Goal: Contribute content: Contribute content

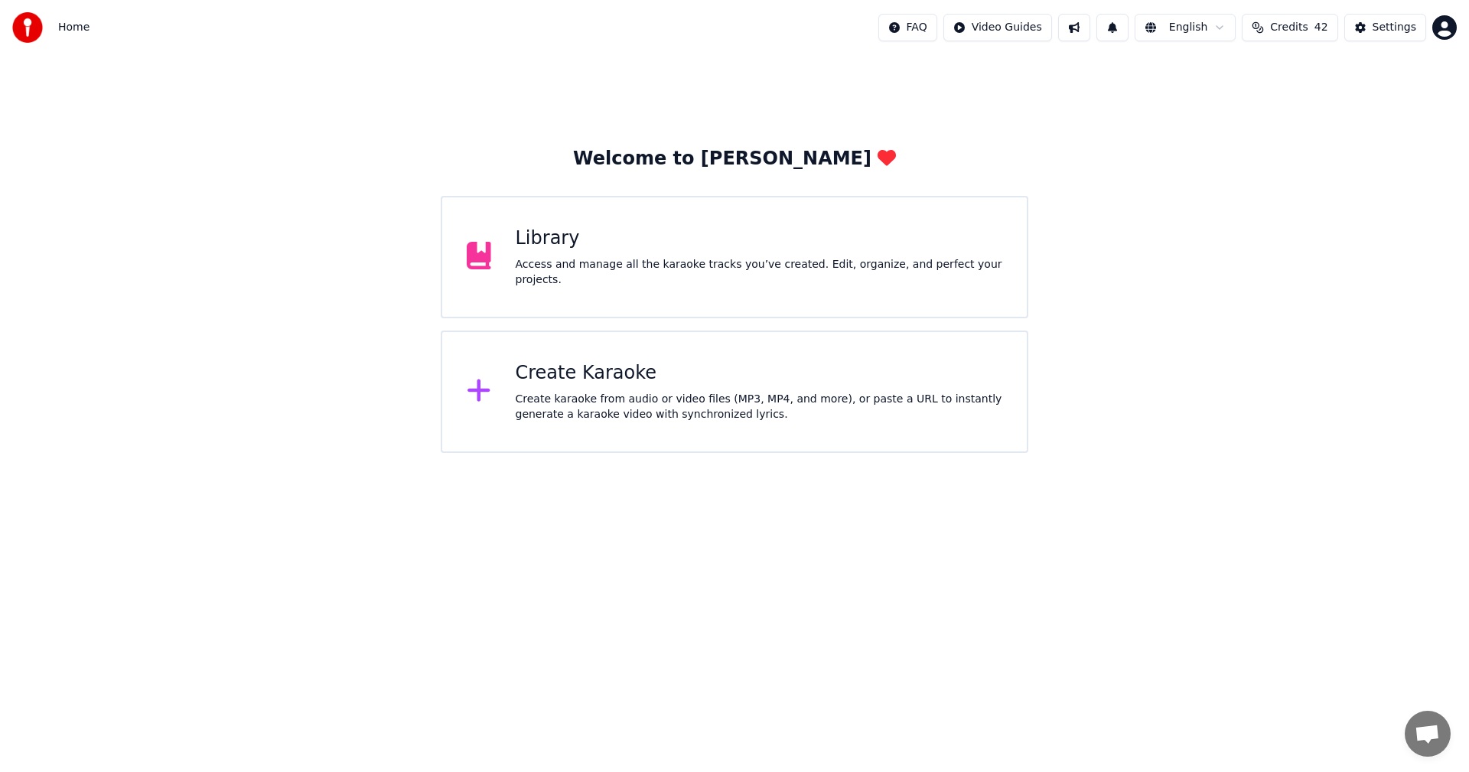
click at [906, 264] on div "Access and manage all the karaoke tracks you’ve created. Edit, organize, and pe…" at bounding box center [759, 272] width 487 height 31
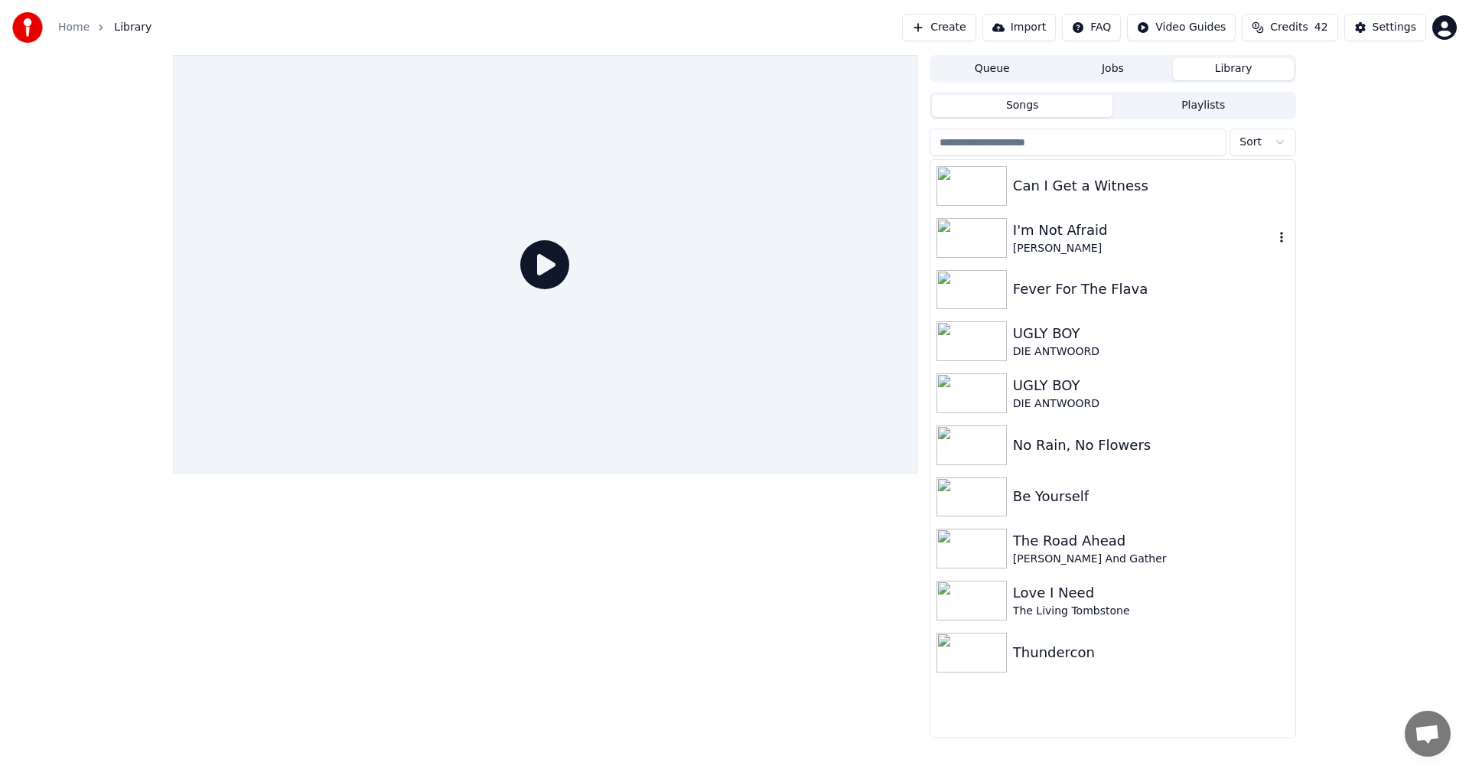
click at [1032, 242] on div "[PERSON_NAME]" at bounding box center [1143, 248] width 261 height 15
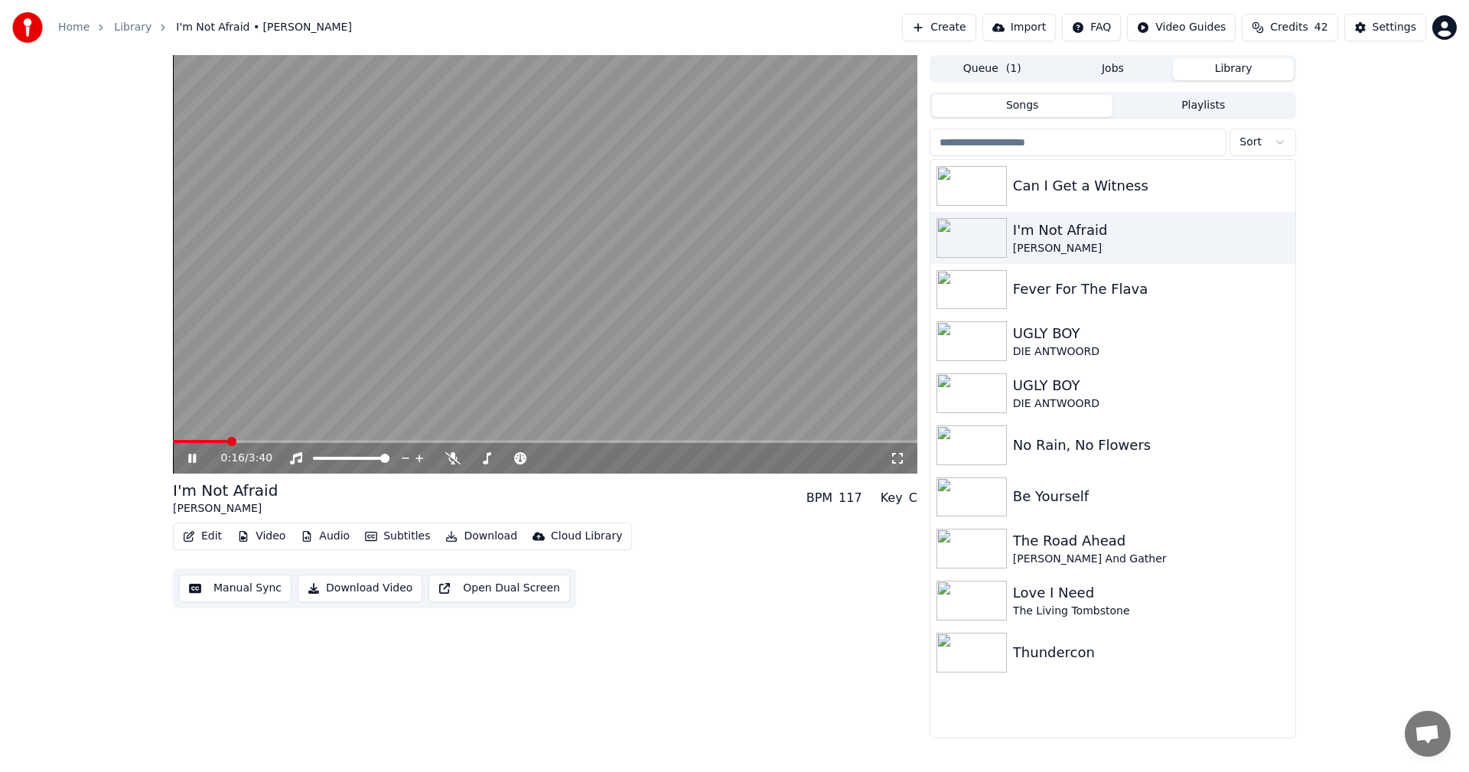
click at [575, 454] on div "0:16 / 3:40" at bounding box center [555, 457] width 668 height 15
click at [613, 454] on span at bounding box center [608, 458] width 9 height 9
click at [574, 463] on span at bounding box center [574, 458] width 9 height 9
click at [575, 460] on span at bounding box center [575, 458] width 9 height 9
click at [446, 453] on icon at bounding box center [452, 458] width 15 height 12
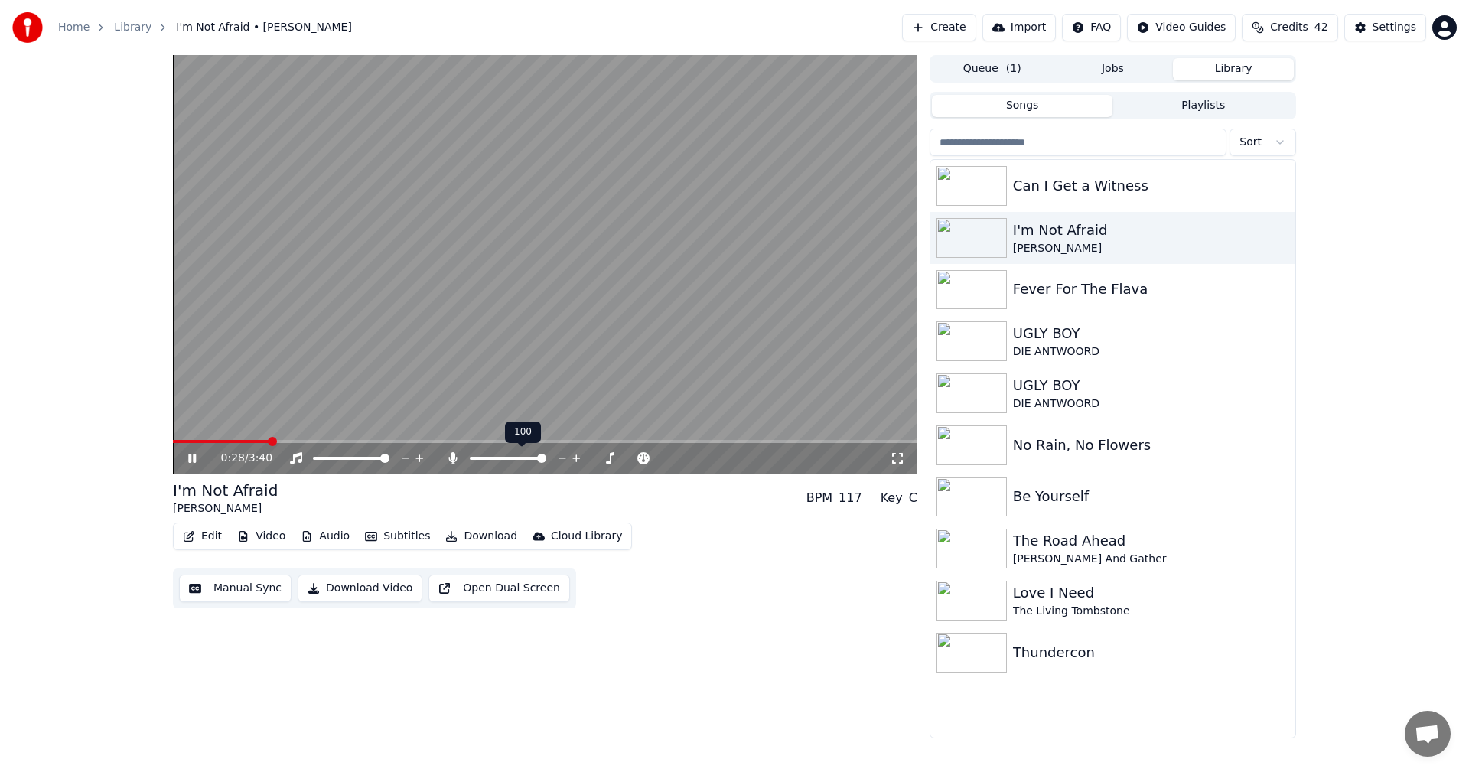
click at [446, 453] on icon at bounding box center [452, 458] width 15 height 12
click at [313, 457] on span at bounding box center [317, 458] width 9 height 9
click at [389, 457] on span at bounding box center [384, 458] width 9 height 9
click at [173, 444] on span at bounding box center [177, 441] width 9 height 9
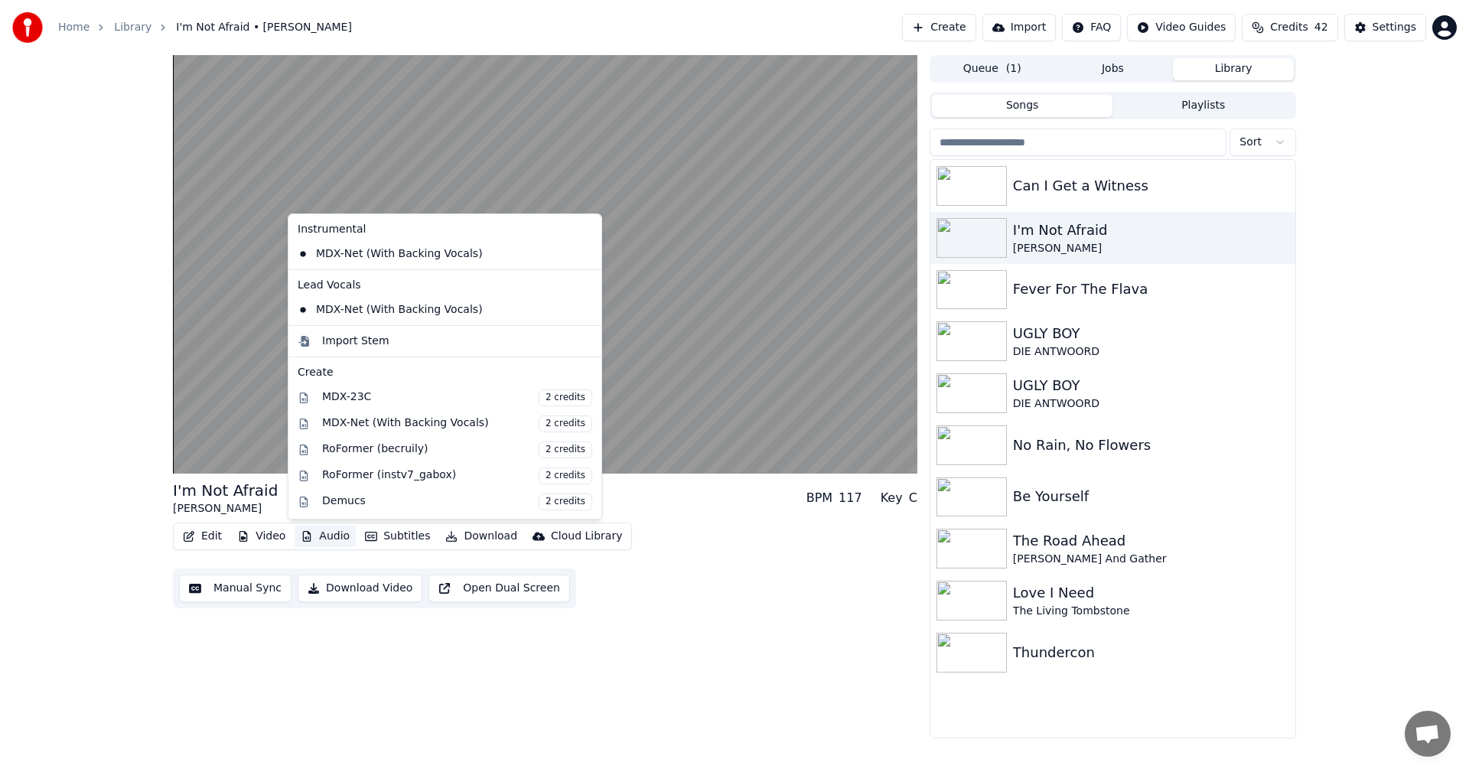
click at [335, 537] on button "Audio" at bounding box center [324, 535] width 61 height 21
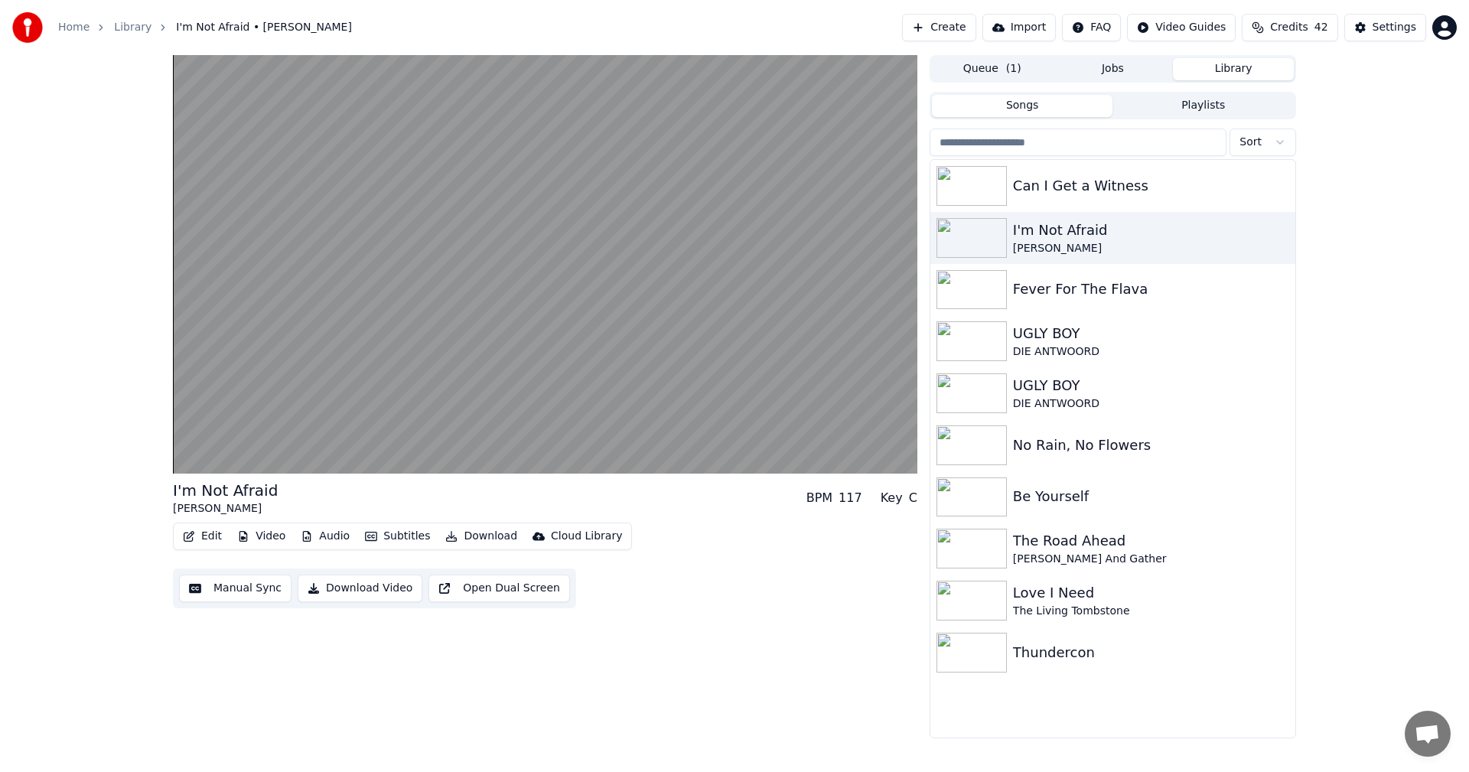
click at [753, 568] on div "Edit Video Audio Subtitles Download Cloud Library Manual Sync Download Video Op…" at bounding box center [545, 565] width 744 height 86
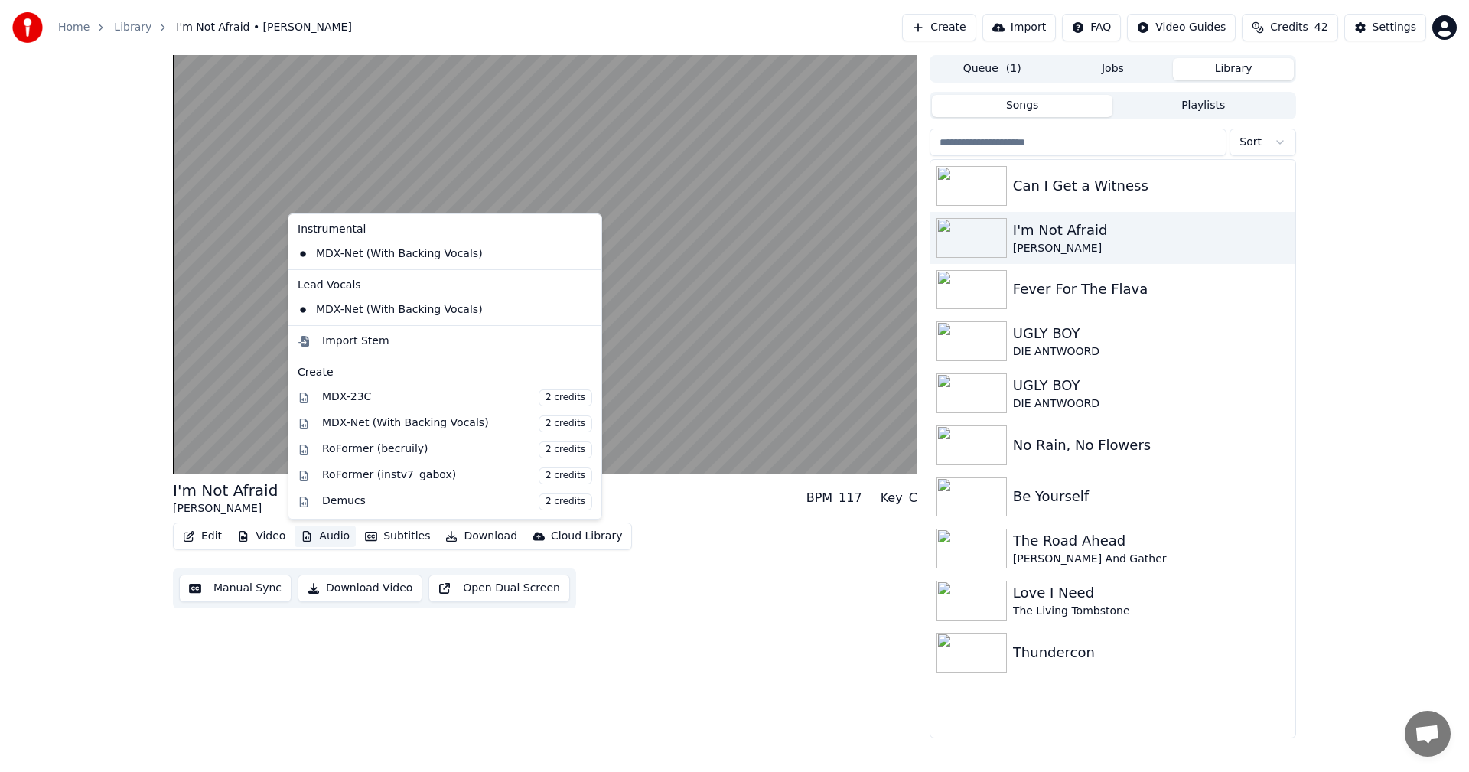
click at [332, 538] on button "Audio" at bounding box center [324, 535] width 61 height 21
click at [369, 401] on div "MDX-23C 2 credits" at bounding box center [457, 397] width 270 height 17
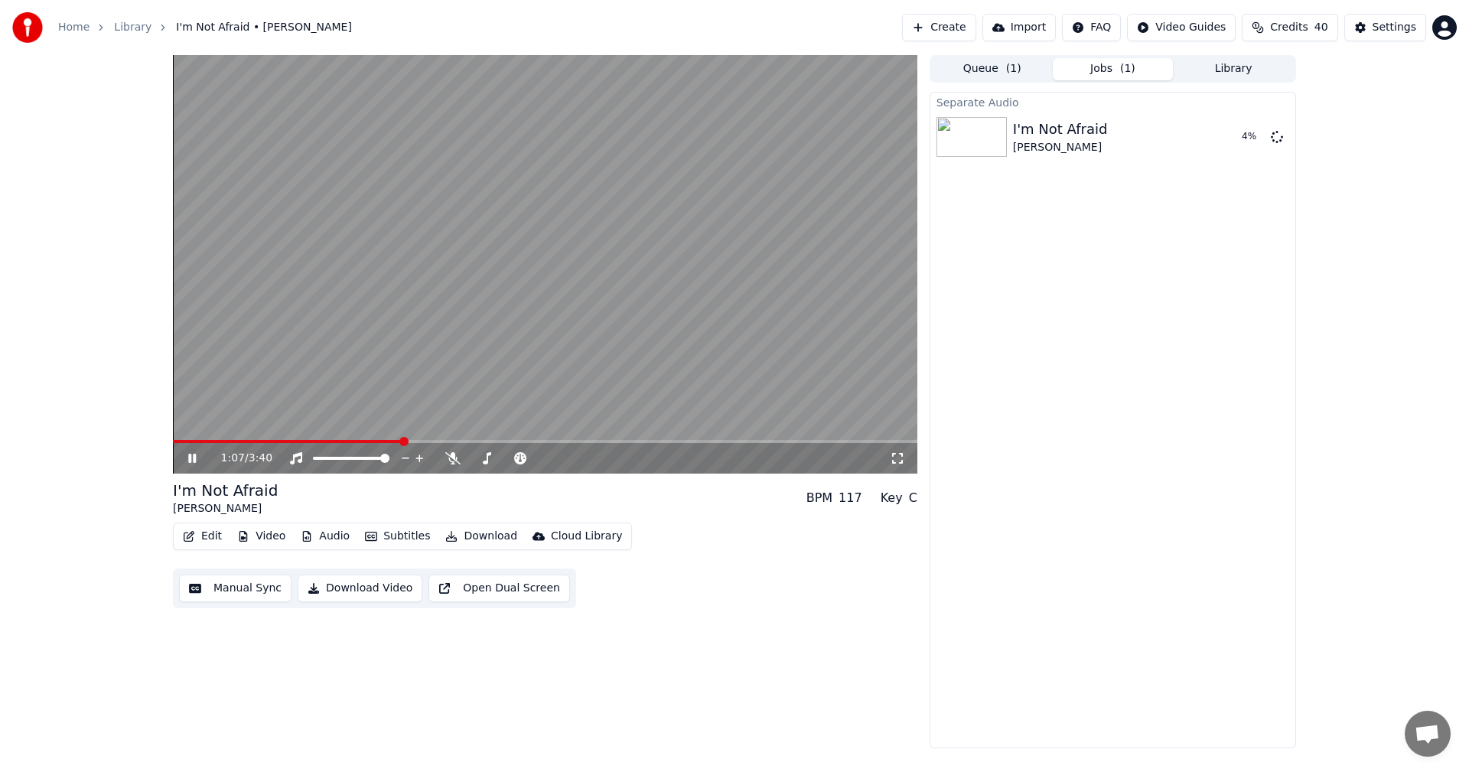
drag, startPoint x: 183, startPoint y: 457, endPoint x: 192, endPoint y: 456, distance: 9.3
click at [184, 457] on div "1:07 / 3:40" at bounding box center [545, 457] width 732 height 15
click at [188, 460] on icon at bounding box center [203, 458] width 36 height 12
click at [448, 457] on icon at bounding box center [452, 458] width 15 height 12
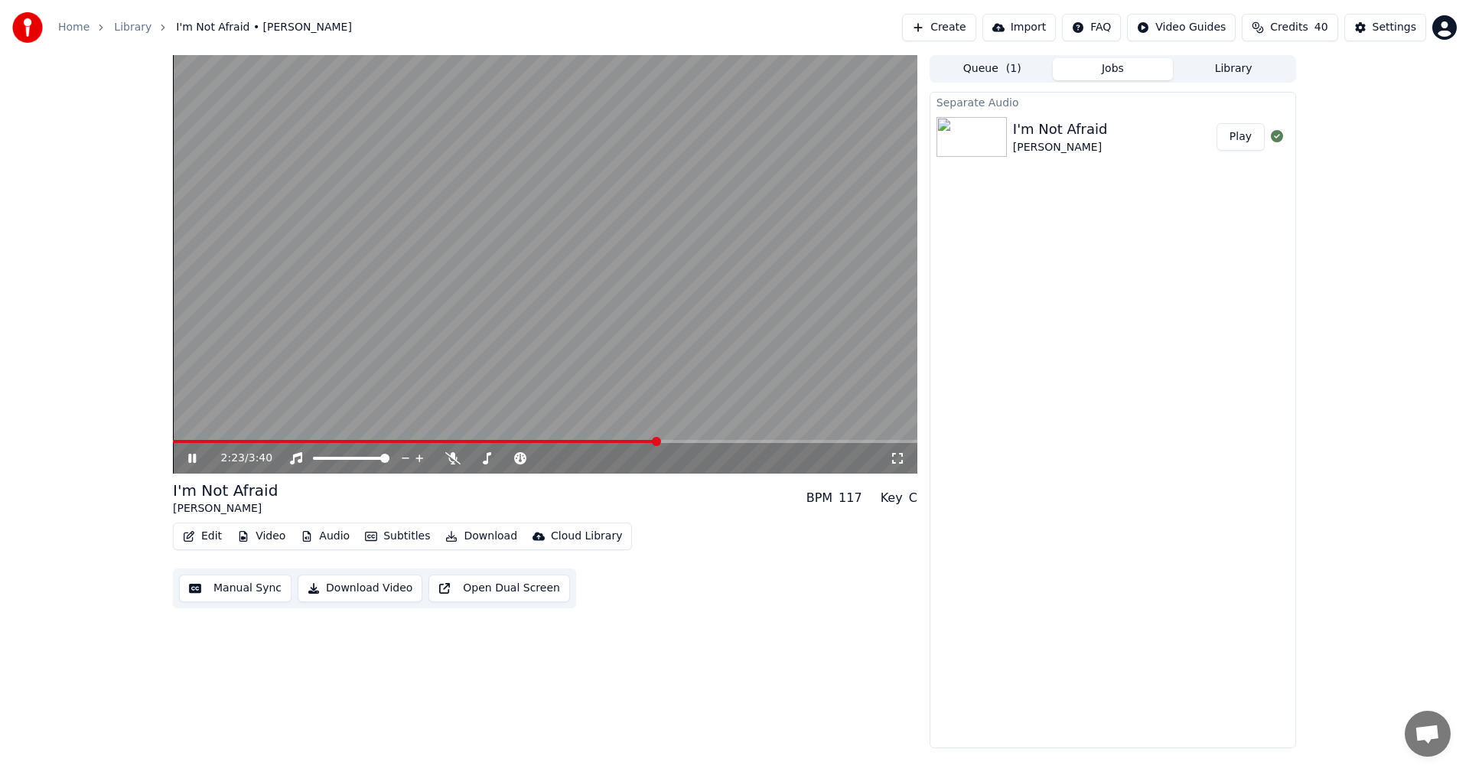
click at [198, 454] on icon at bounding box center [203, 458] width 36 height 12
click at [463, 539] on button "Download" at bounding box center [481, 535] width 84 height 21
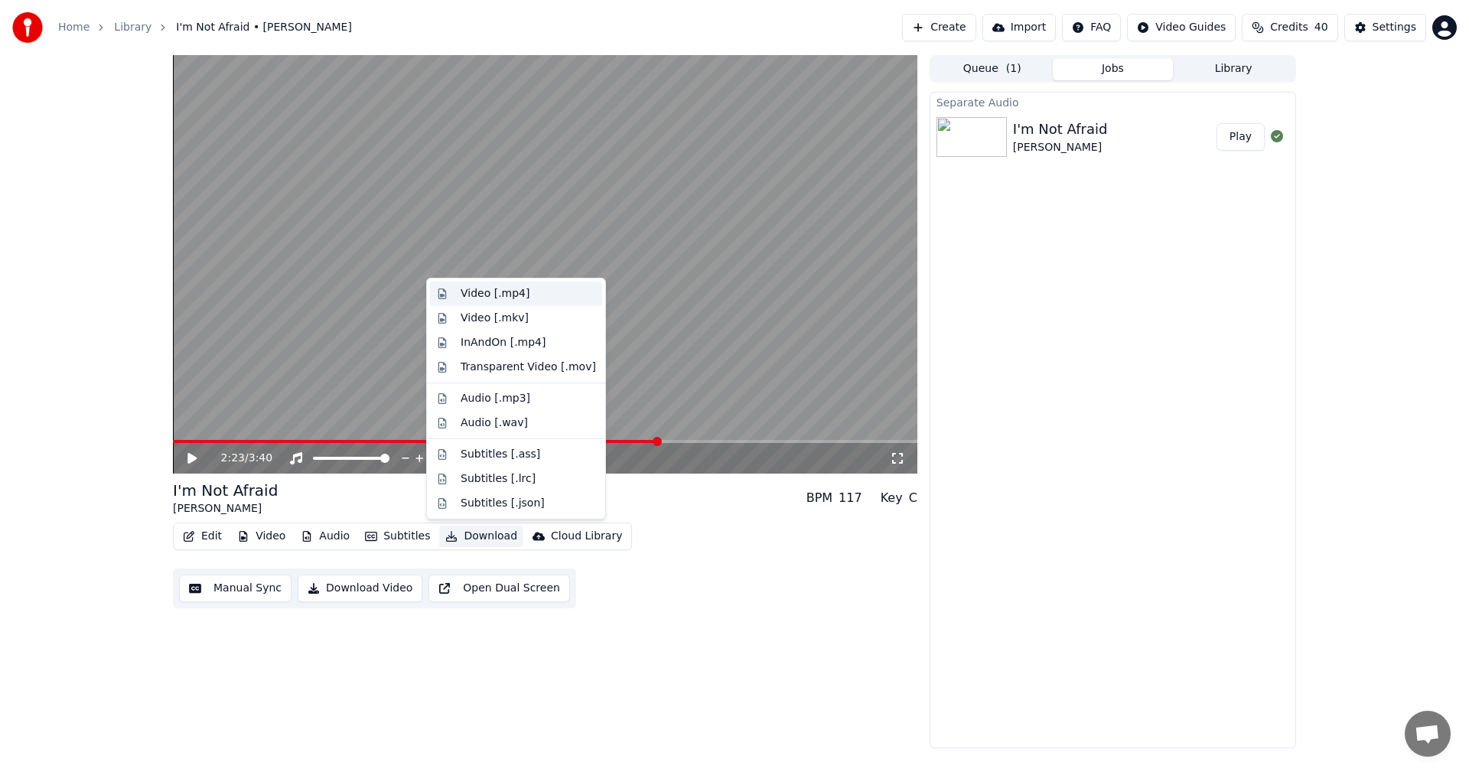
click at [515, 288] on div "Video [.mp4]" at bounding box center [494, 293] width 69 height 15
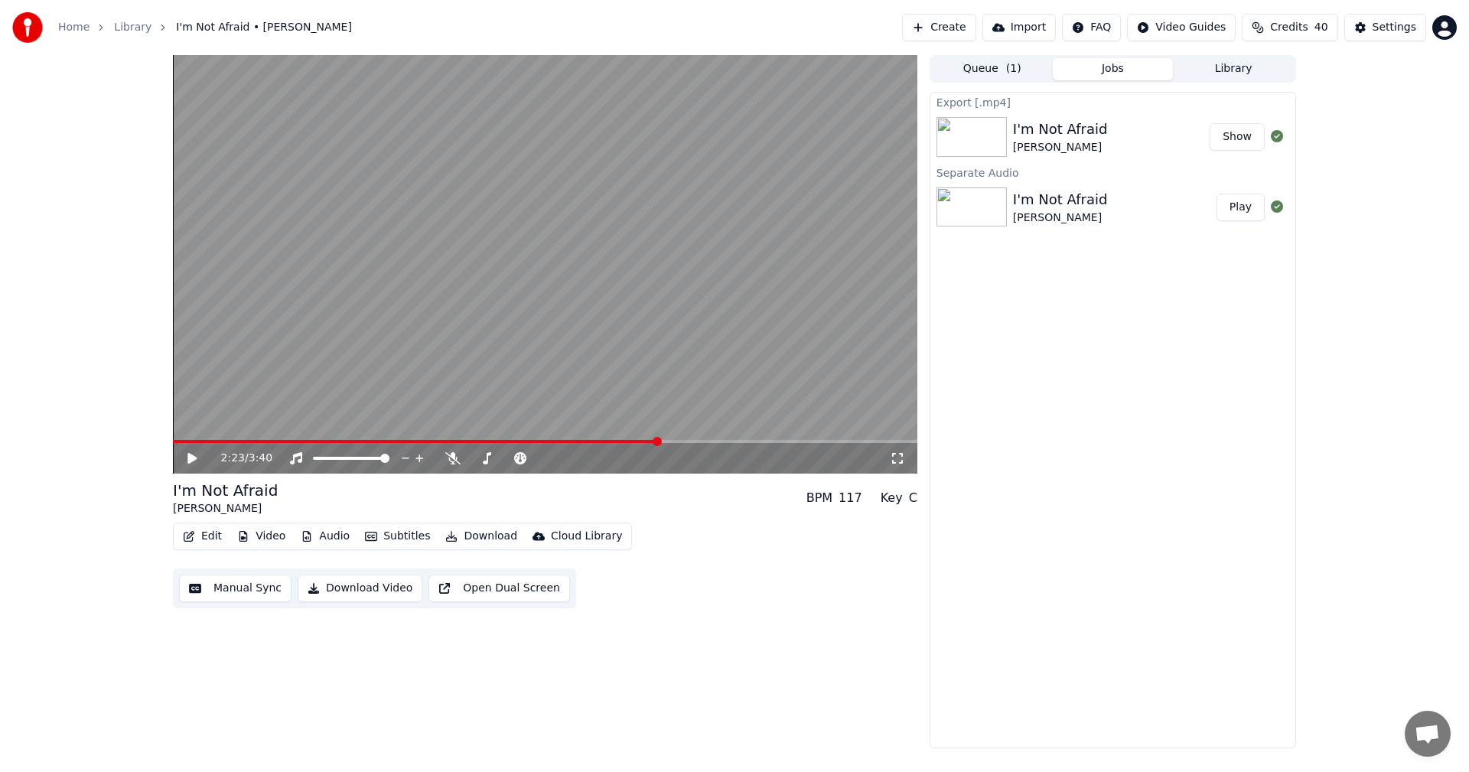
click at [1245, 66] on button "Library" at bounding box center [1233, 69] width 121 height 22
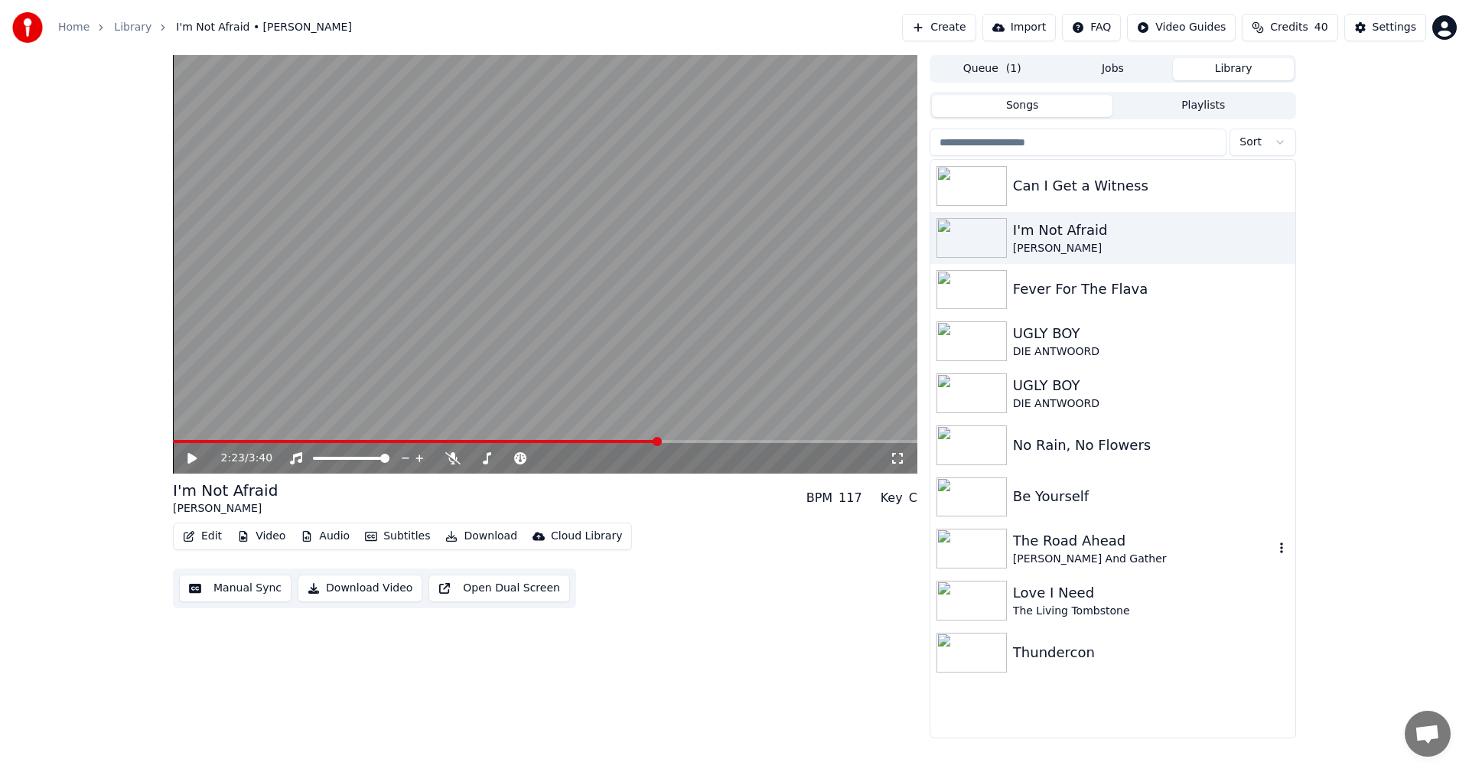
click at [1039, 546] on div "The Road Ahead" at bounding box center [1143, 540] width 261 height 21
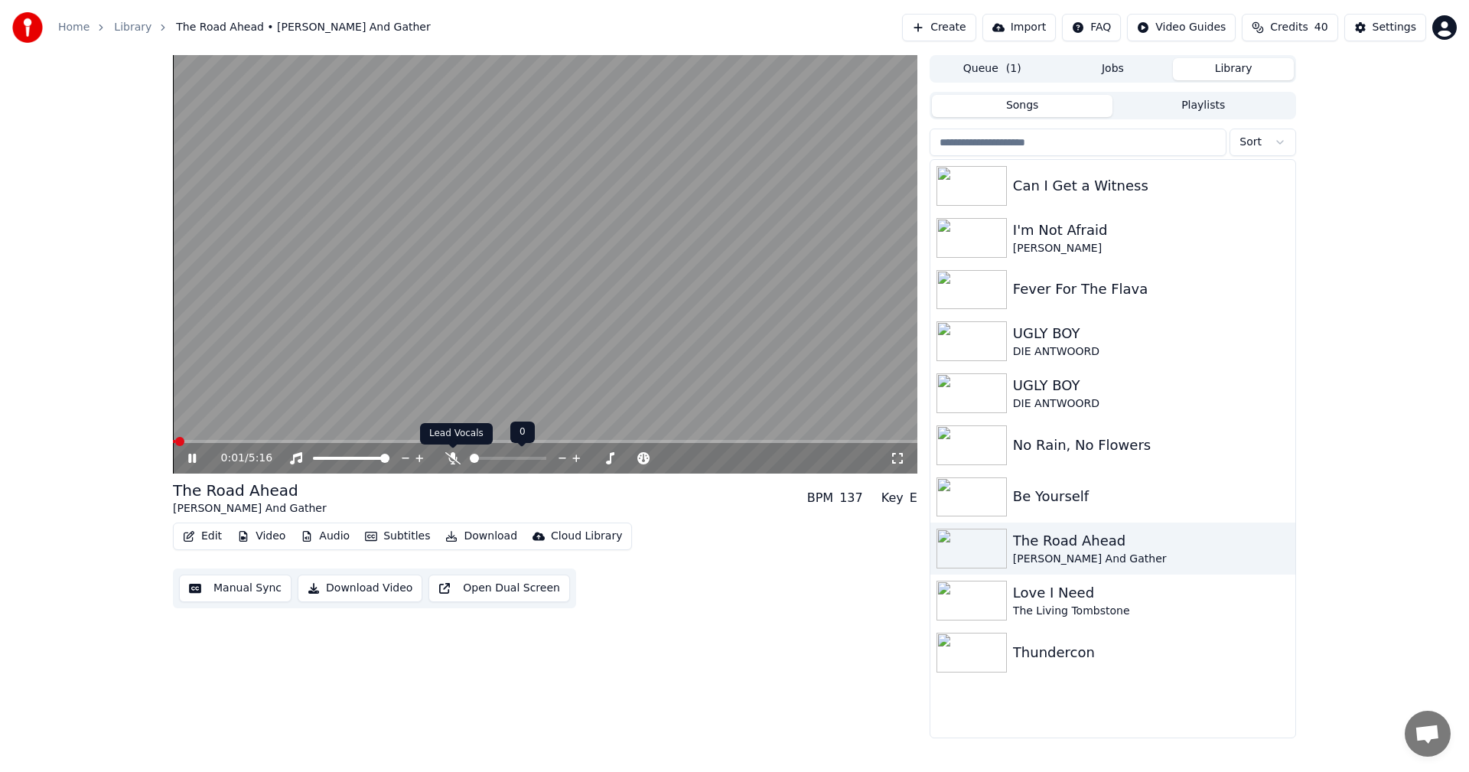
click at [451, 457] on icon at bounding box center [452, 458] width 15 height 12
click at [451, 457] on icon at bounding box center [452, 458] width 8 height 12
click at [1047, 495] on div "Be Yourself" at bounding box center [1143, 496] width 261 height 21
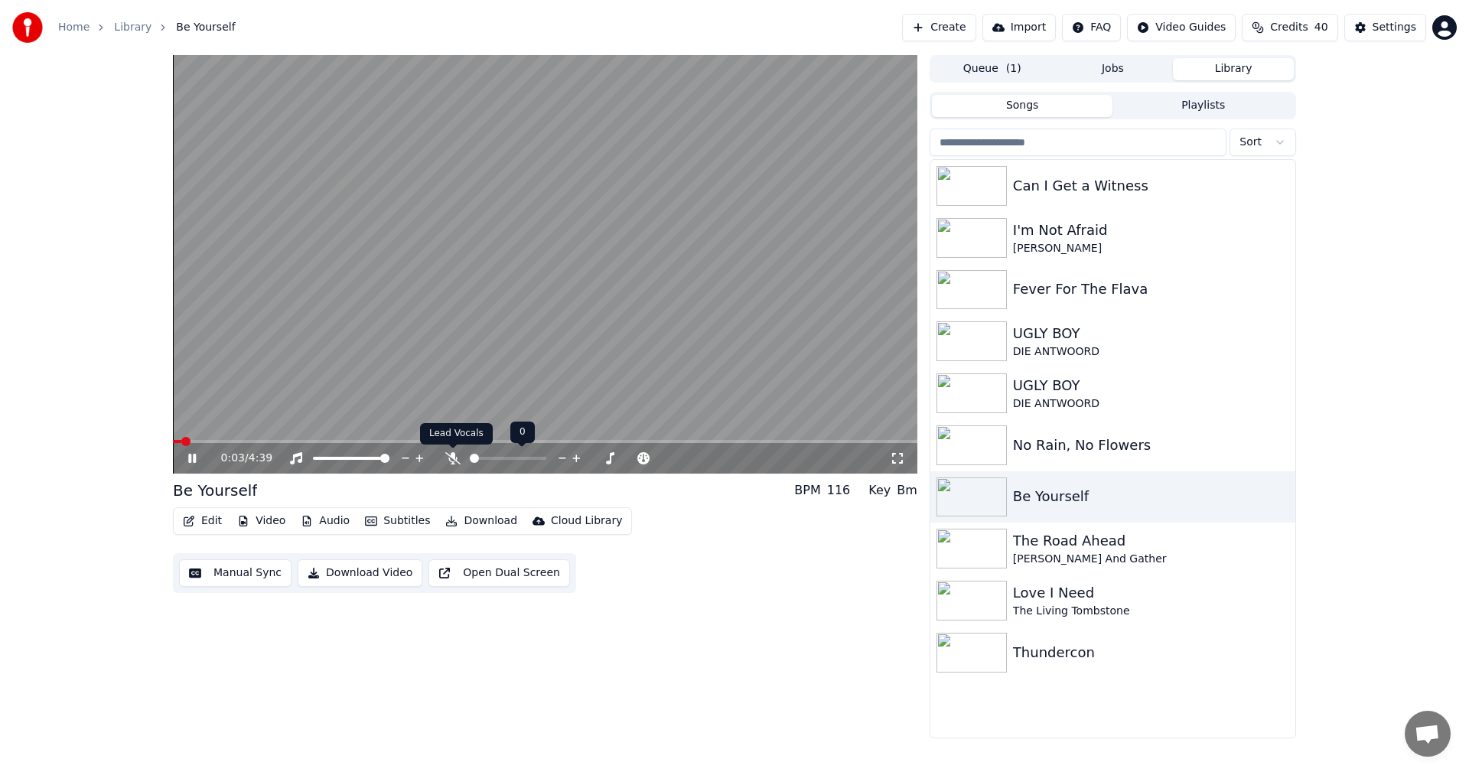
click at [454, 457] on icon at bounding box center [452, 458] width 15 height 12
click at [194, 456] on icon at bounding box center [192, 458] width 8 height 9
click at [979, 443] on img at bounding box center [971, 445] width 70 height 40
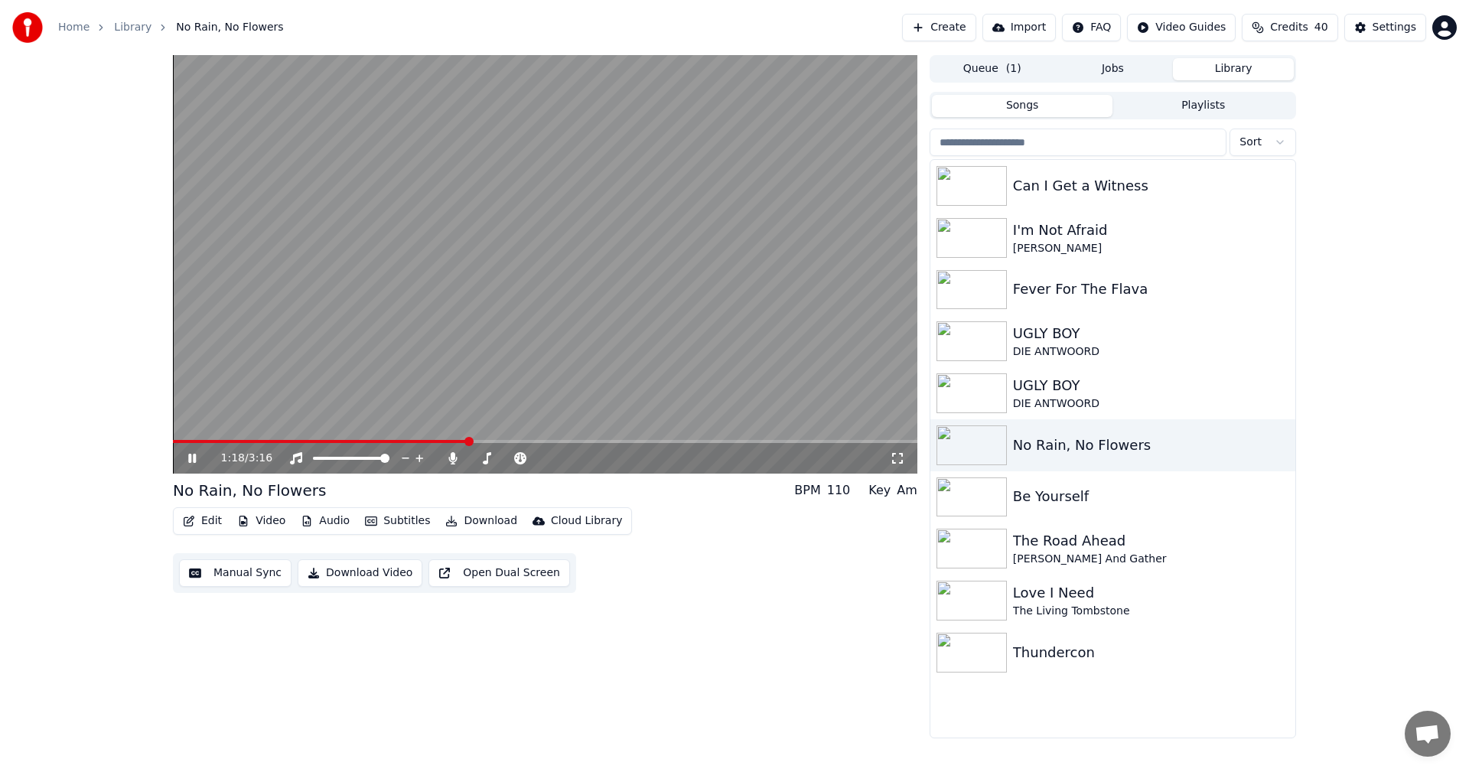
drag, startPoint x: 462, startPoint y: 439, endPoint x: 247, endPoint y: 441, distance: 214.9
click at [247, 441] on div "1:18 / 3:16" at bounding box center [545, 264] width 744 height 418
click at [180, 440] on span at bounding box center [177, 441] width 8 height 3
click at [173, 444] on span at bounding box center [177, 441] width 9 height 9
click at [189, 458] on icon at bounding box center [191, 458] width 9 height 11
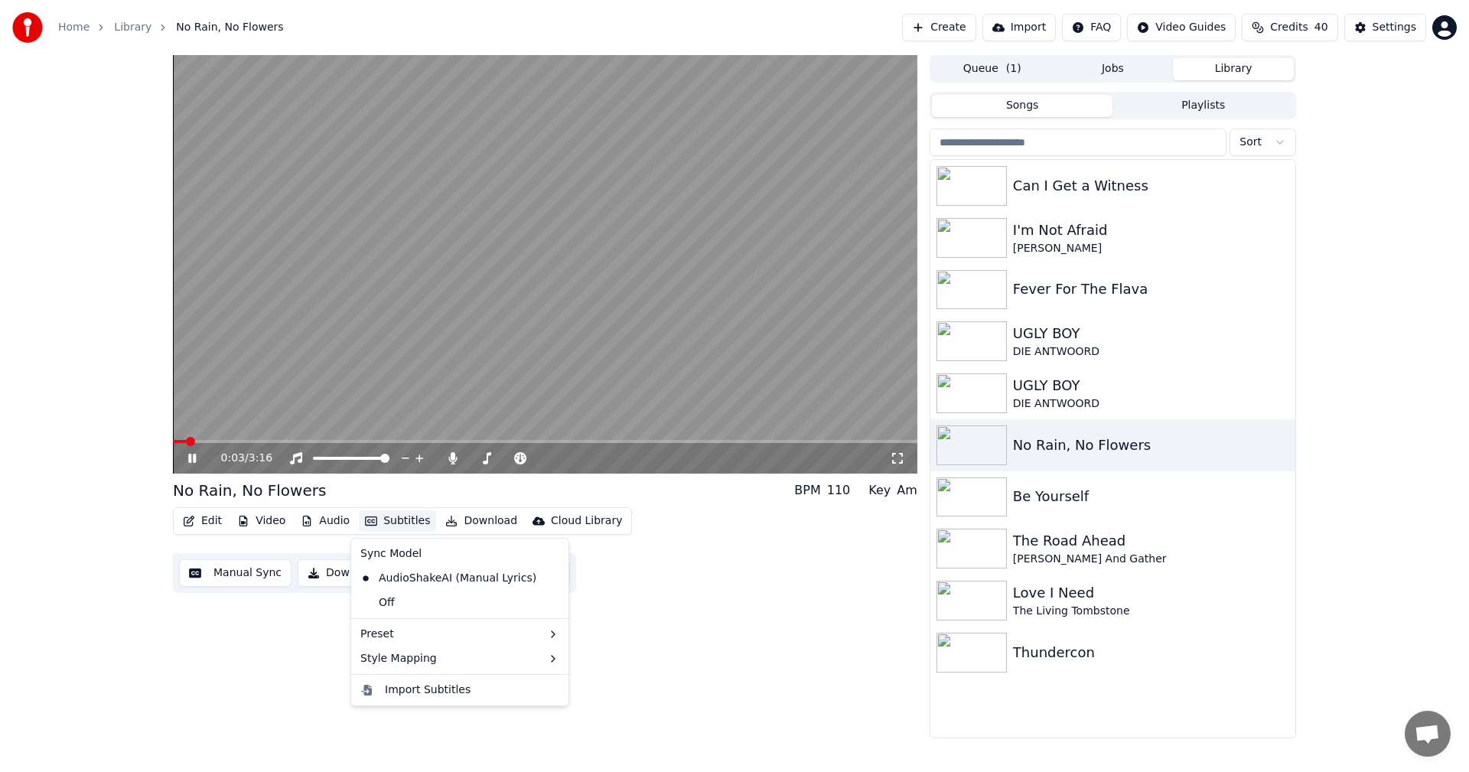
click at [402, 523] on button "Subtitles" at bounding box center [397, 520] width 77 height 21
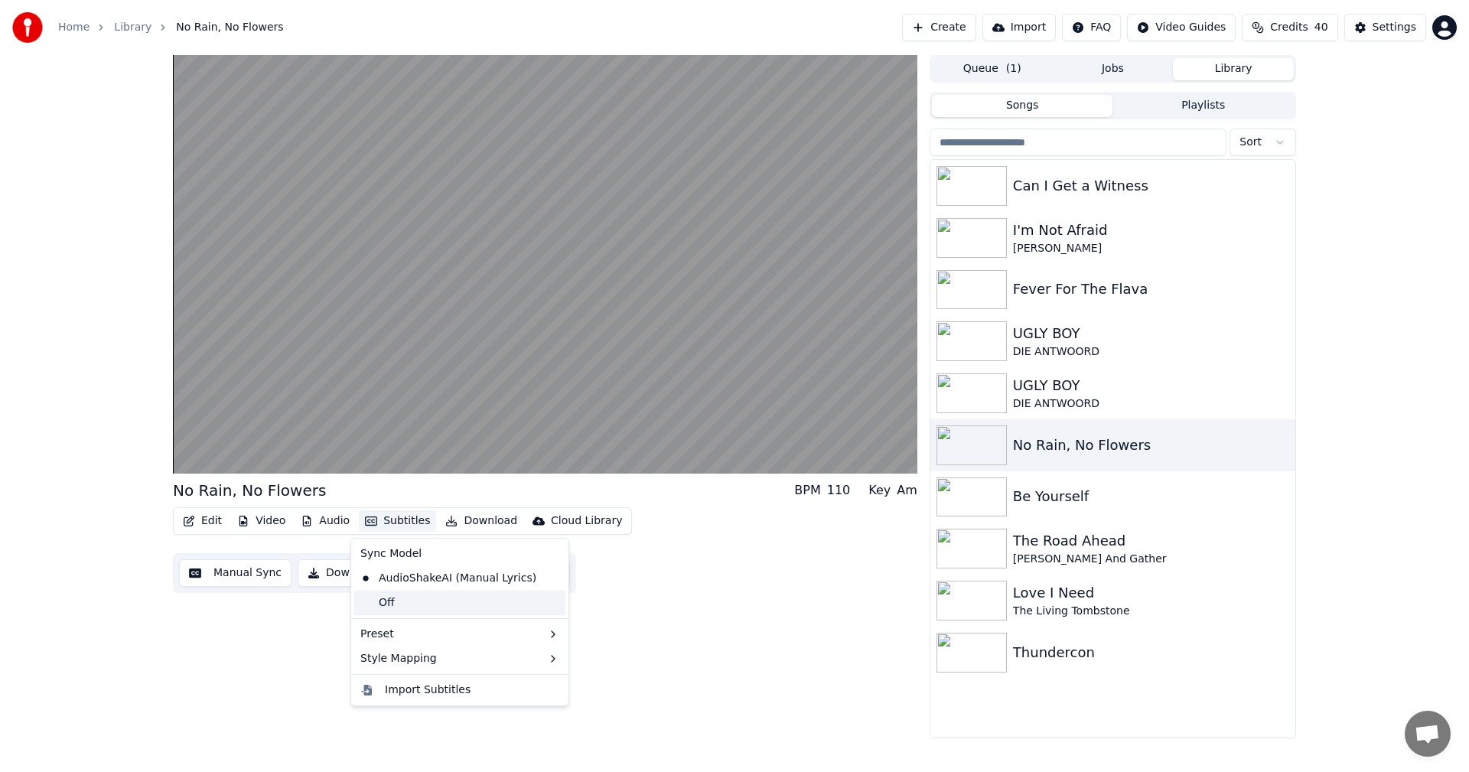
click at [402, 602] on div "Off" at bounding box center [459, 602] width 211 height 24
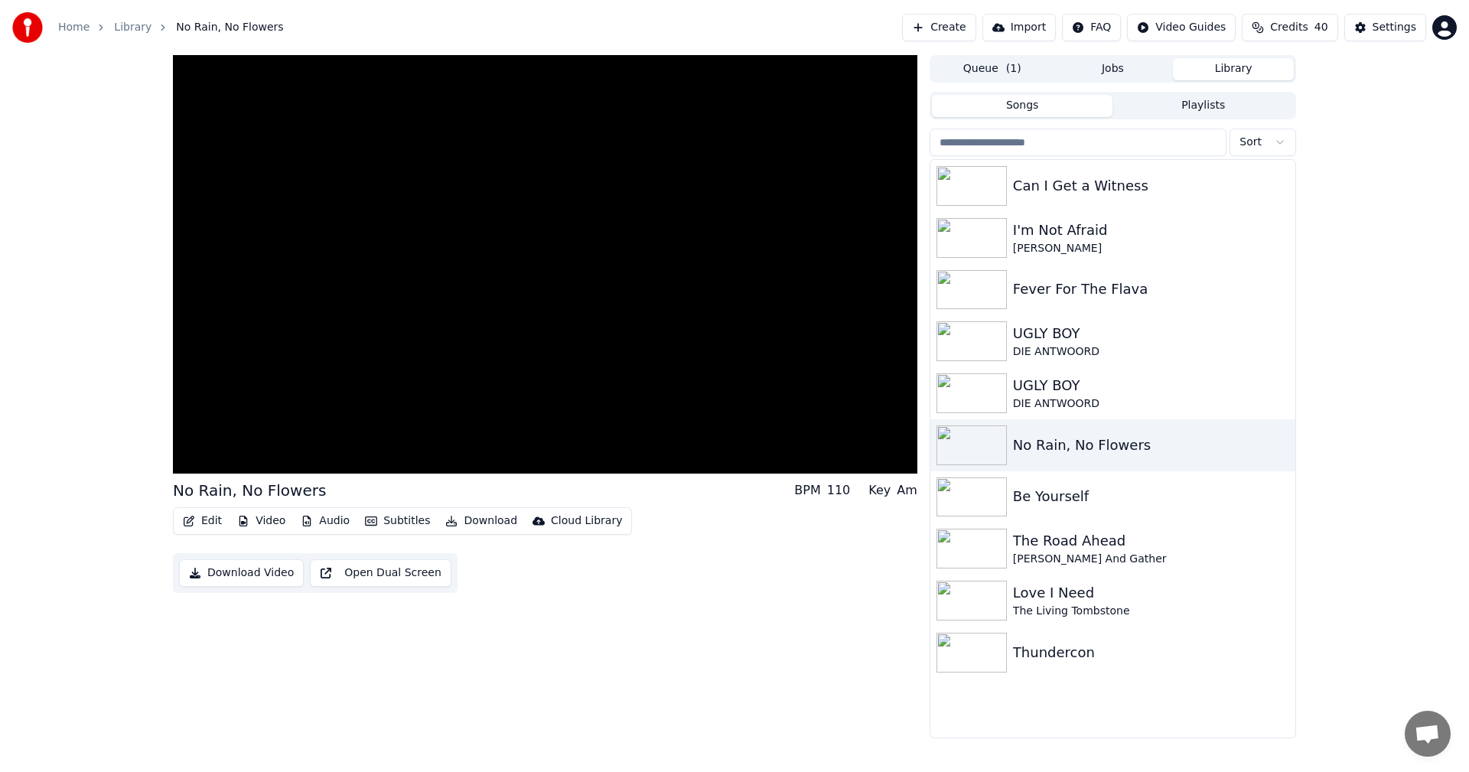
click at [387, 522] on button "Subtitles" at bounding box center [397, 520] width 77 height 21
click at [395, 578] on div "AudioShakeAI (Manual Lyrics)" at bounding box center [448, 578] width 188 height 24
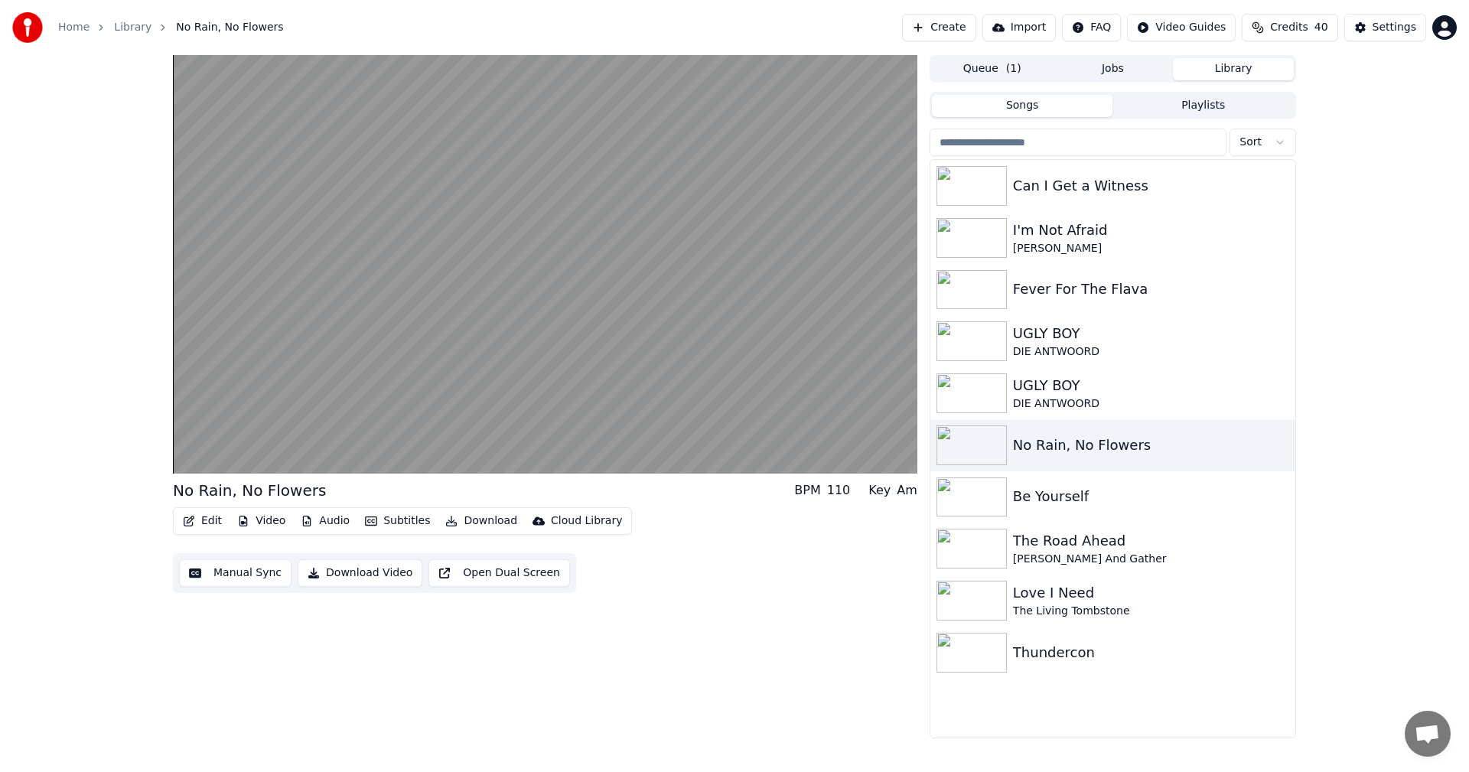
click at [392, 533] on div "Edit Video Audio Subtitles Download Cloud Library" at bounding box center [402, 521] width 459 height 28
click at [392, 526] on button "Subtitles" at bounding box center [397, 520] width 77 height 21
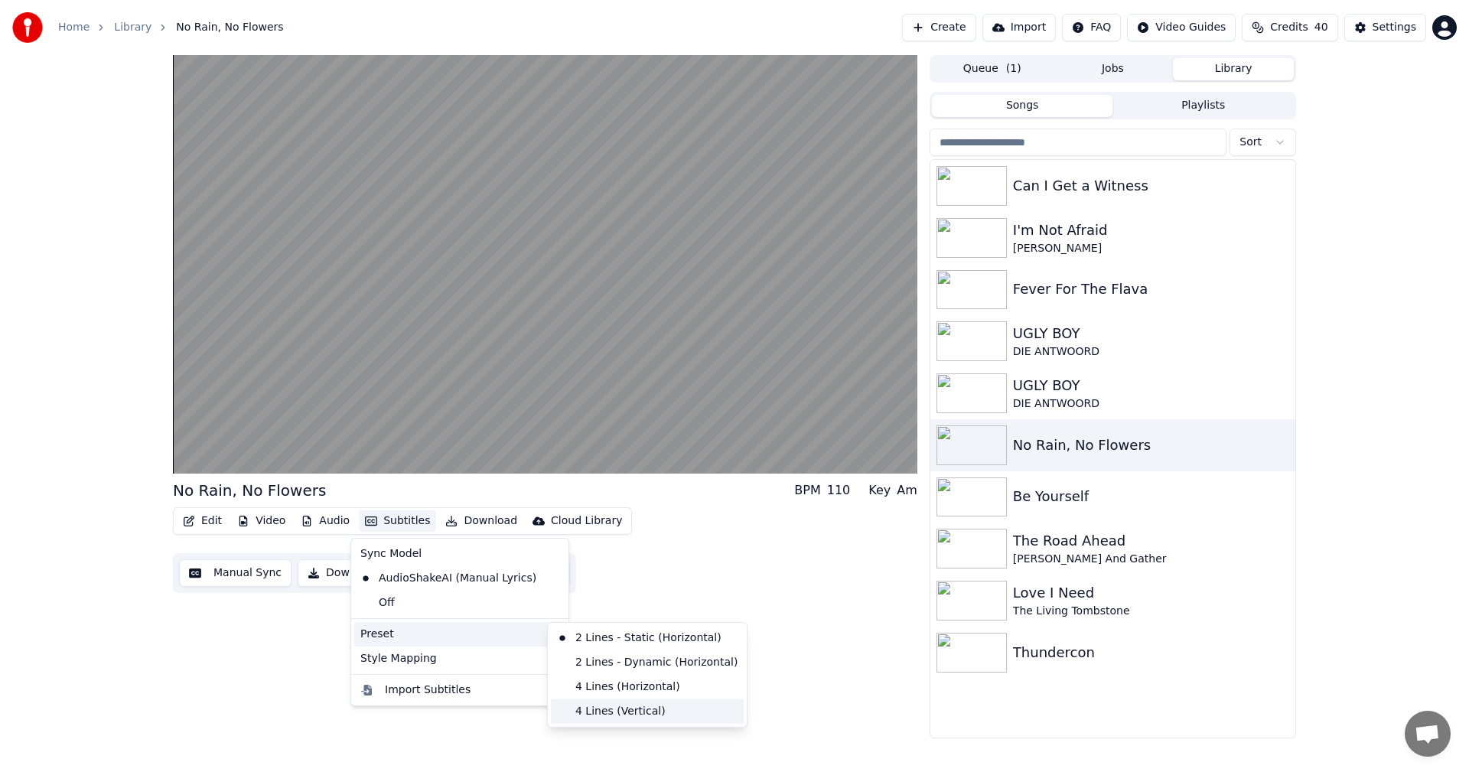
click at [627, 707] on div "4 Lines (Vertical)" at bounding box center [647, 711] width 193 height 24
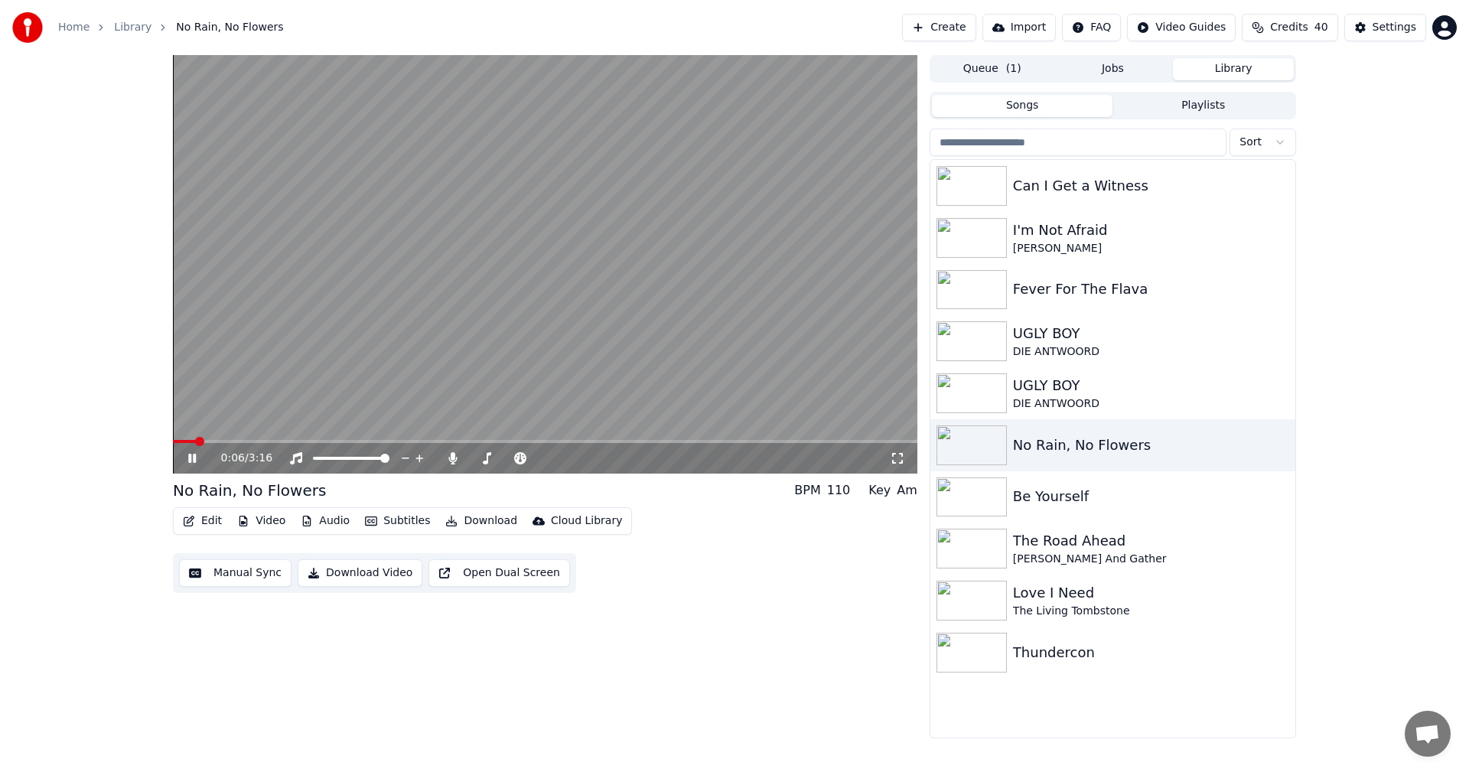
click at [195, 446] on span at bounding box center [199, 441] width 9 height 9
click at [406, 516] on button "Subtitles" at bounding box center [397, 520] width 77 height 21
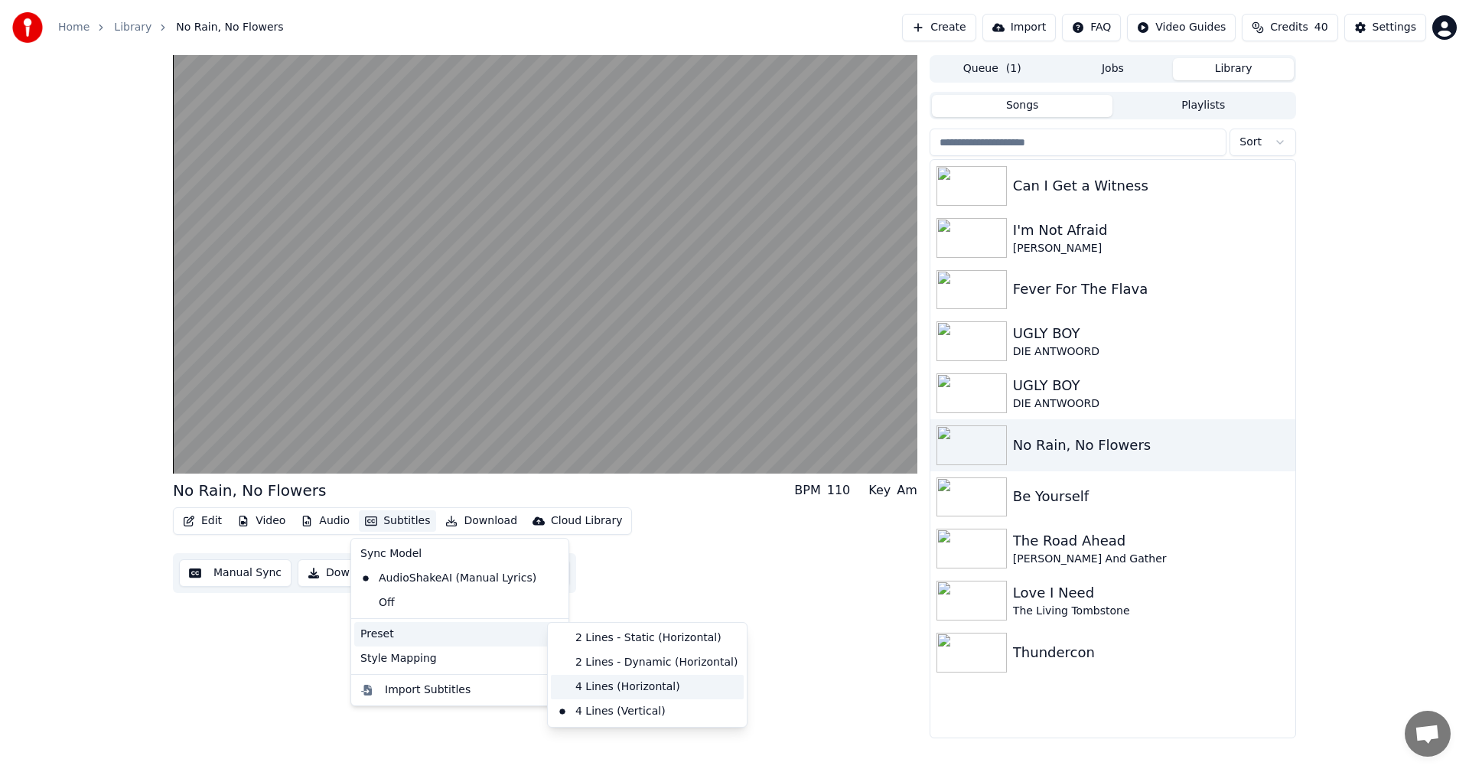
click at [601, 684] on div "4 Lines (Horizontal)" at bounding box center [647, 687] width 193 height 24
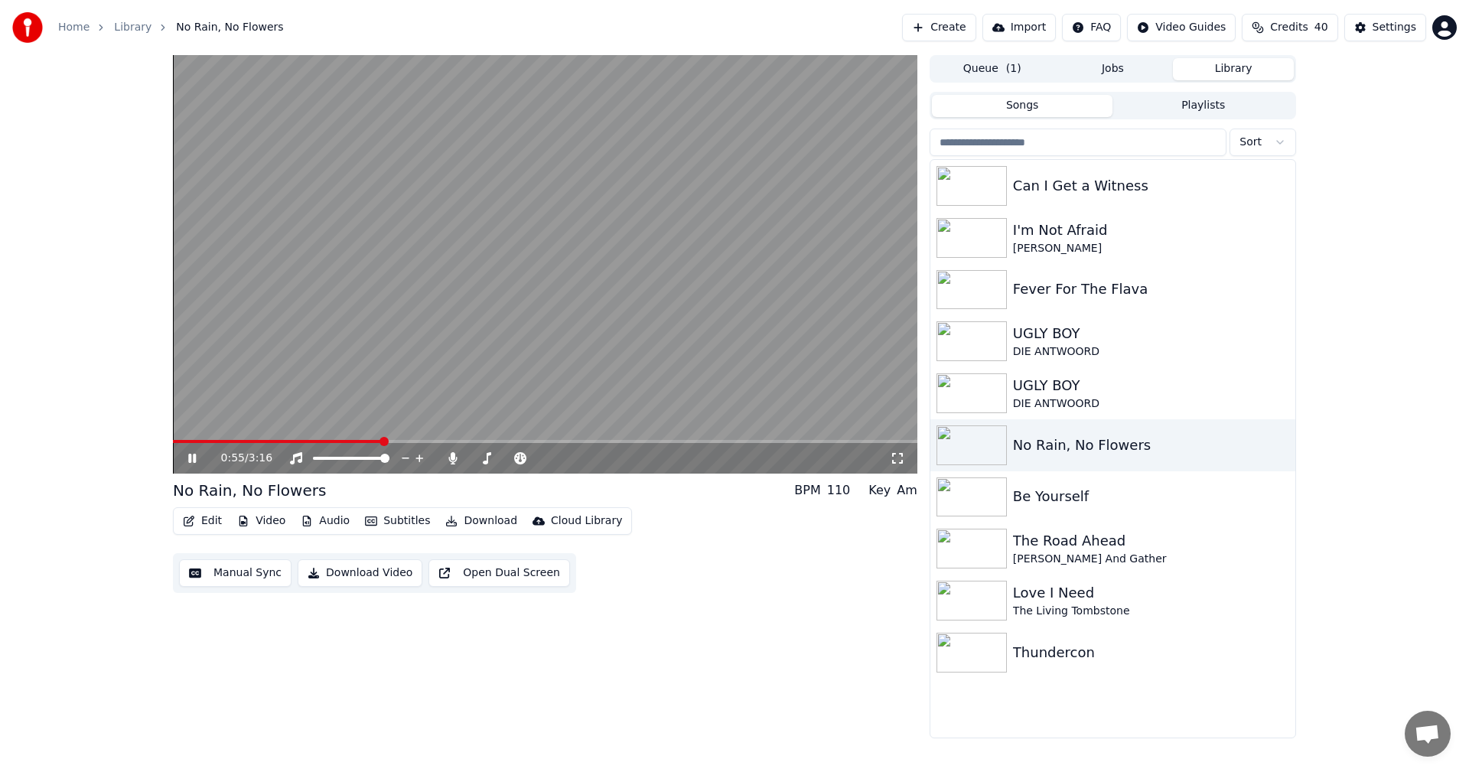
click at [193, 457] on icon at bounding box center [203, 458] width 36 height 12
click at [450, 457] on icon at bounding box center [452, 458] width 8 height 12
click at [194, 454] on icon at bounding box center [203, 458] width 36 height 12
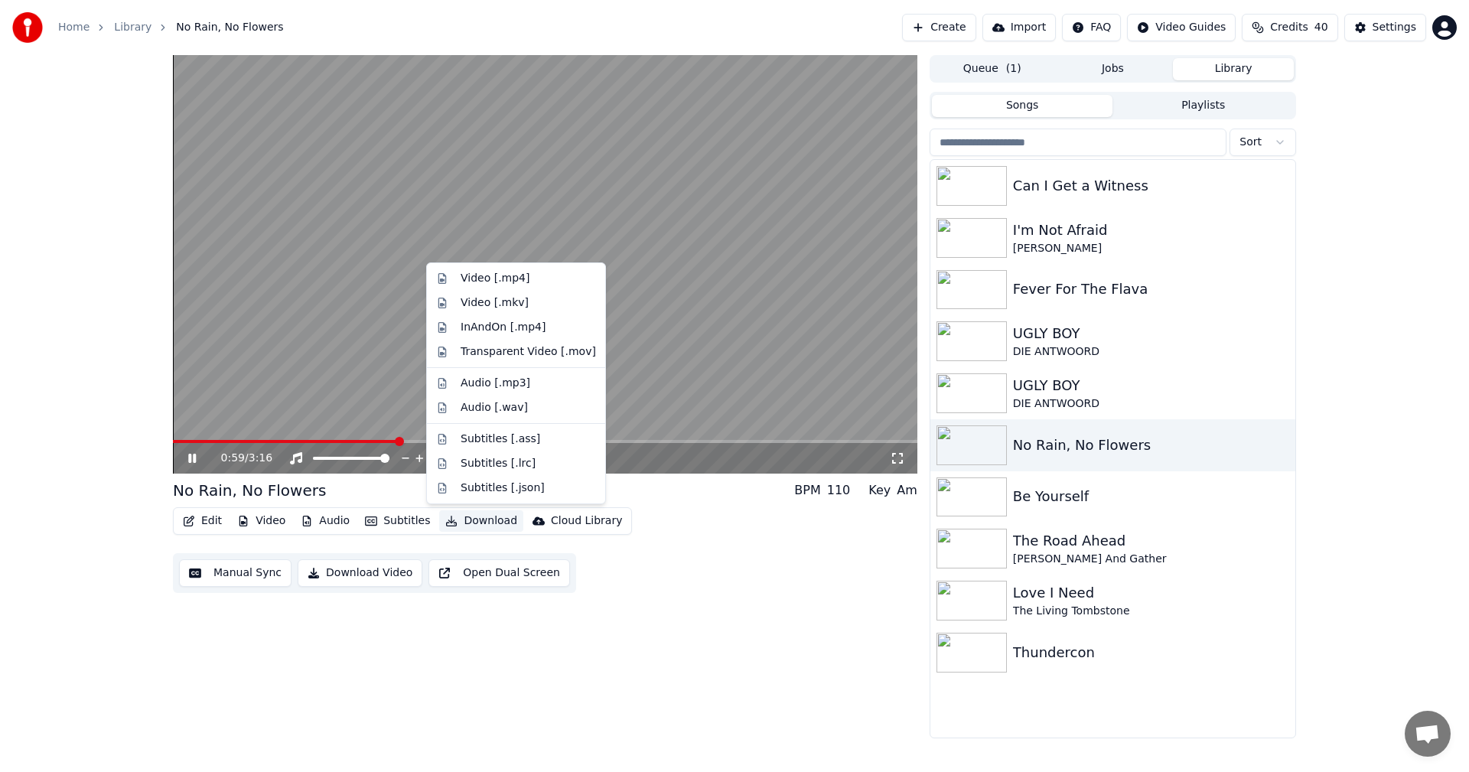
click at [463, 523] on button "Download" at bounding box center [481, 520] width 84 height 21
click at [522, 277] on div "Video [.mp4]" at bounding box center [527, 278] width 135 height 15
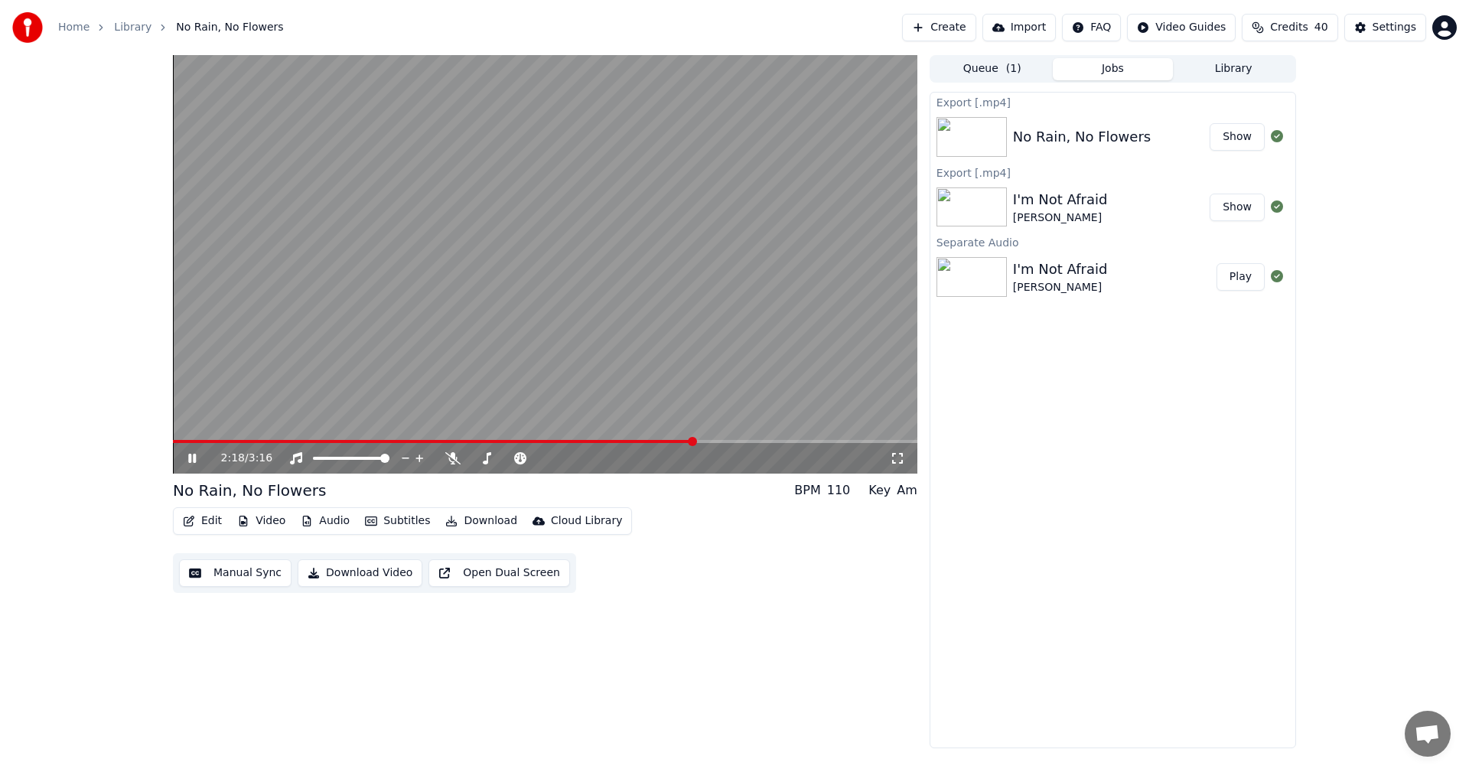
click at [192, 463] on icon at bounding box center [203, 458] width 36 height 12
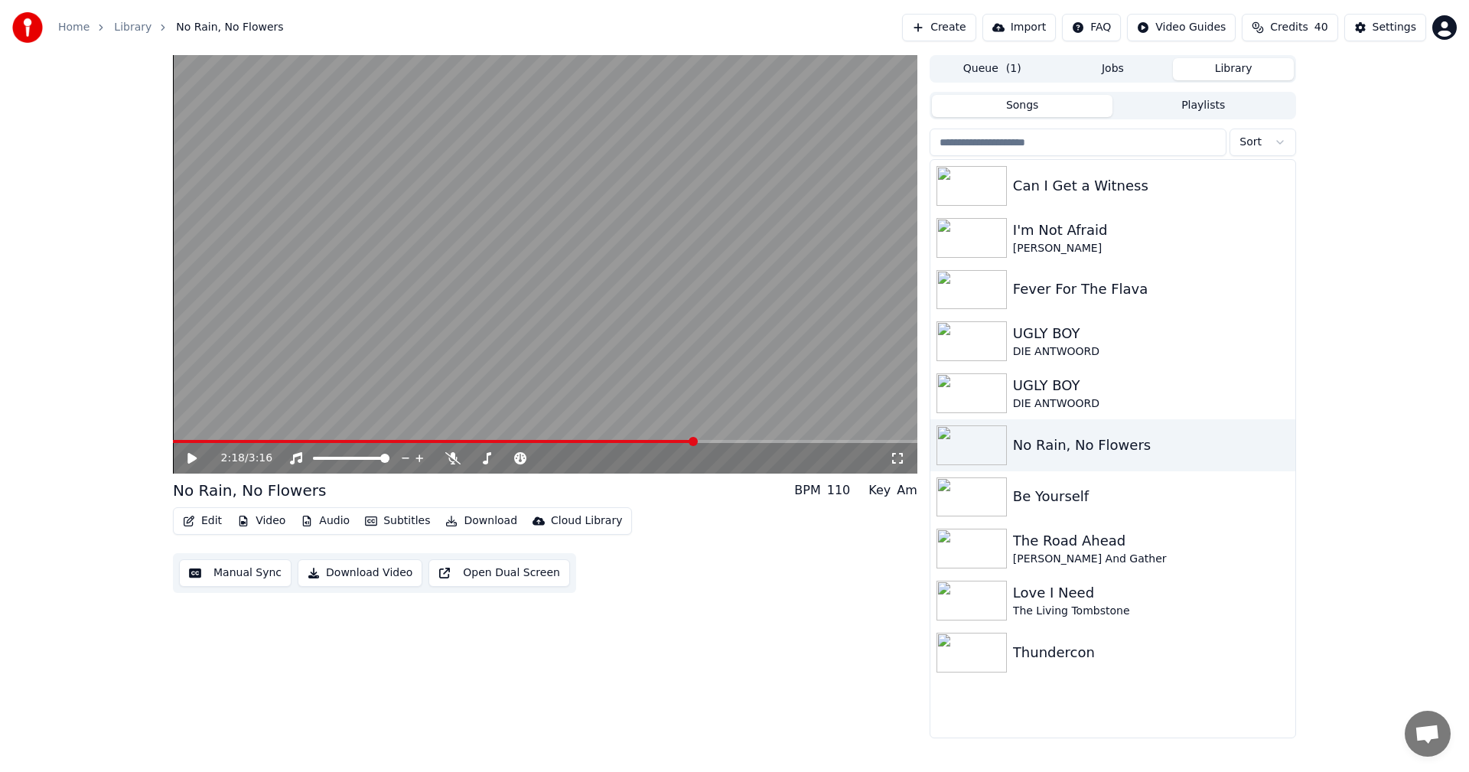
click at [1228, 71] on button "Library" at bounding box center [1233, 69] width 121 height 22
click at [1053, 385] on div "UGLY BOY" at bounding box center [1143, 385] width 261 height 21
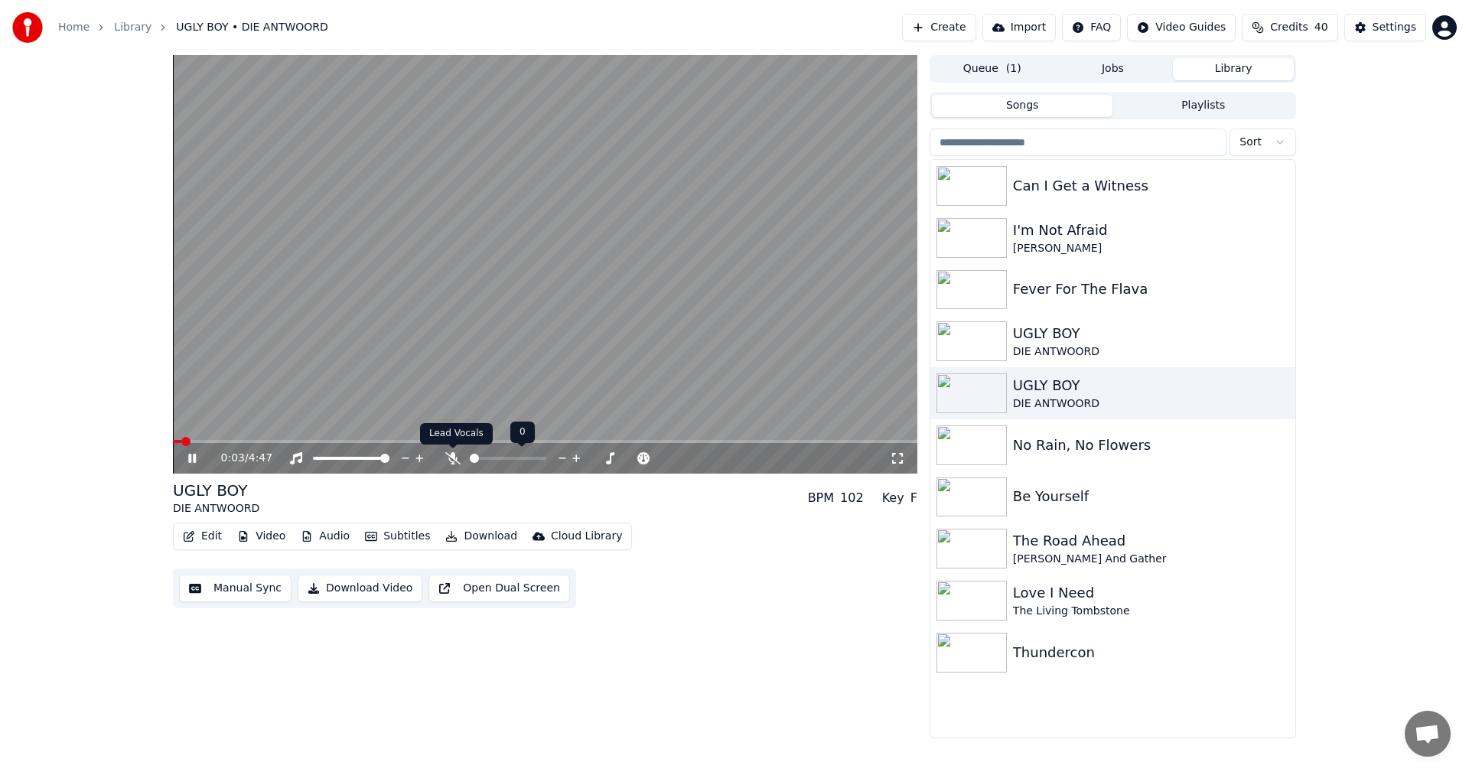
click at [447, 454] on icon at bounding box center [452, 458] width 15 height 12
click at [1034, 340] on div "UGLY BOY" at bounding box center [1143, 333] width 261 height 21
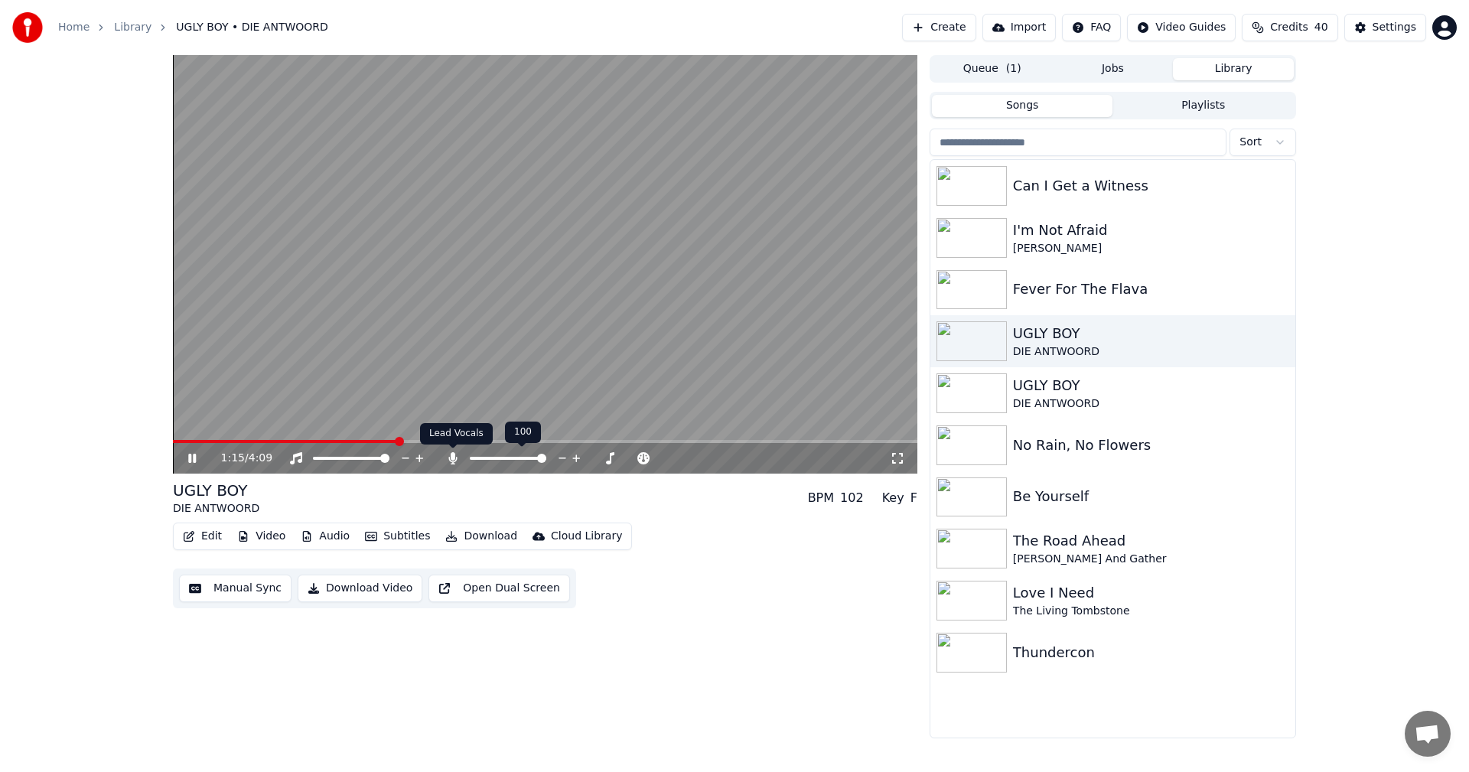
click at [456, 455] on icon at bounding box center [452, 458] width 15 height 12
click at [194, 454] on icon at bounding box center [192, 458] width 8 height 9
click at [1057, 286] on div "Fever For The Flava" at bounding box center [1143, 288] width 261 height 21
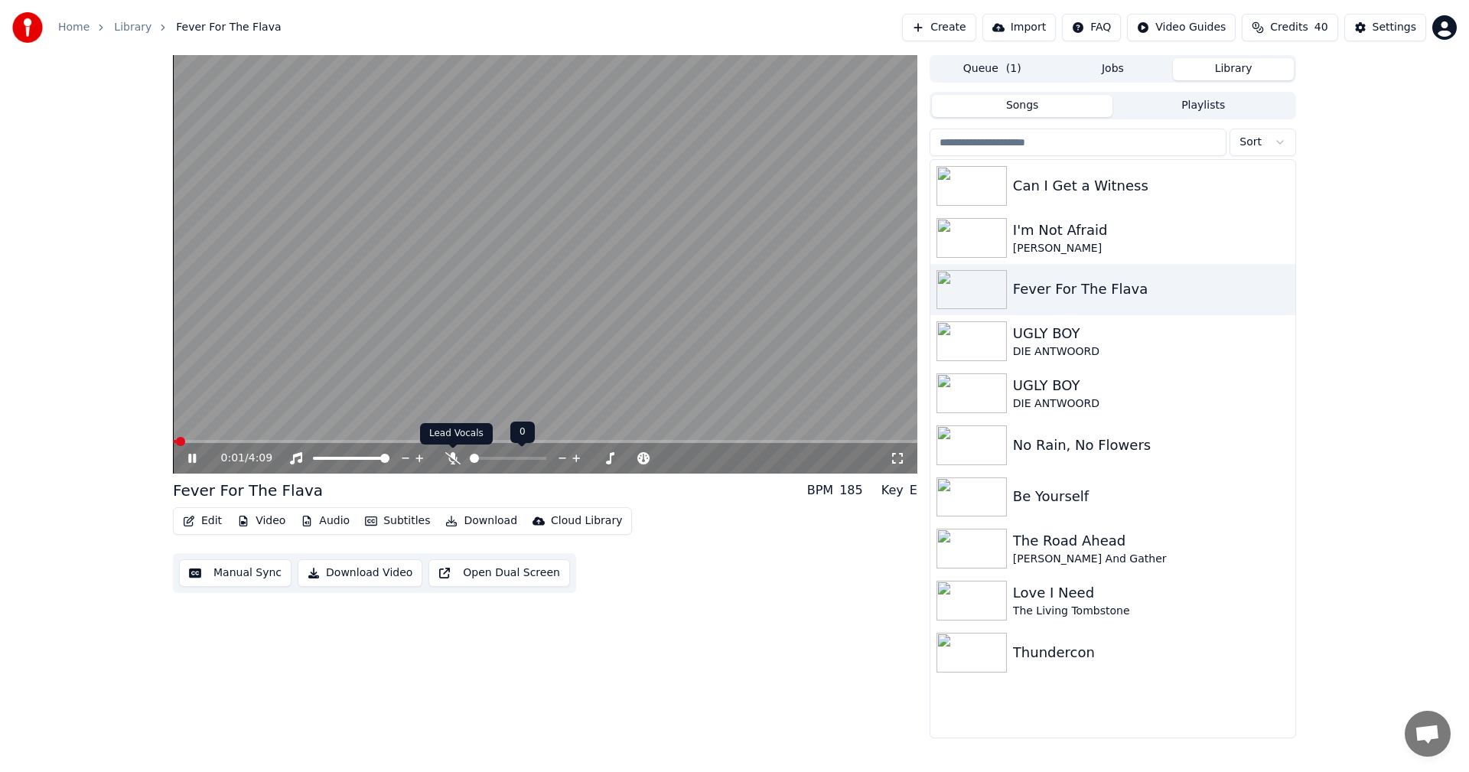
click at [450, 457] on icon at bounding box center [452, 458] width 15 height 12
click at [195, 460] on icon at bounding box center [192, 458] width 8 height 9
click at [1059, 181] on div "Can I Get a Witness" at bounding box center [1143, 185] width 261 height 21
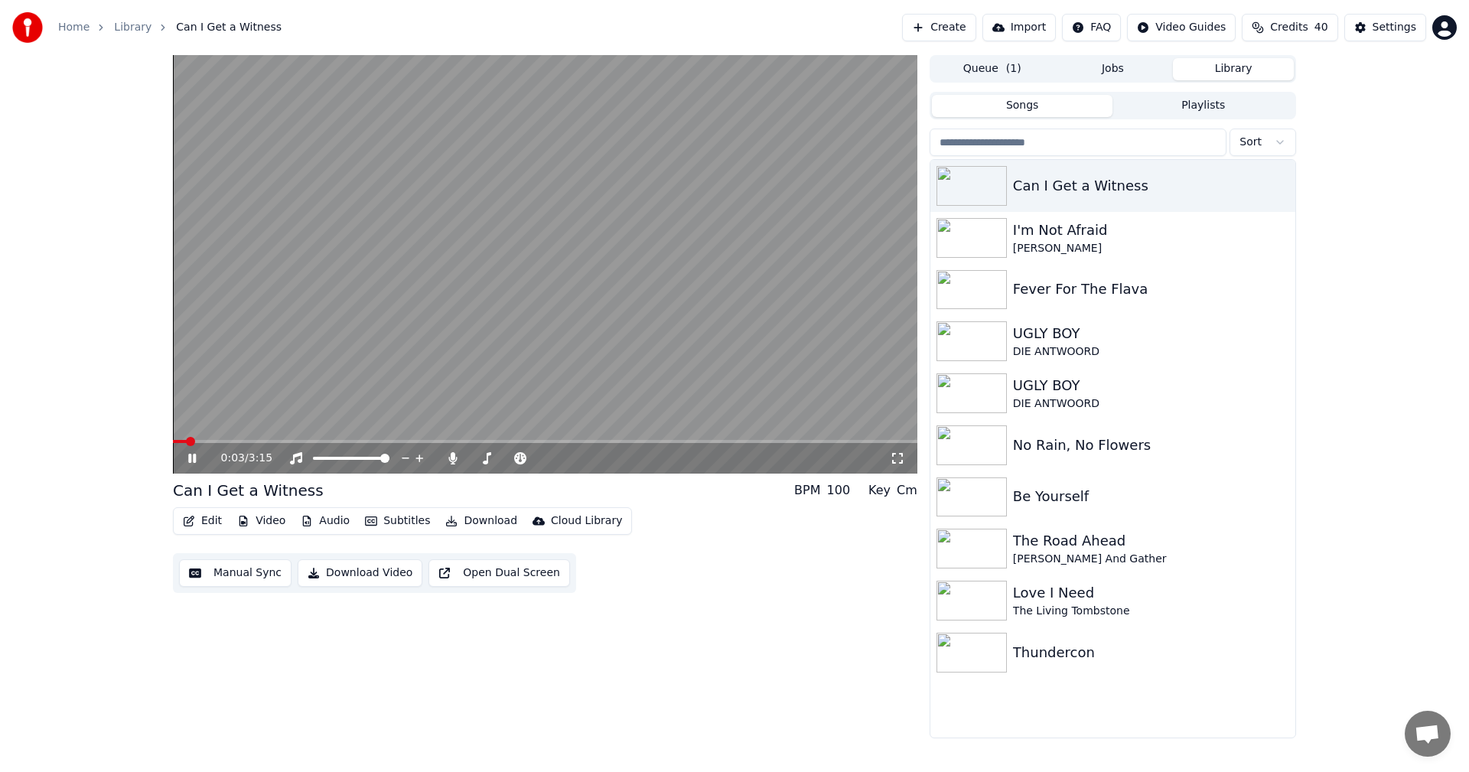
click at [194, 454] on icon at bounding box center [203, 458] width 36 height 12
click at [970, 26] on button "Create" at bounding box center [939, 28] width 74 height 28
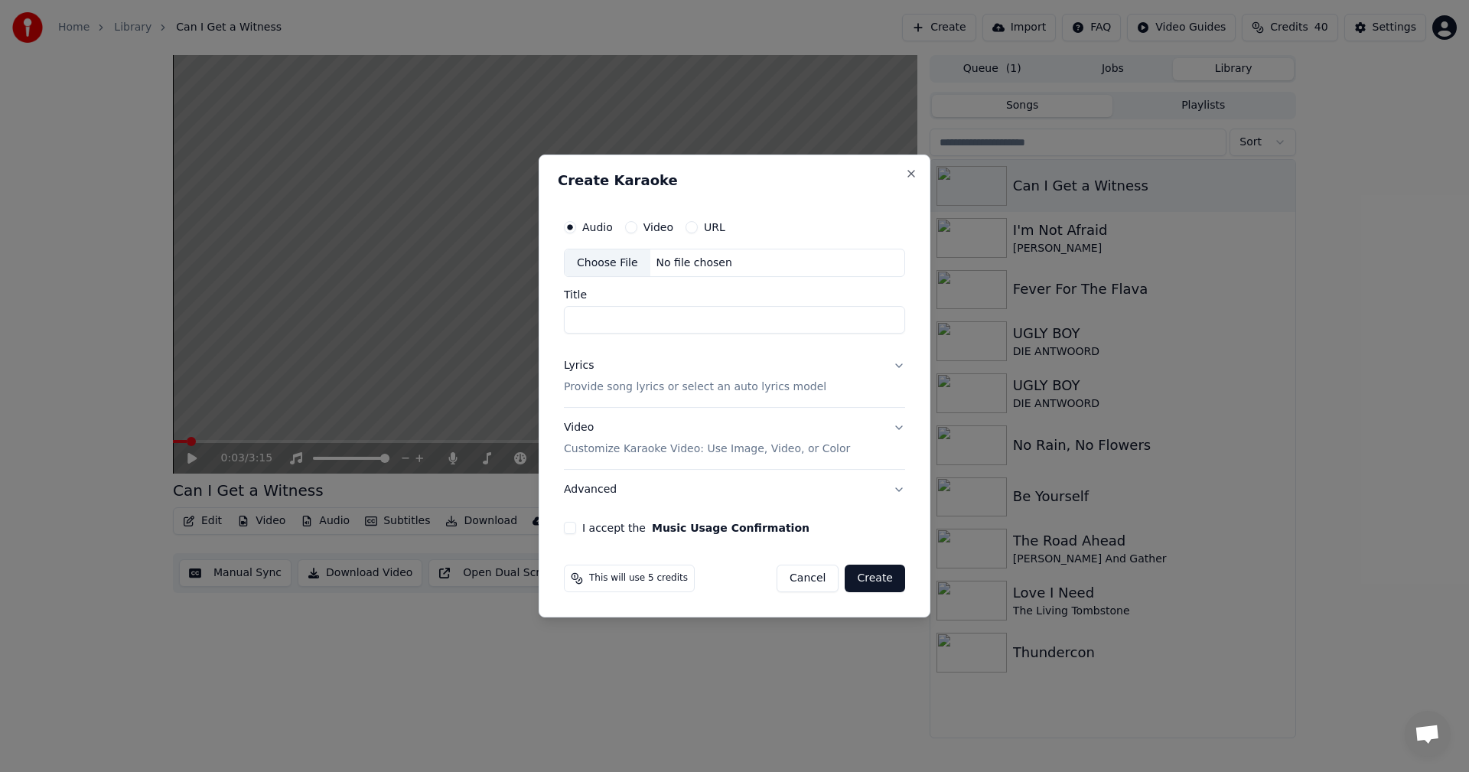
click at [621, 261] on div "Choose File" at bounding box center [607, 263] width 86 height 28
type input "**********"
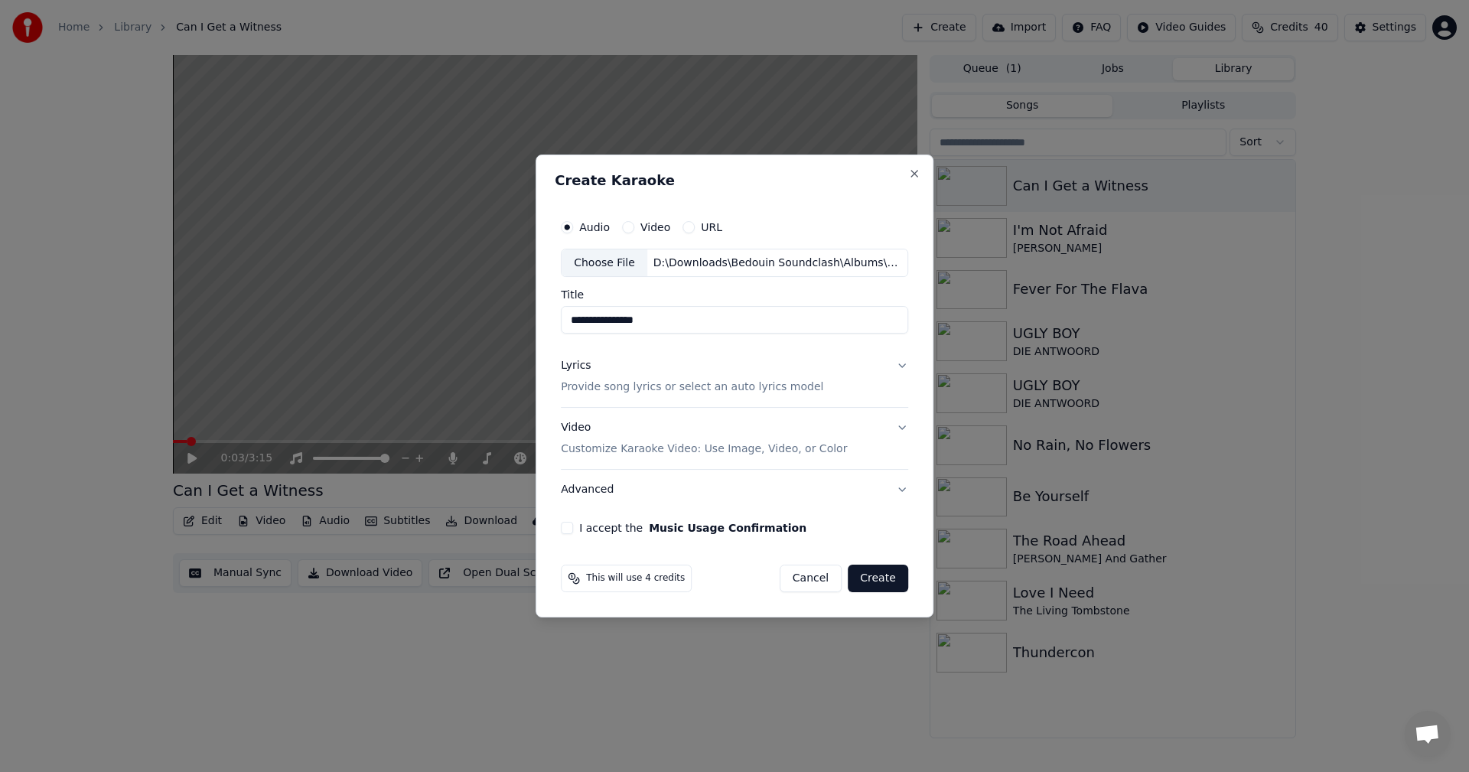
click at [899, 362] on button "Lyrics Provide song lyrics or select an auto lyrics model" at bounding box center [734, 376] width 347 height 61
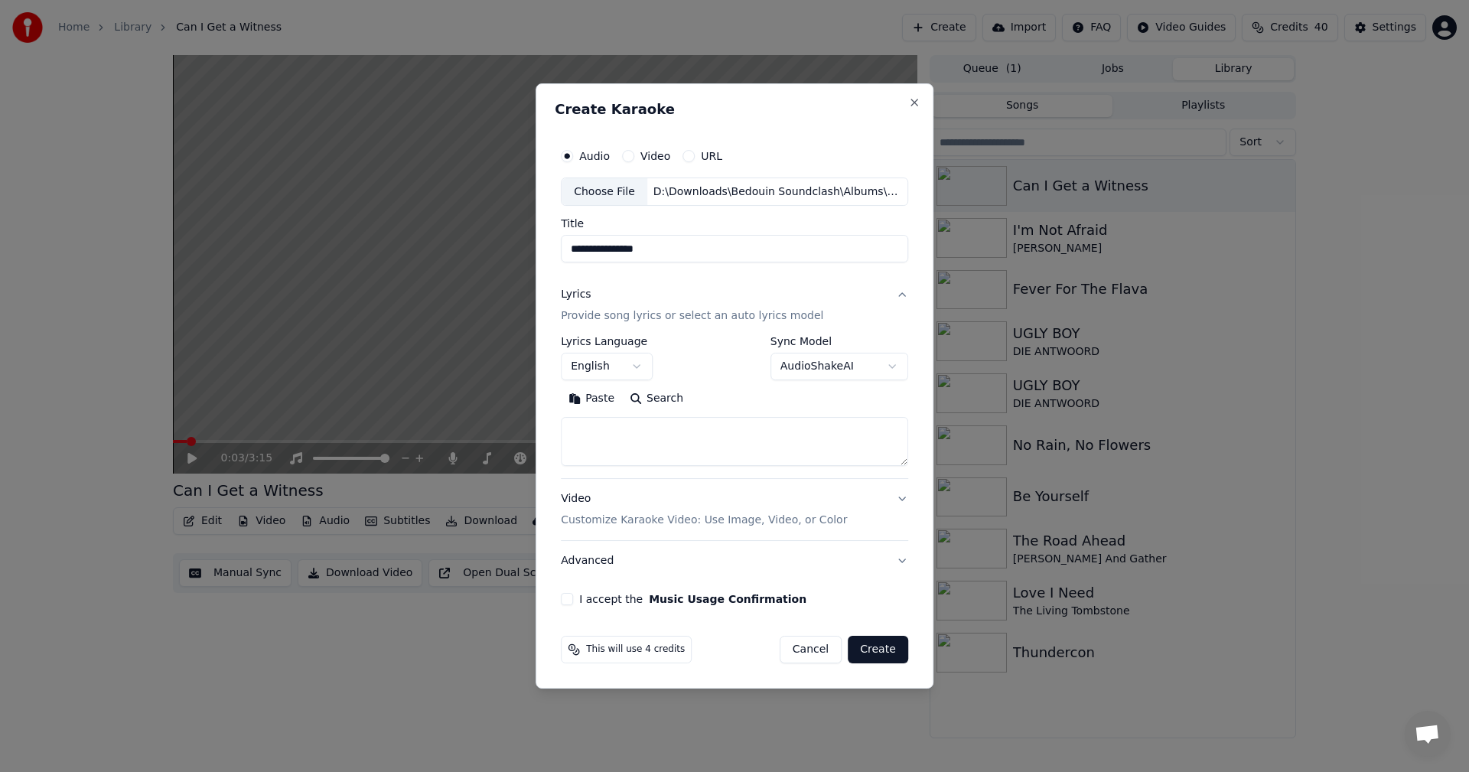
click at [659, 426] on textarea at bounding box center [734, 442] width 347 height 49
paste textarea "**********"
type textarea "**********"
click at [903, 496] on button "Video Customize Karaoke Video: Use Image, Video, or Color" at bounding box center [734, 510] width 347 height 61
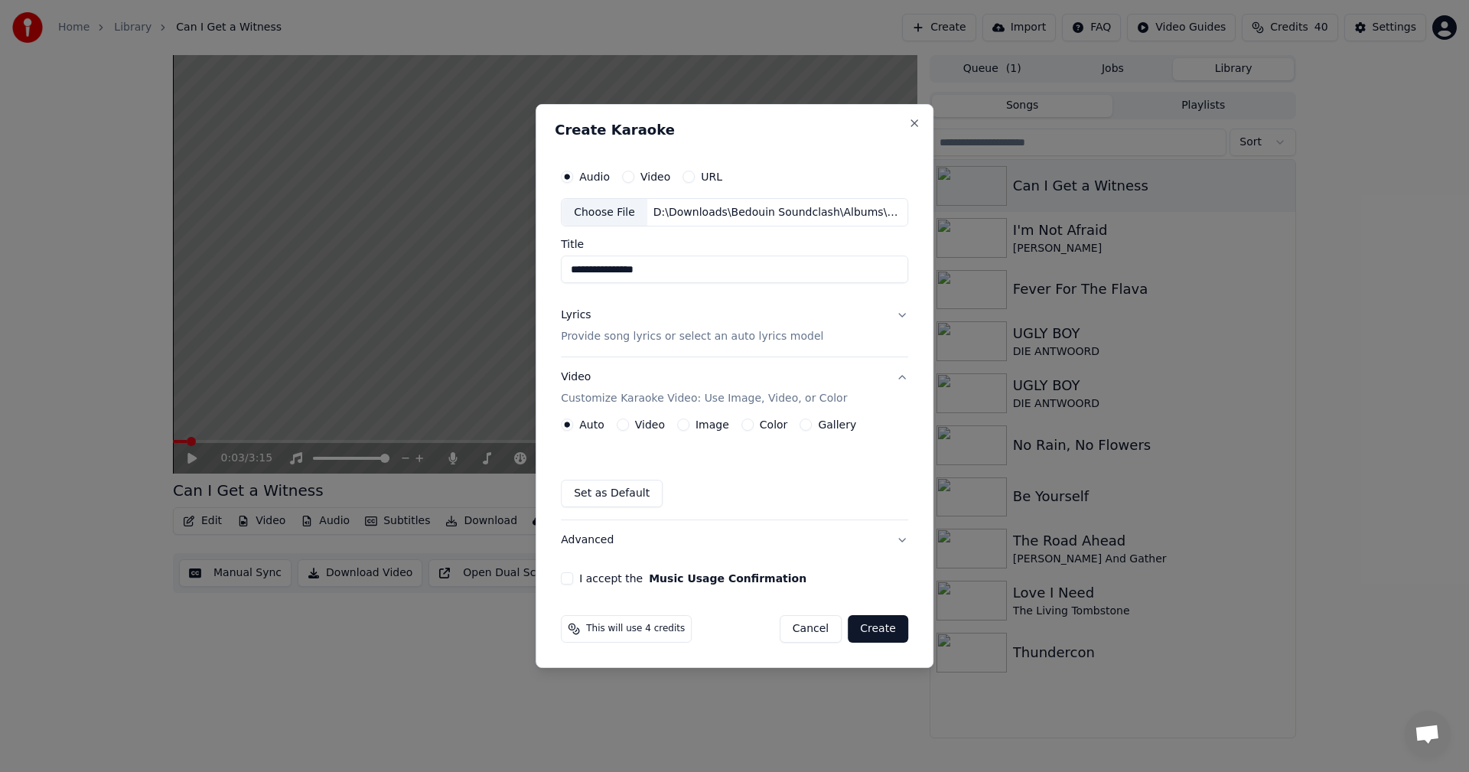
click at [681, 422] on button "Image" at bounding box center [683, 424] width 12 height 12
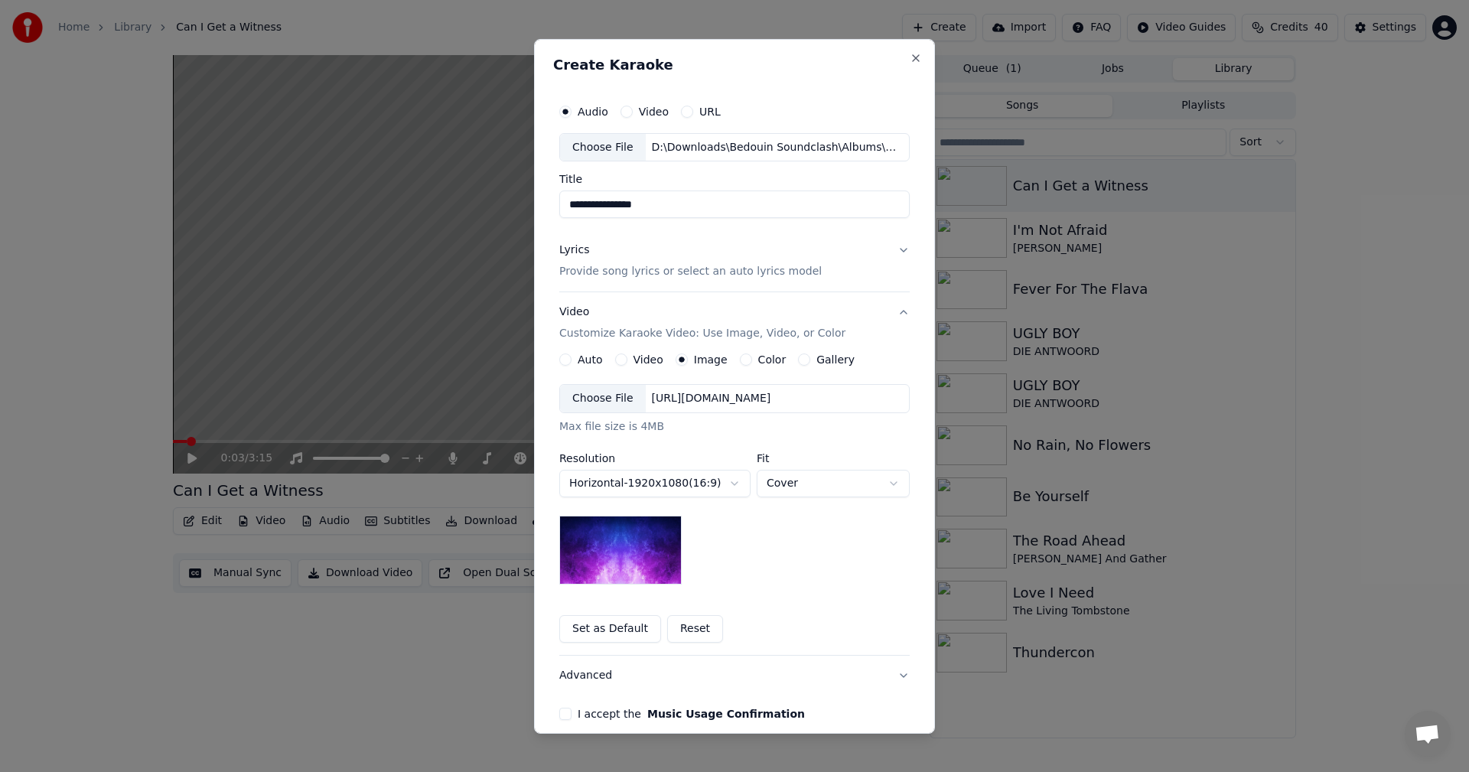
click at [595, 400] on div "Choose File" at bounding box center [603, 399] width 86 height 28
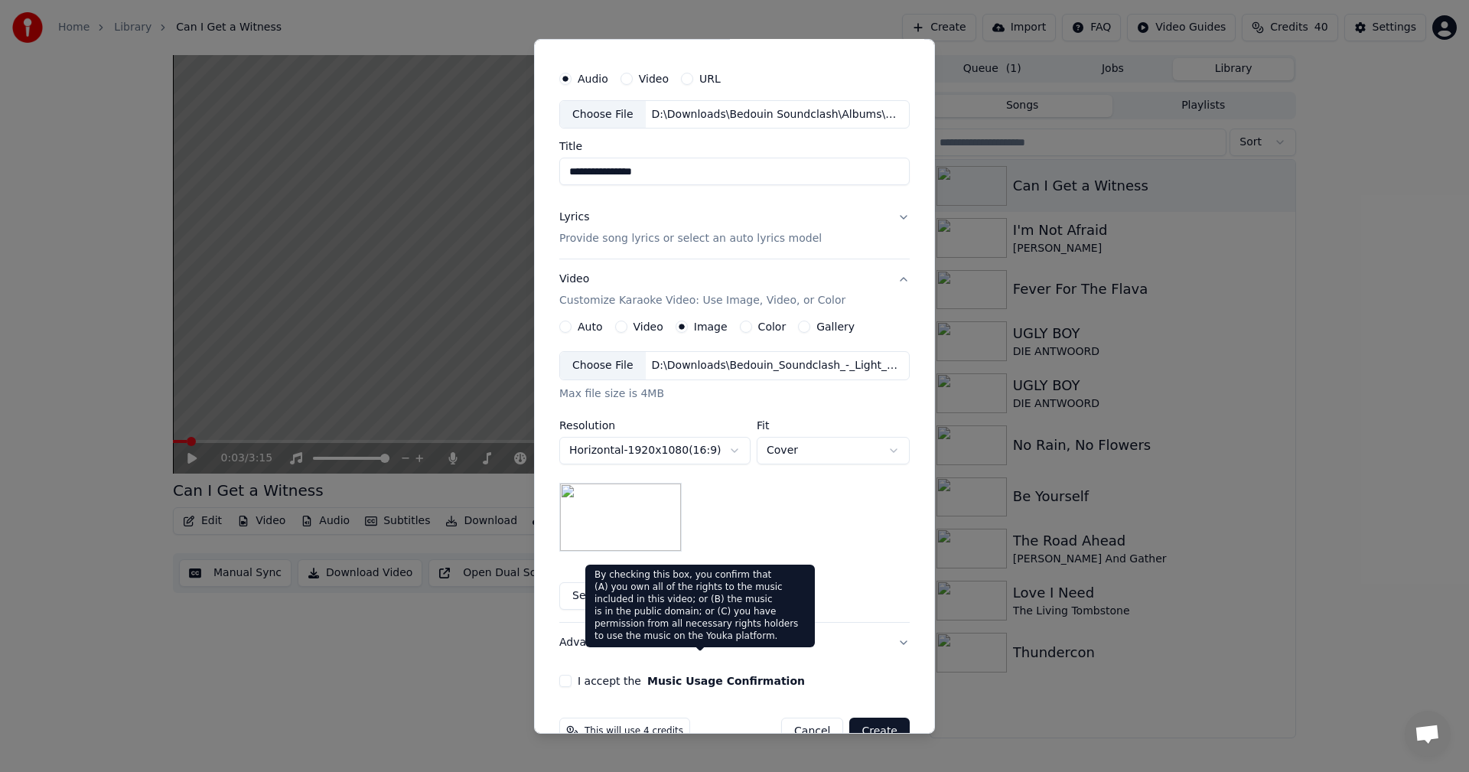
scroll to position [70, 0]
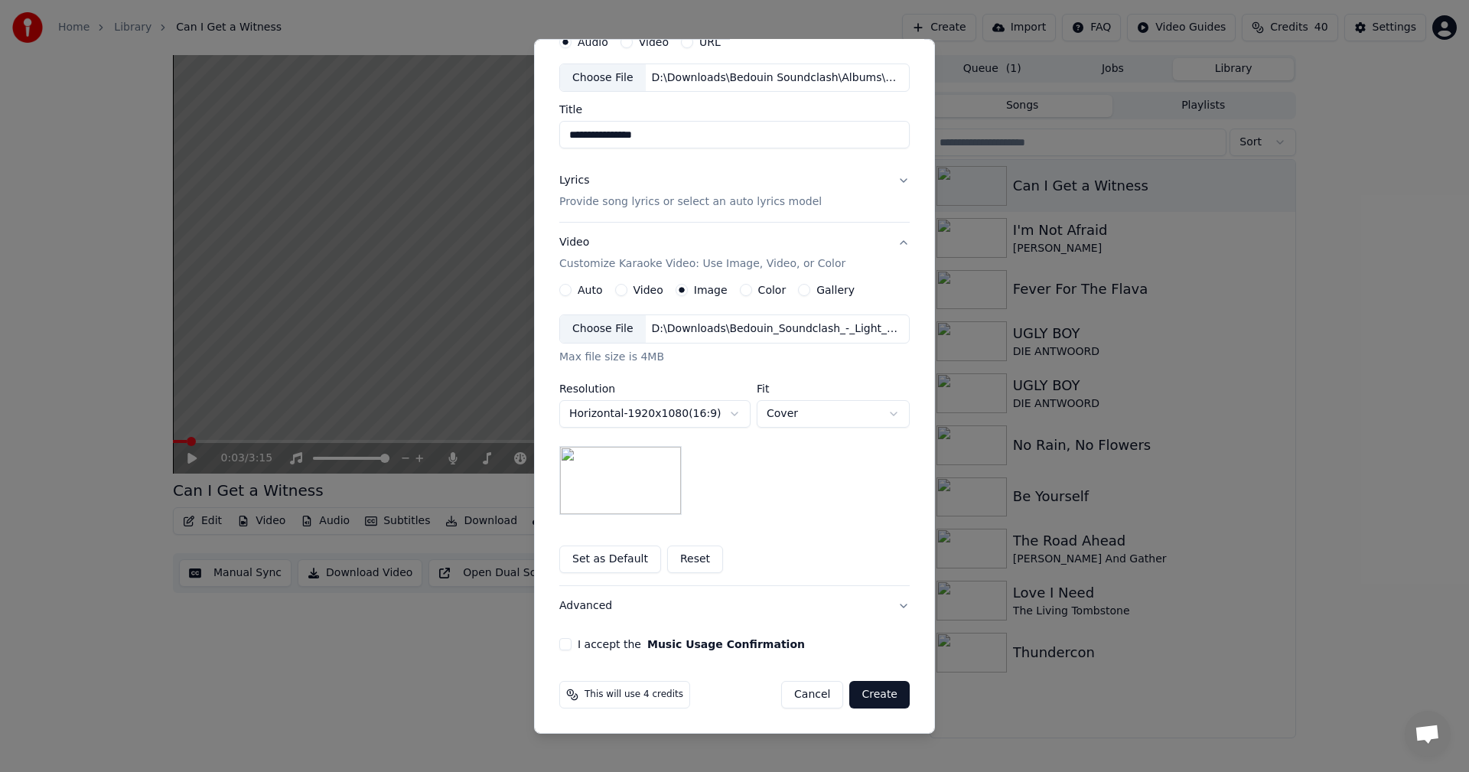
click at [559, 642] on button "I accept the Music Usage Confirmation" at bounding box center [565, 644] width 12 height 12
click at [590, 593] on button "Advanced" at bounding box center [734, 606] width 350 height 40
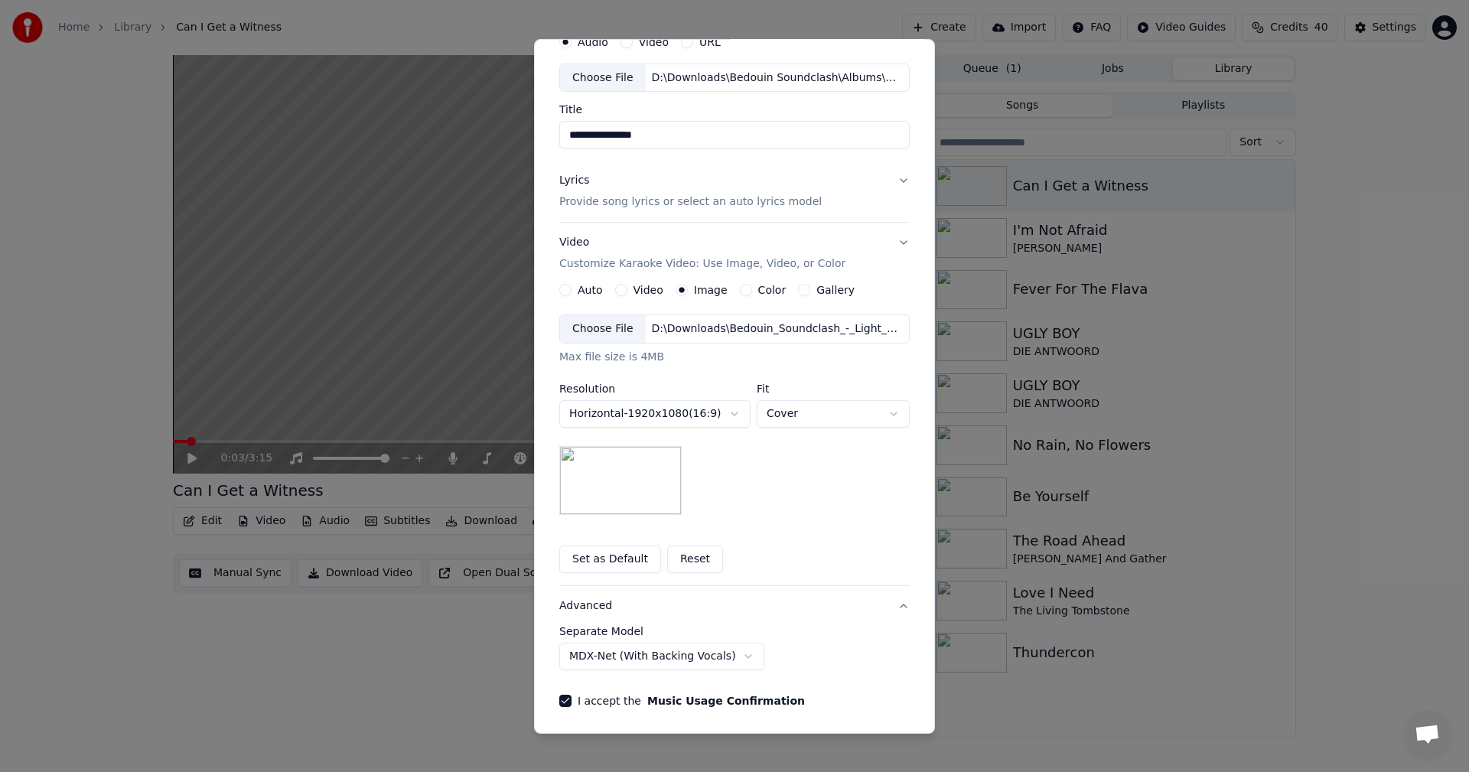
scroll to position [0, 0]
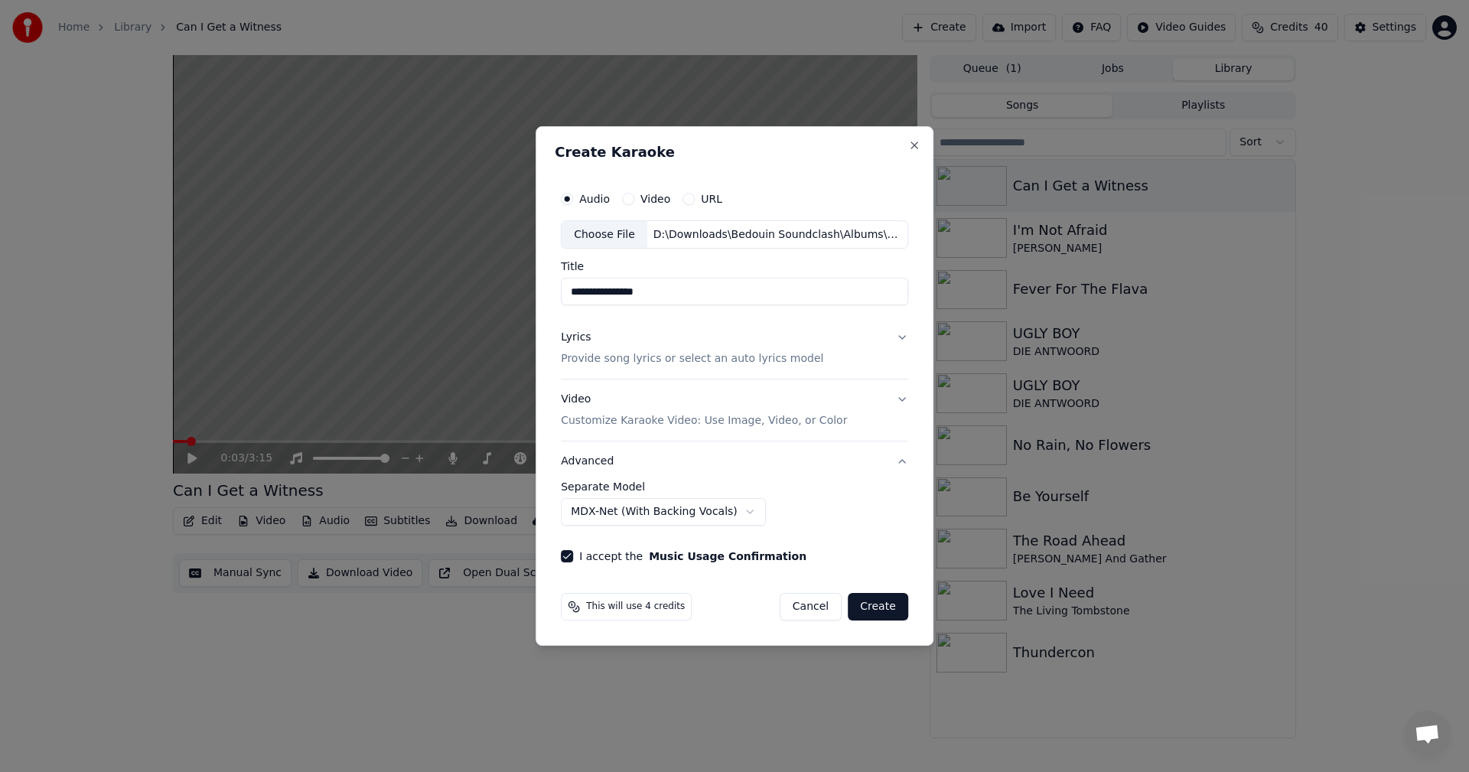
click at [885, 603] on button "Create" at bounding box center [877, 607] width 60 height 28
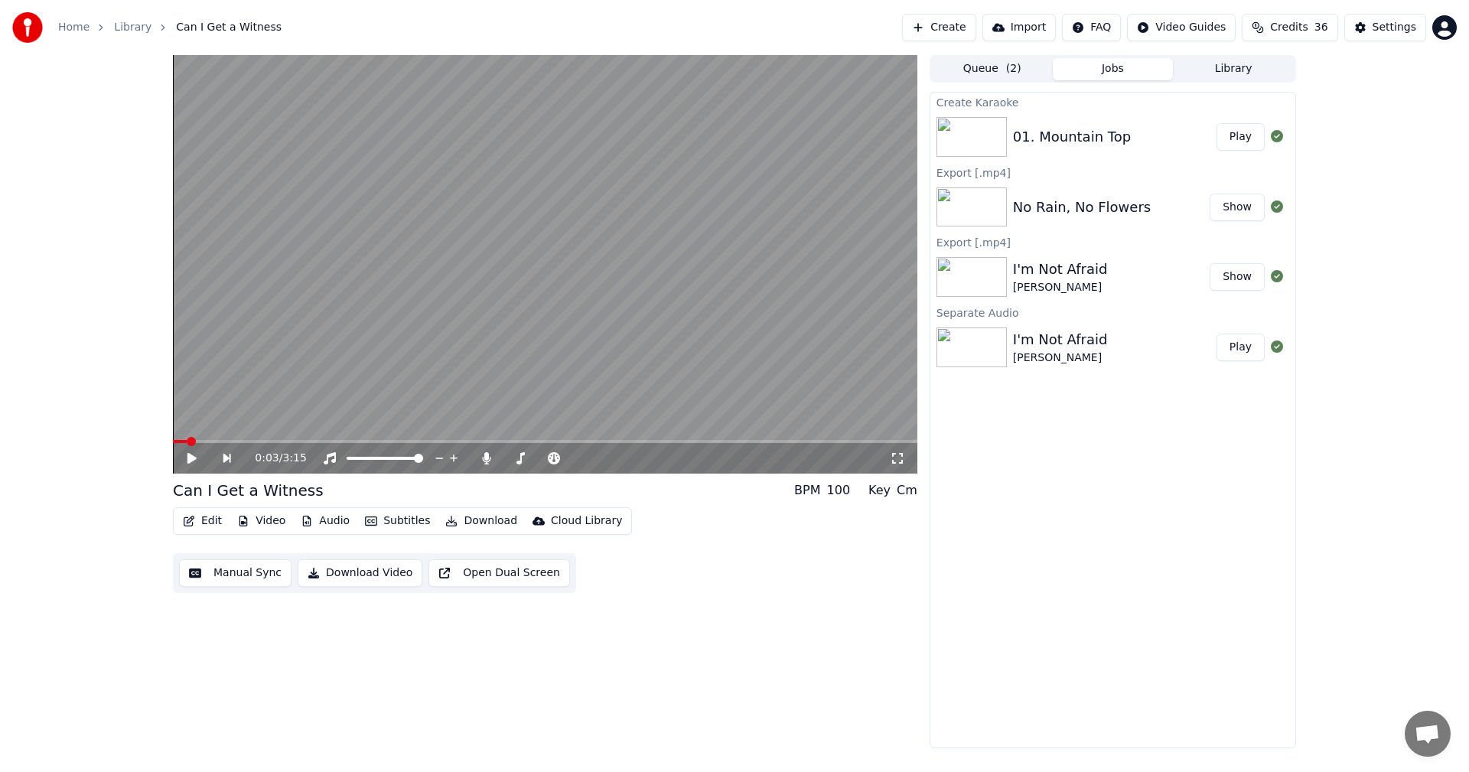
click at [1239, 135] on button "Play" at bounding box center [1240, 137] width 48 height 28
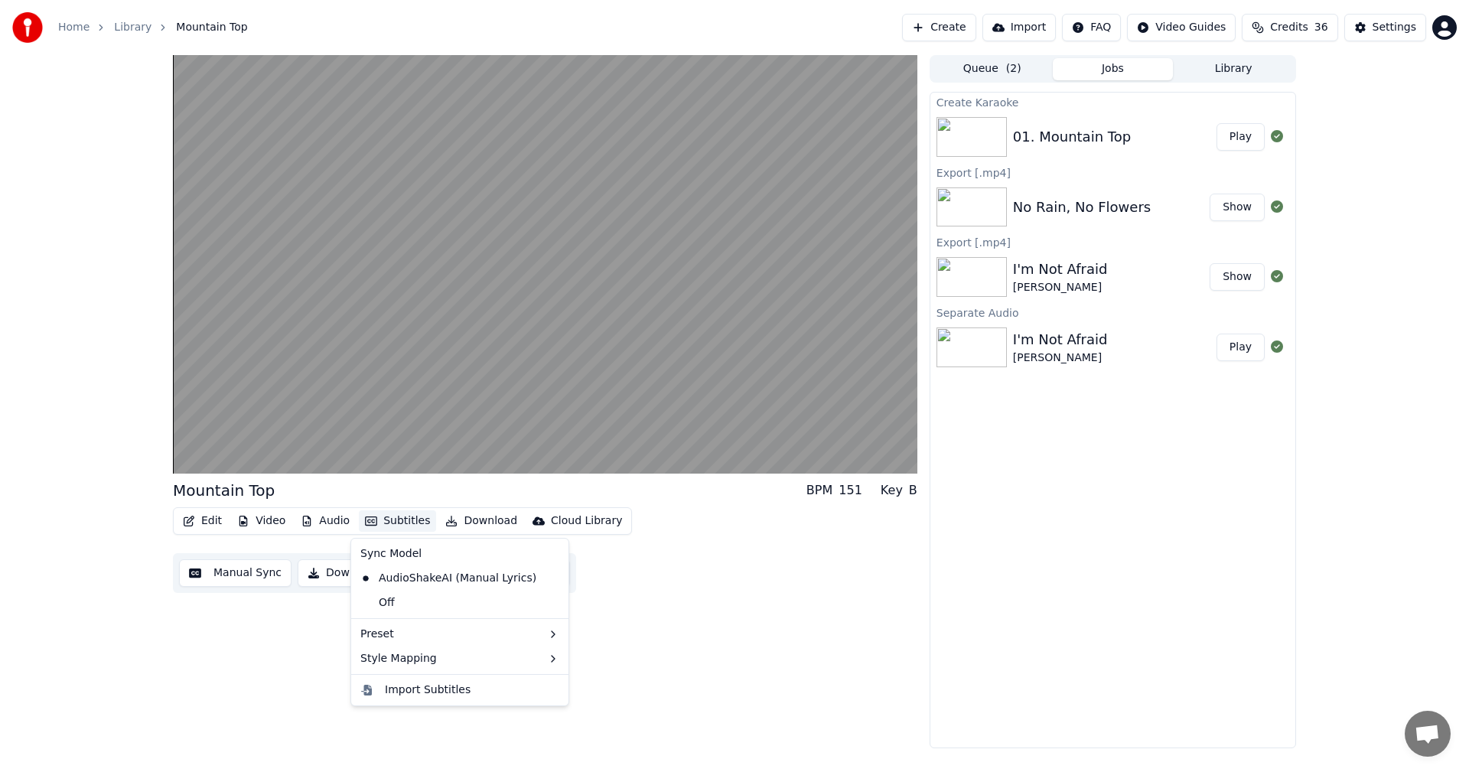
click at [396, 518] on button "Subtitles" at bounding box center [397, 520] width 77 height 21
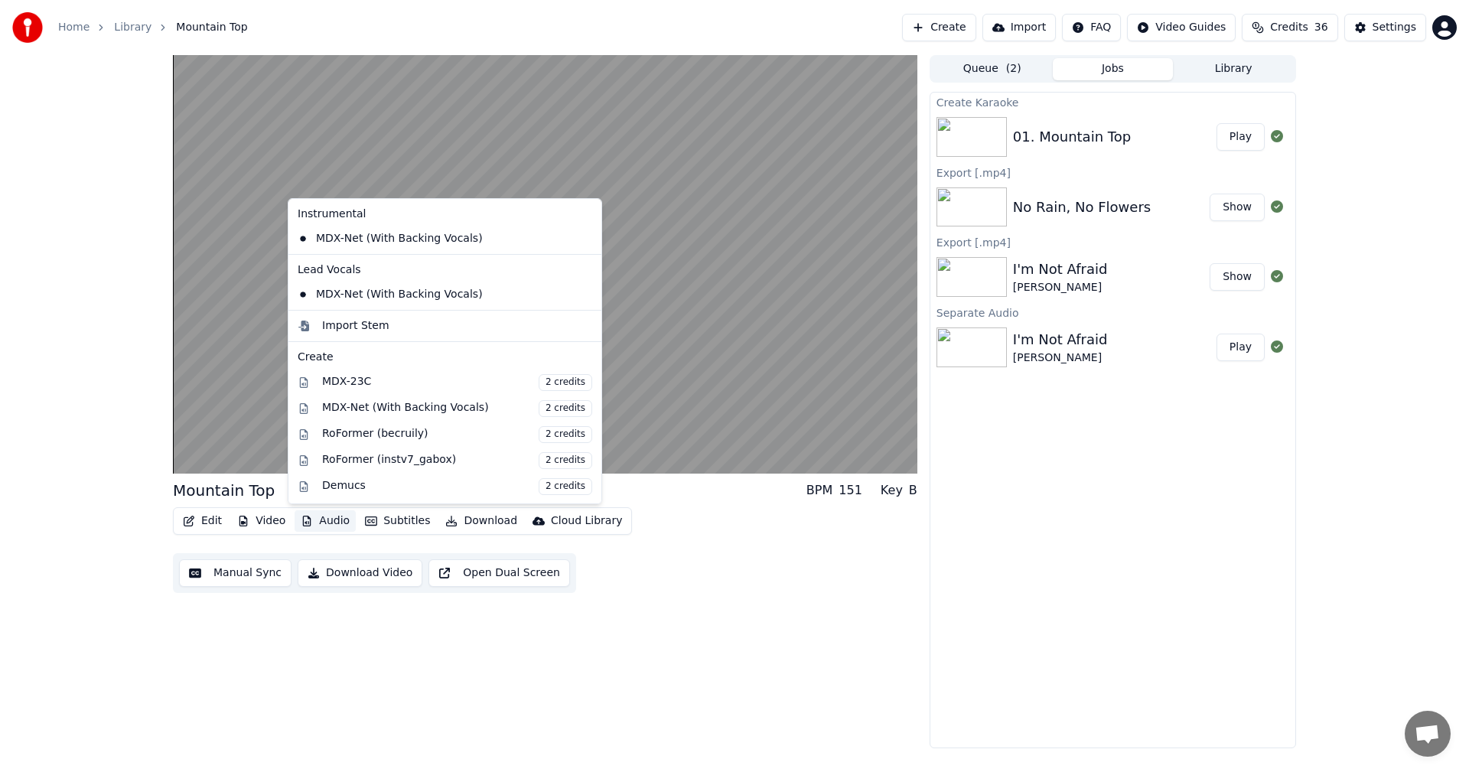
click at [333, 518] on button "Audio" at bounding box center [324, 520] width 61 height 21
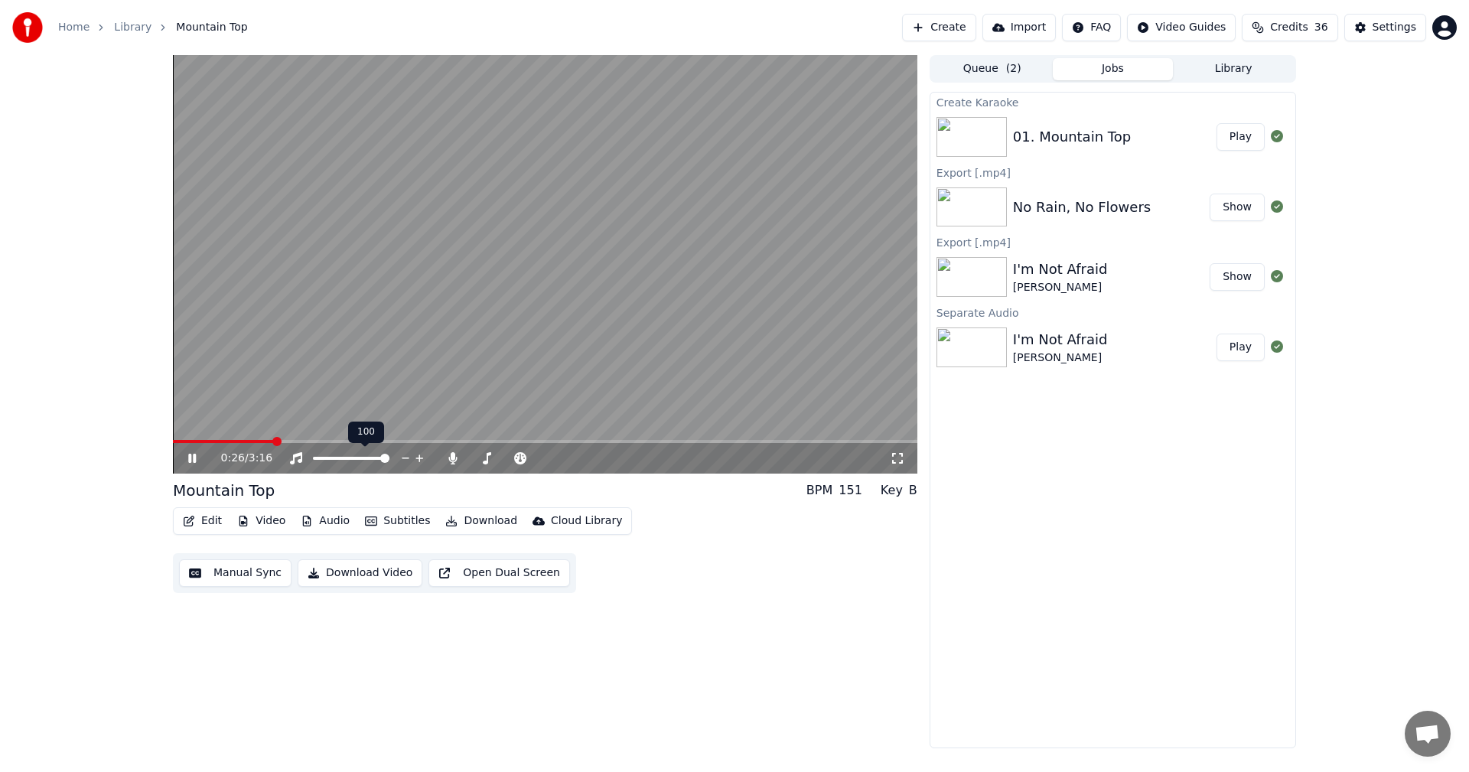
click at [389, 458] on span at bounding box center [384, 458] width 9 height 9
click at [335, 523] on button "Audio" at bounding box center [324, 520] width 61 height 21
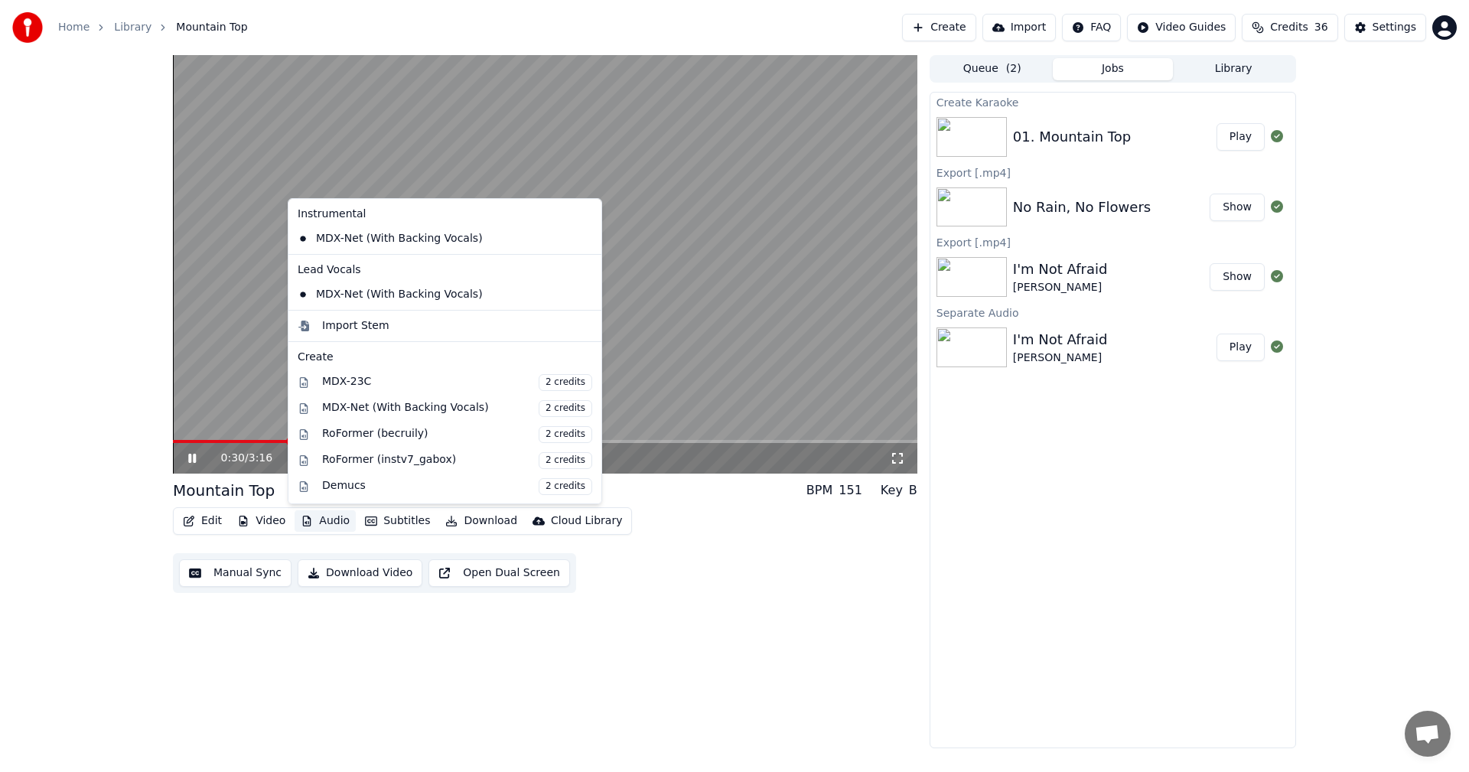
click at [766, 580] on div "Edit Video Audio Subtitles Download Cloud Library Manual Sync Download Video Op…" at bounding box center [545, 550] width 744 height 86
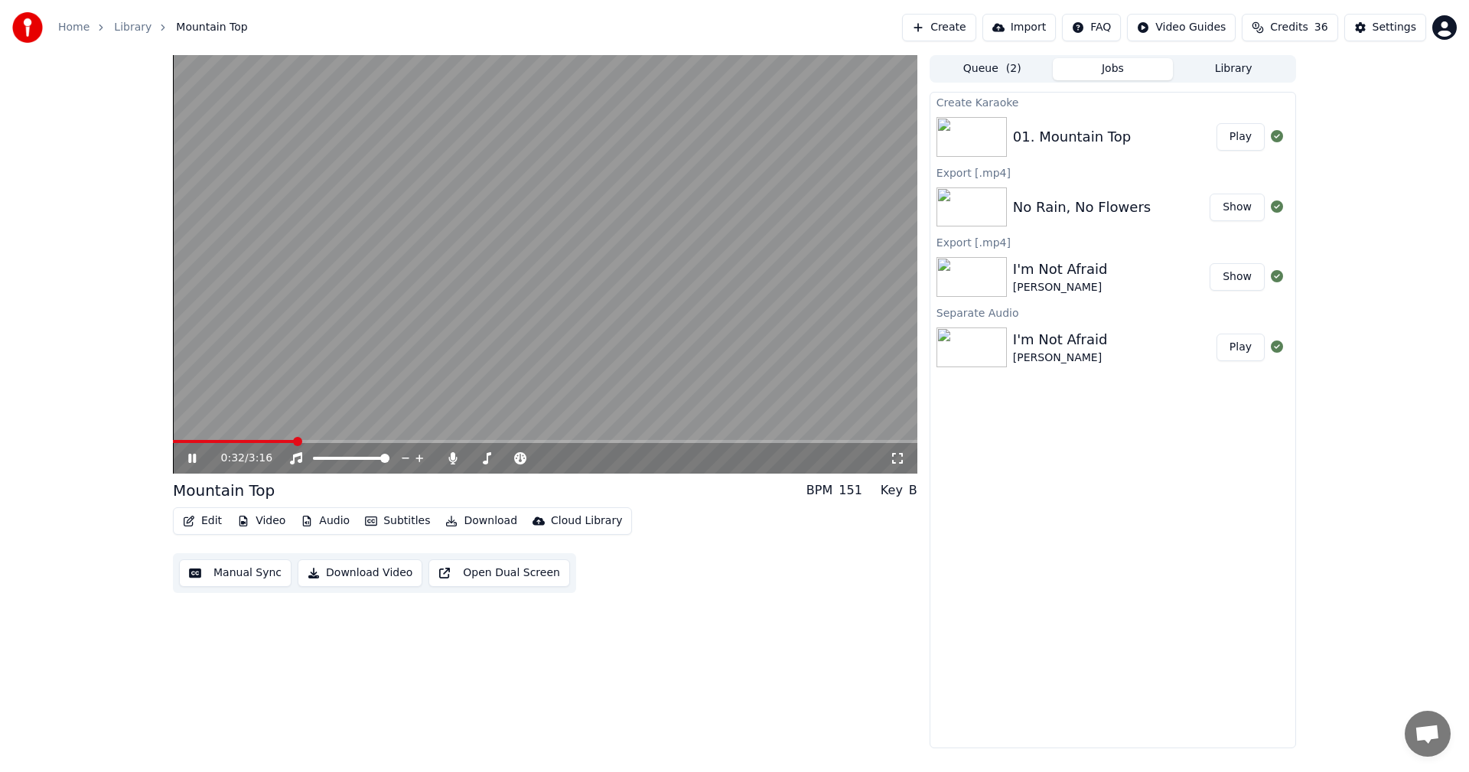
click at [190, 460] on icon at bounding box center [192, 458] width 8 height 9
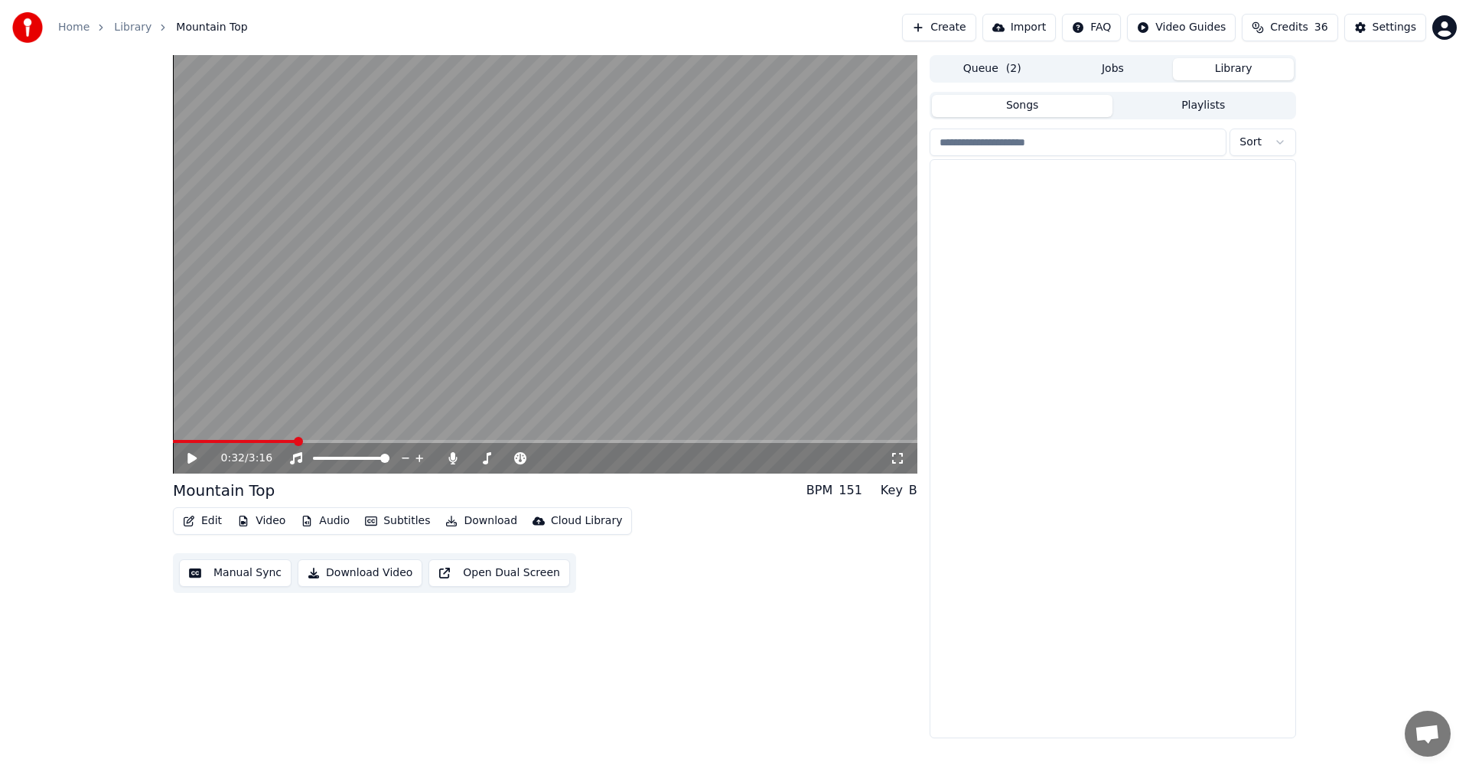
click at [1221, 71] on button "Library" at bounding box center [1233, 69] width 121 height 22
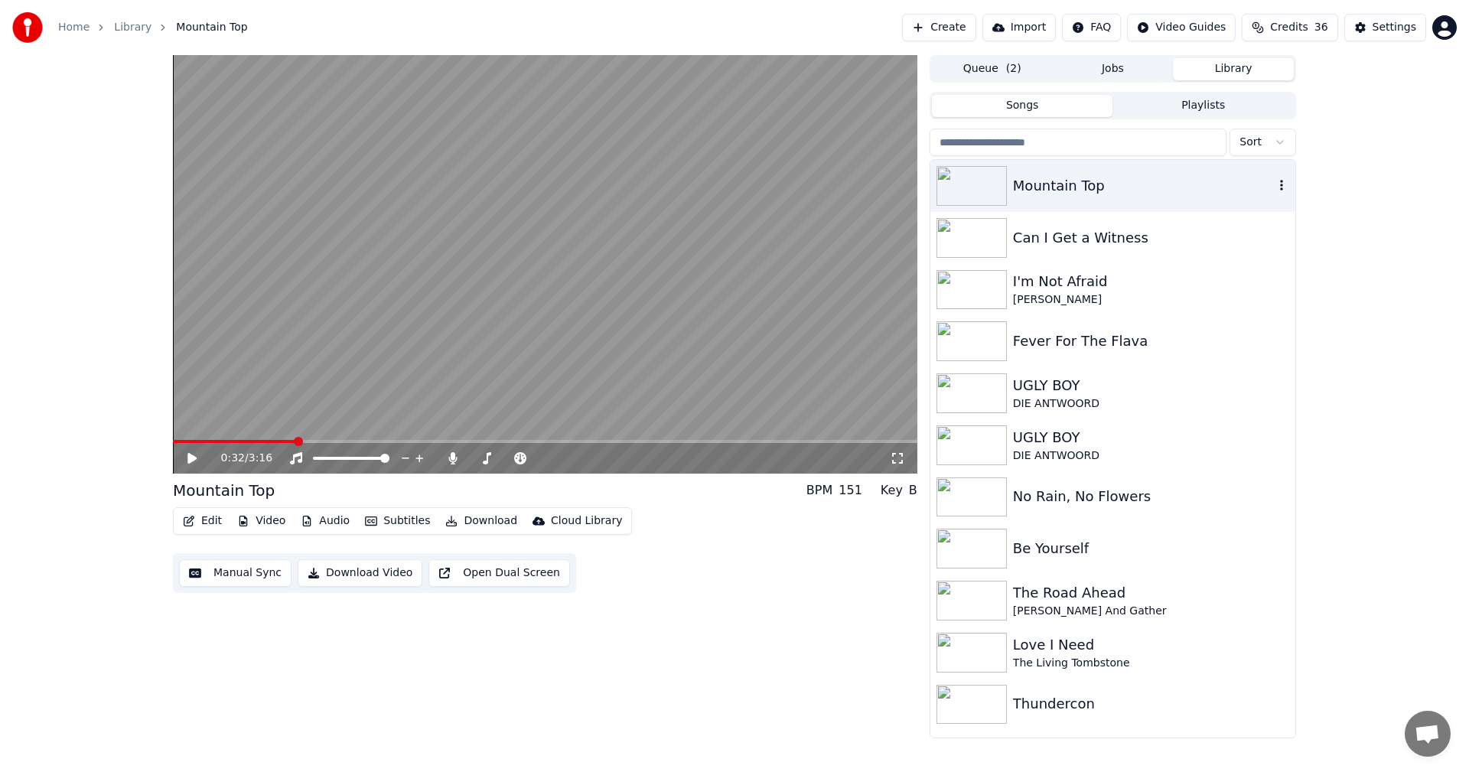
click at [1282, 180] on icon "button" at bounding box center [1280, 185] width 15 height 12
click at [1288, 317] on div "Delete" at bounding box center [1285, 312] width 118 height 24
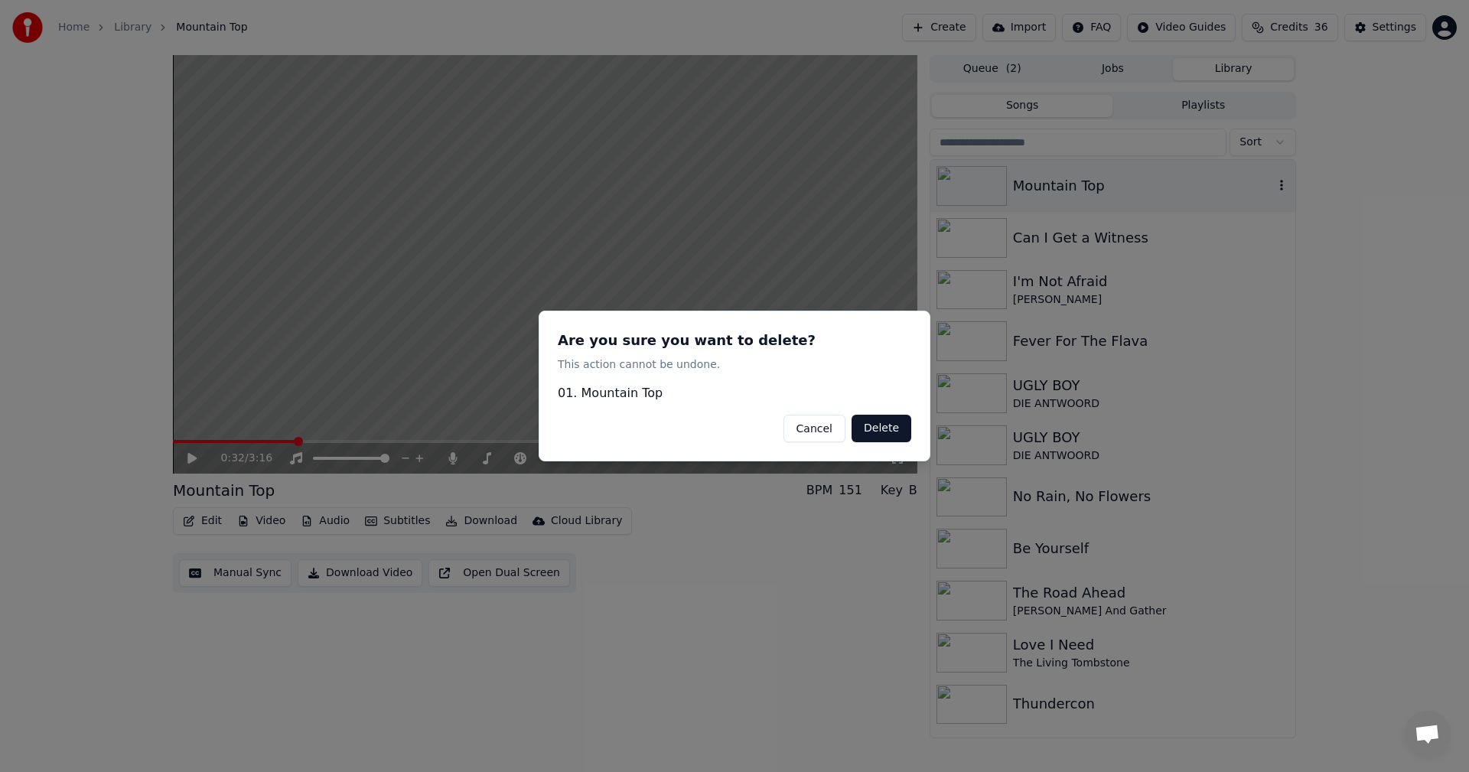
click at [825, 428] on button "Cancel" at bounding box center [814, 429] width 62 height 28
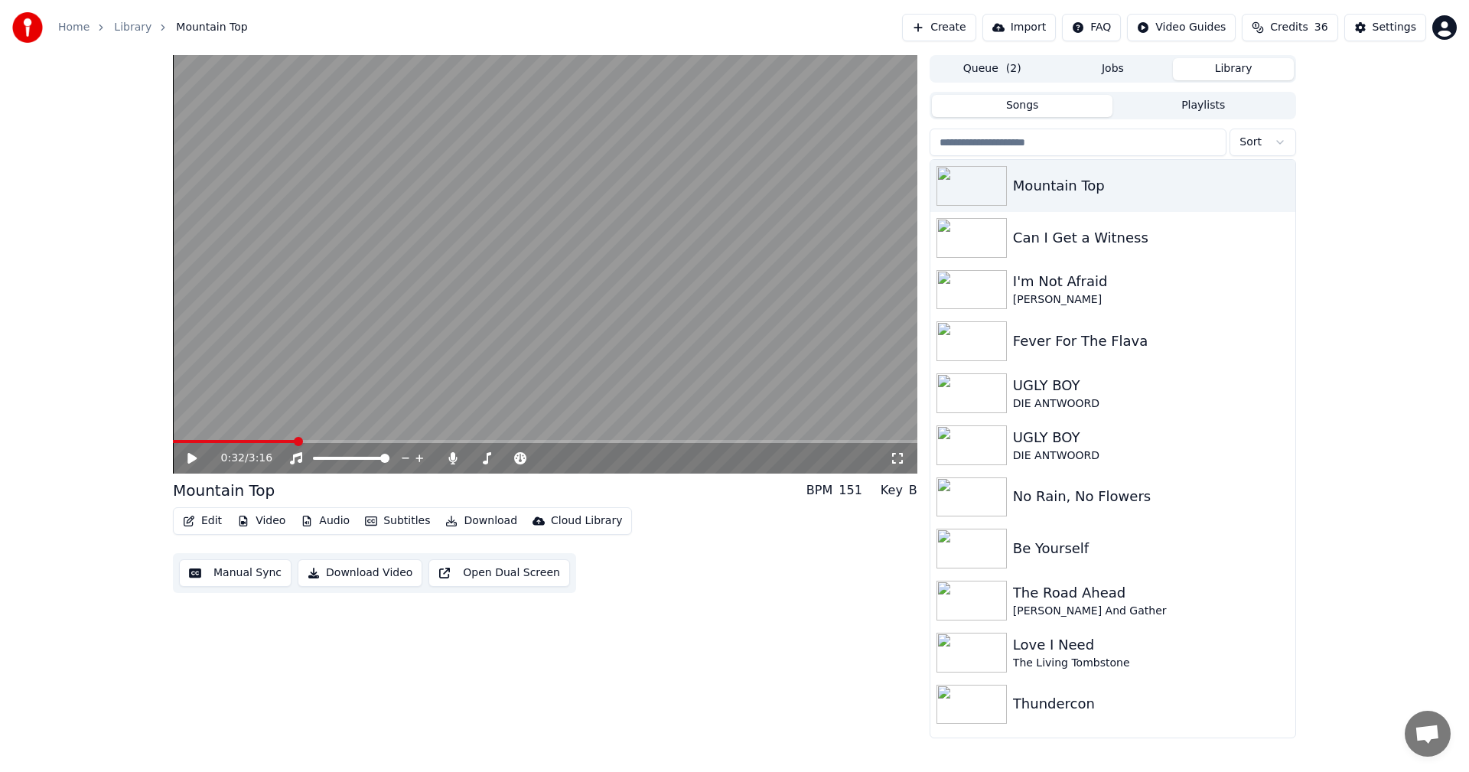
click at [327, 529] on button "Audio" at bounding box center [324, 520] width 61 height 21
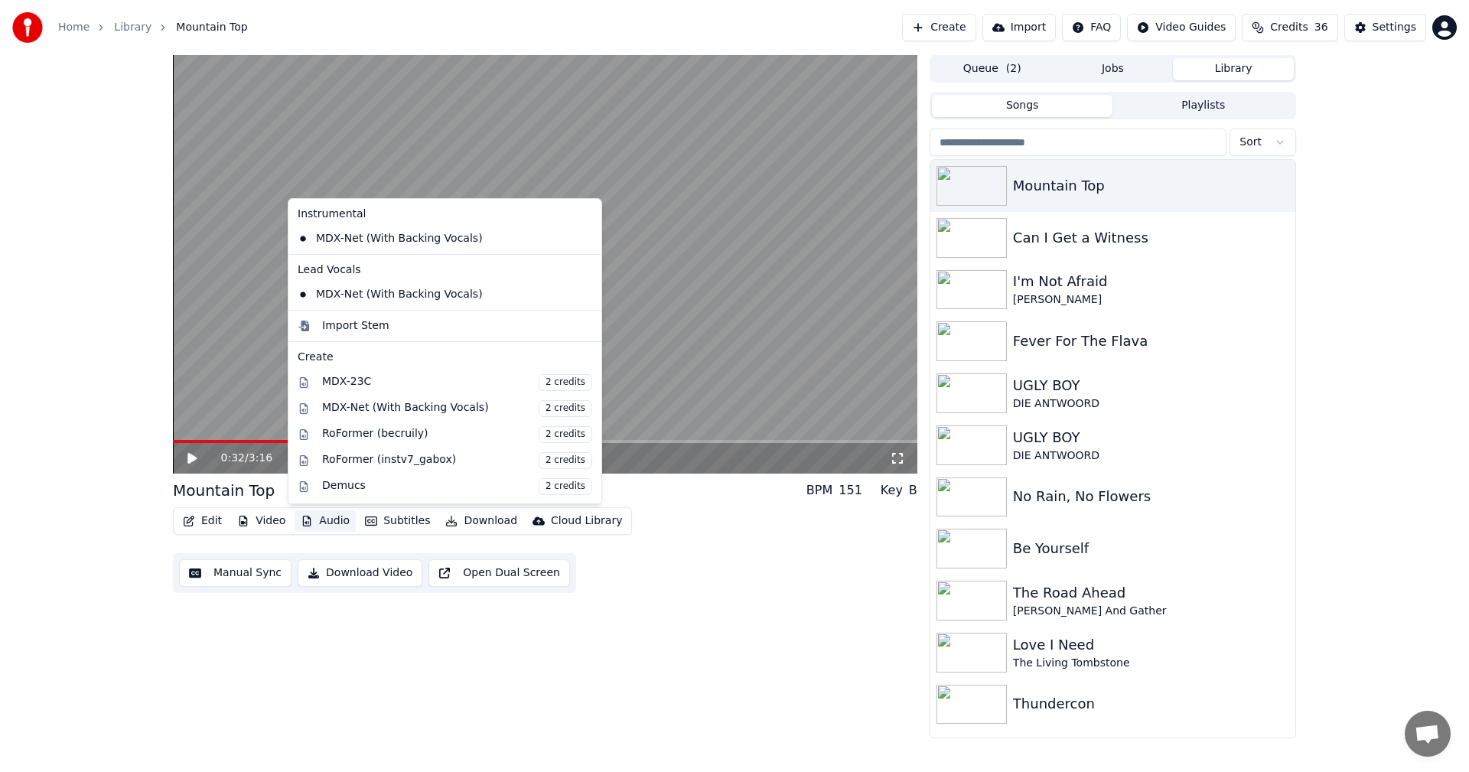
drag, startPoint x: 714, startPoint y: 681, endPoint x: 529, endPoint y: 607, distance: 199.1
click at [713, 681] on div "0:32 / 3:16 Mountain Top BPM 151 Key B Edit Video Audio Subtitles Download Clou…" at bounding box center [545, 396] width 744 height 683
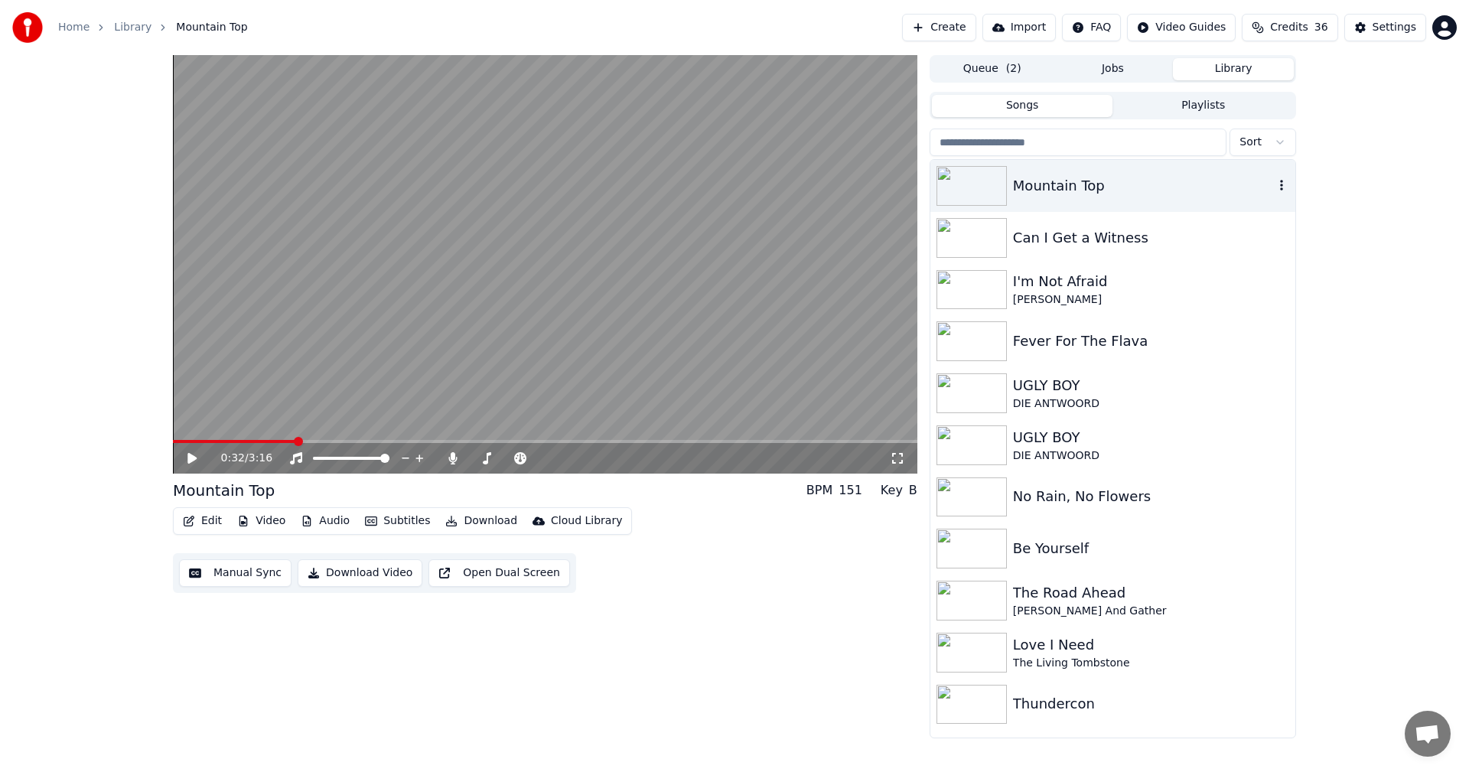
click at [1286, 183] on icon "button" at bounding box center [1280, 185] width 15 height 12
click at [1280, 188] on icon "button" at bounding box center [1280, 185] width 15 height 12
click at [1283, 309] on div "Delete" at bounding box center [1285, 312] width 118 height 24
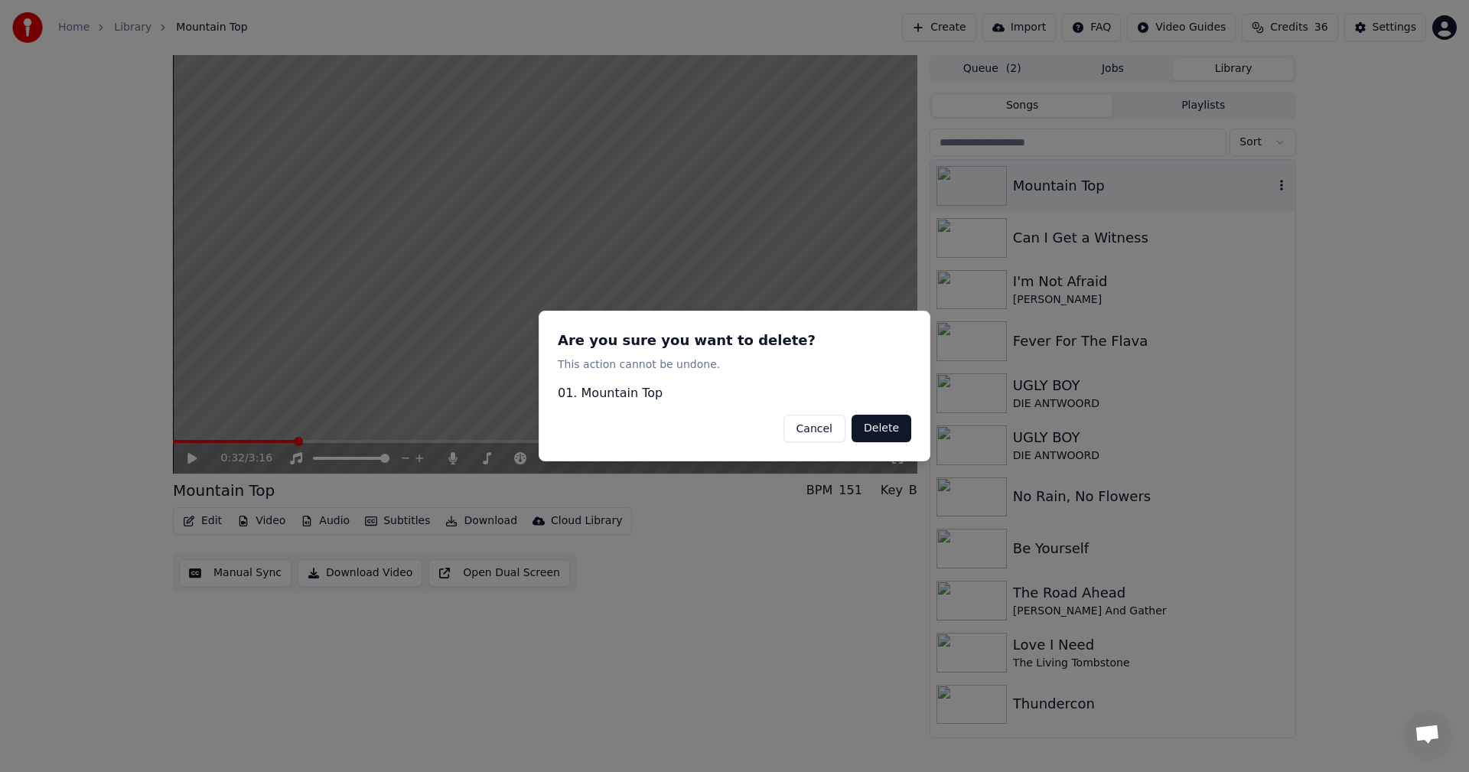
click at [893, 424] on button "Delete" at bounding box center [881, 429] width 60 height 28
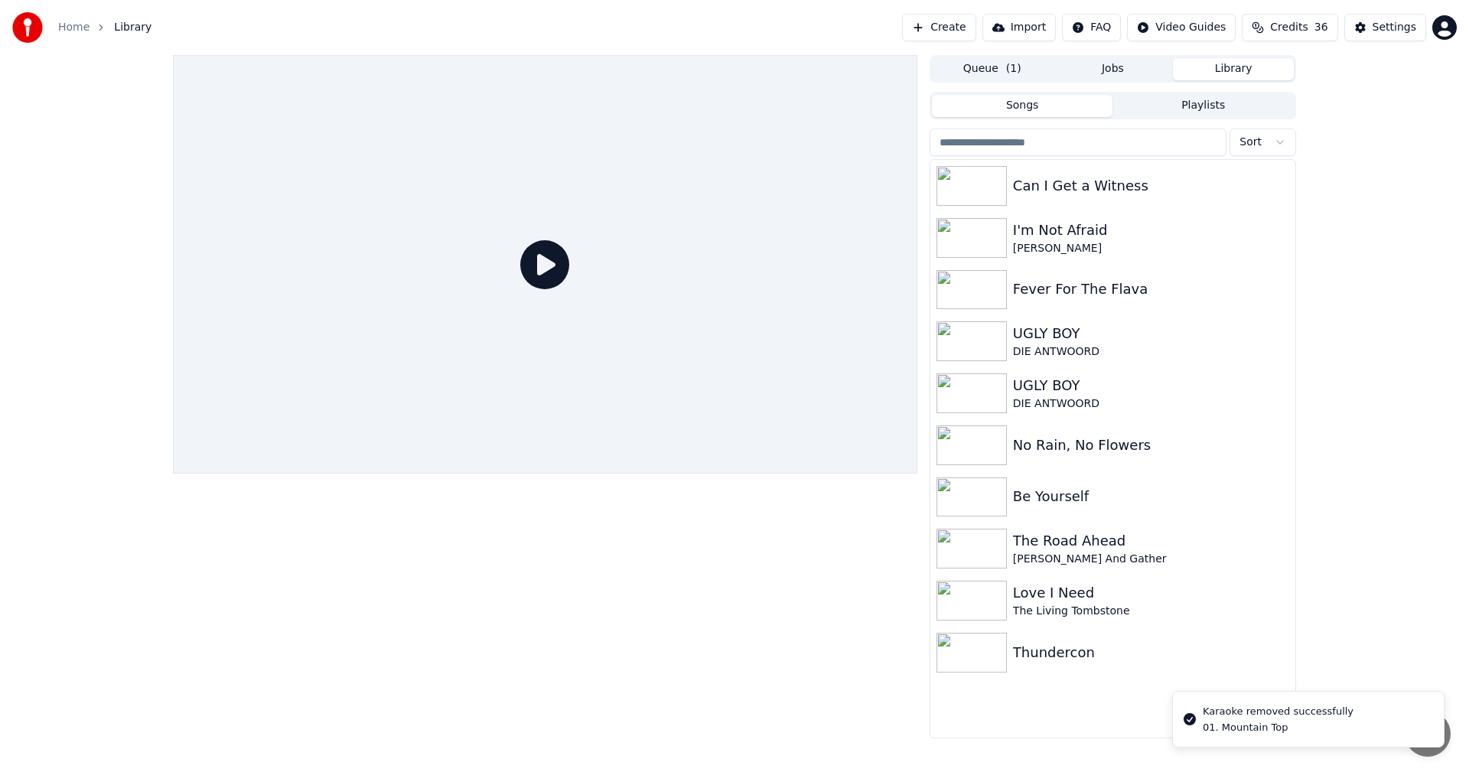
click at [966, 24] on button "Create" at bounding box center [939, 28] width 74 height 28
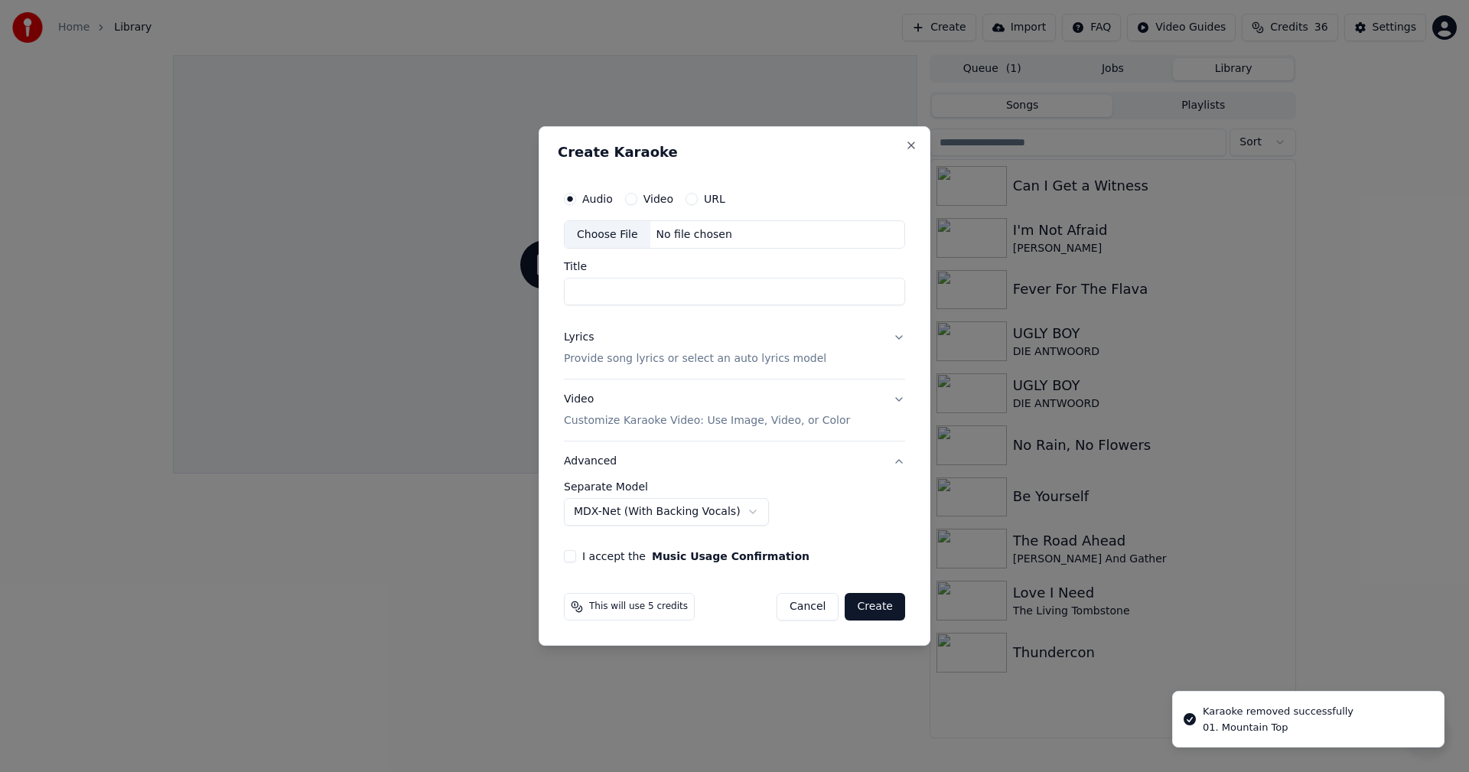
click at [603, 235] on div "Choose File" at bounding box center [607, 235] width 86 height 28
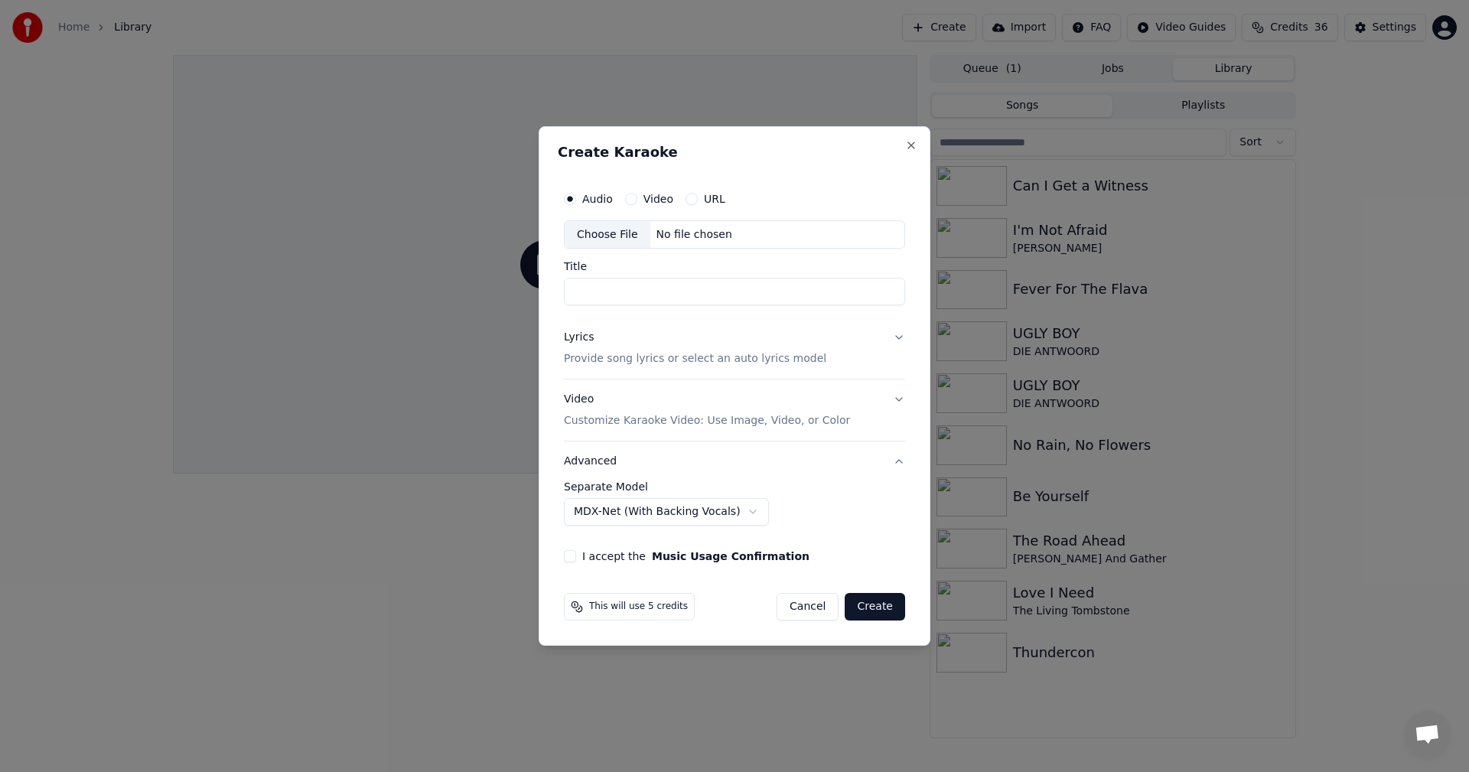
type input "**********"
click at [612, 363] on p "Provide song lyrics or select an auto lyrics model" at bounding box center [695, 359] width 262 height 15
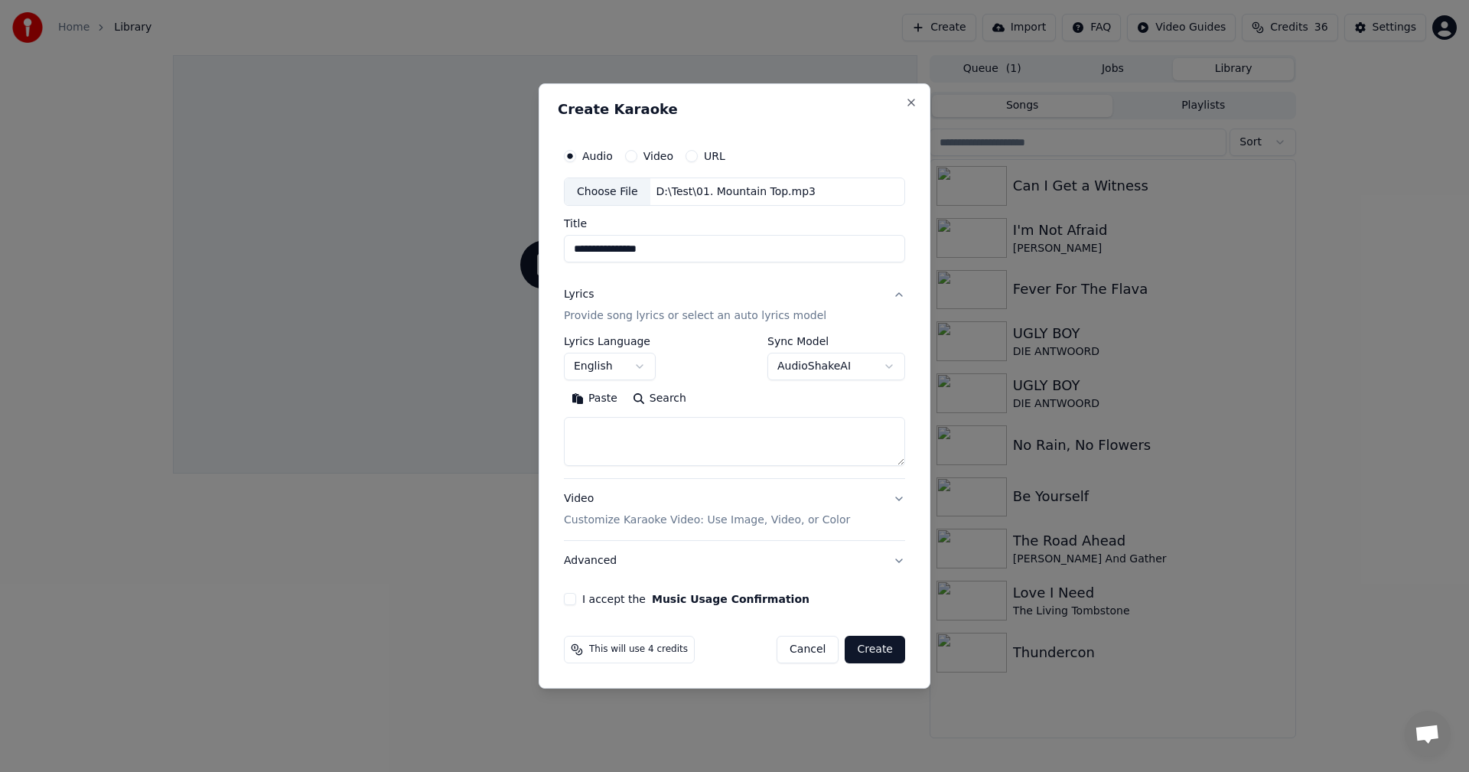
click at [639, 450] on textarea at bounding box center [734, 442] width 341 height 49
paste textarea "**********"
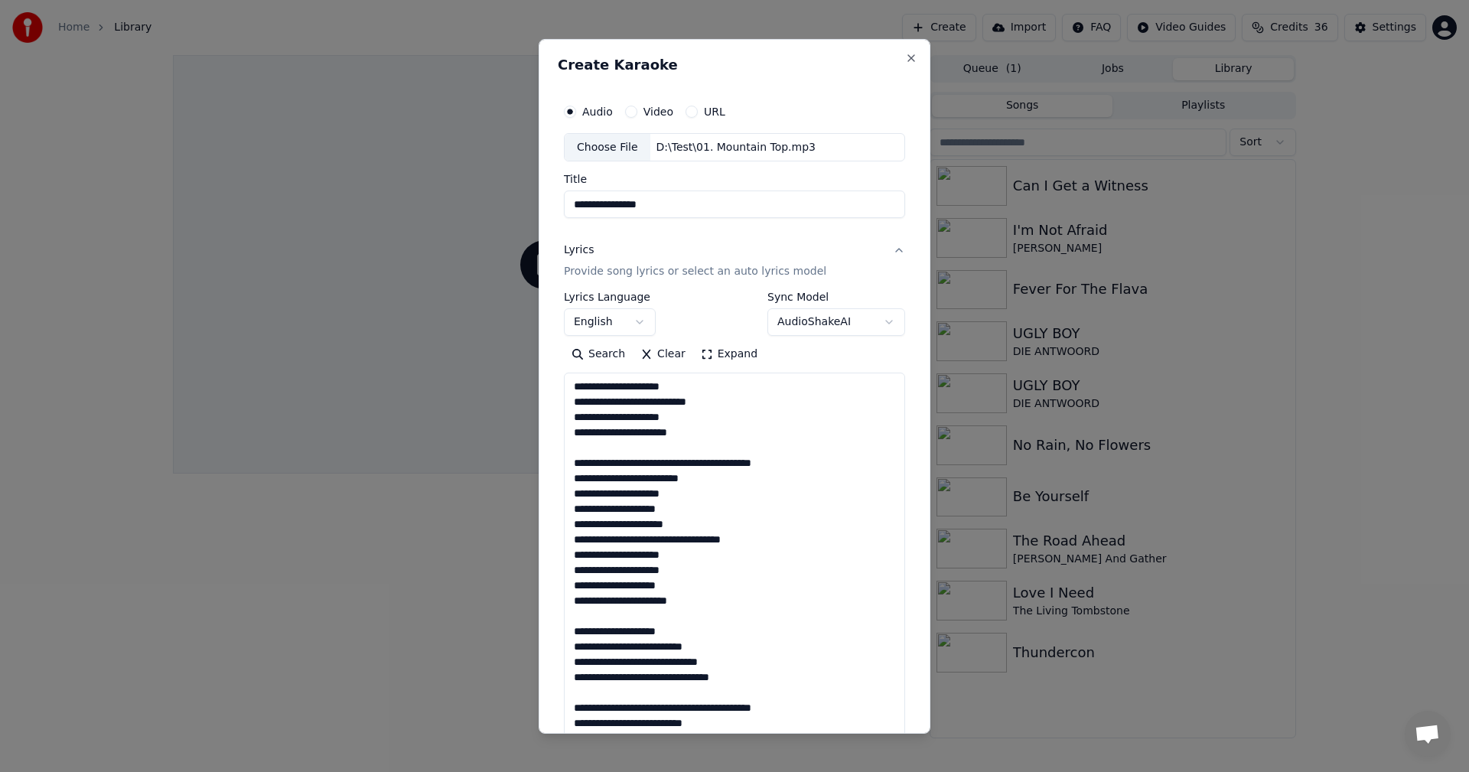
scroll to position [723, 0]
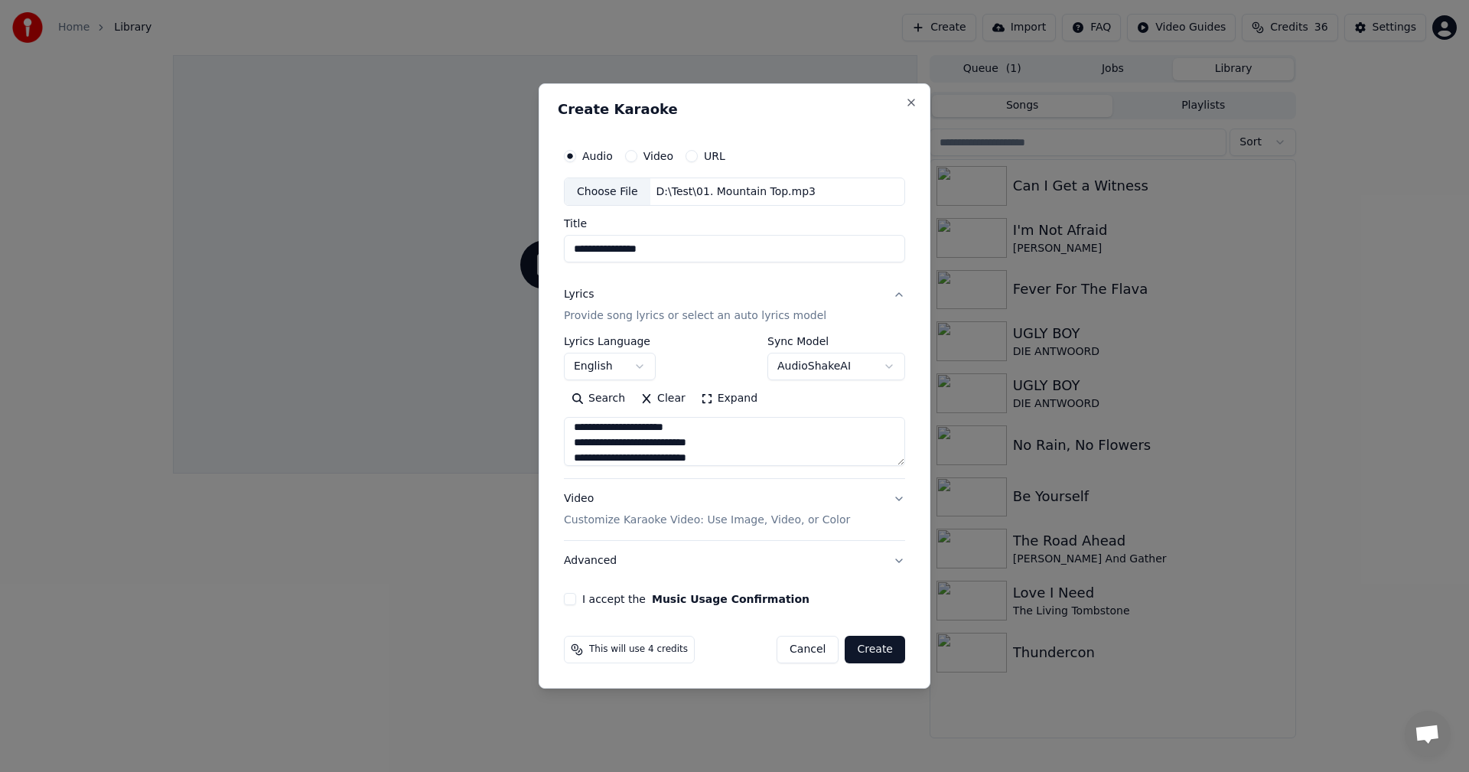
type textarea "**********"
click at [633, 517] on p "Customize Karaoke Video: Use Image, Video, or Color" at bounding box center [707, 519] width 286 height 15
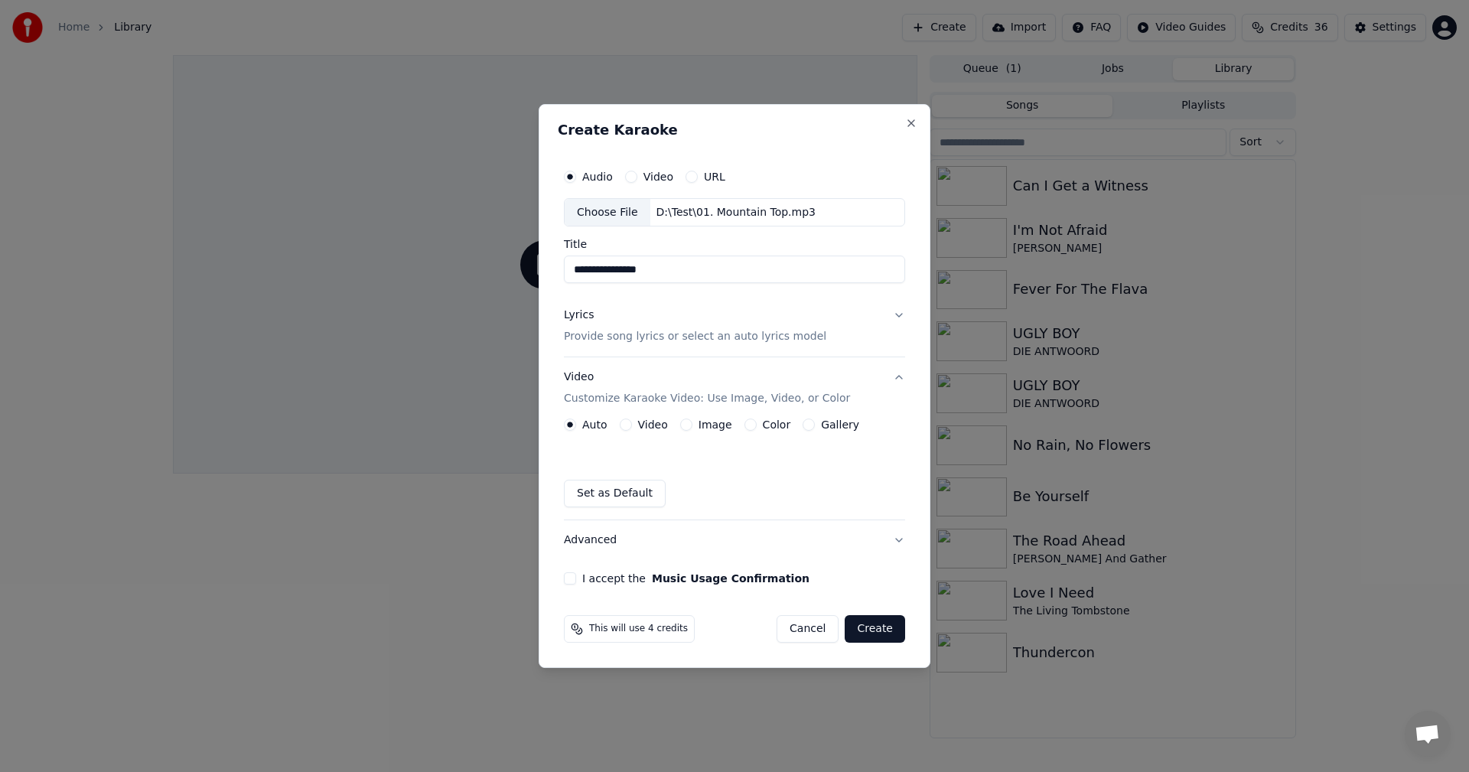
click at [690, 424] on div "Image" at bounding box center [706, 424] width 52 height 12
click at [685, 425] on button "Image" at bounding box center [686, 424] width 12 height 12
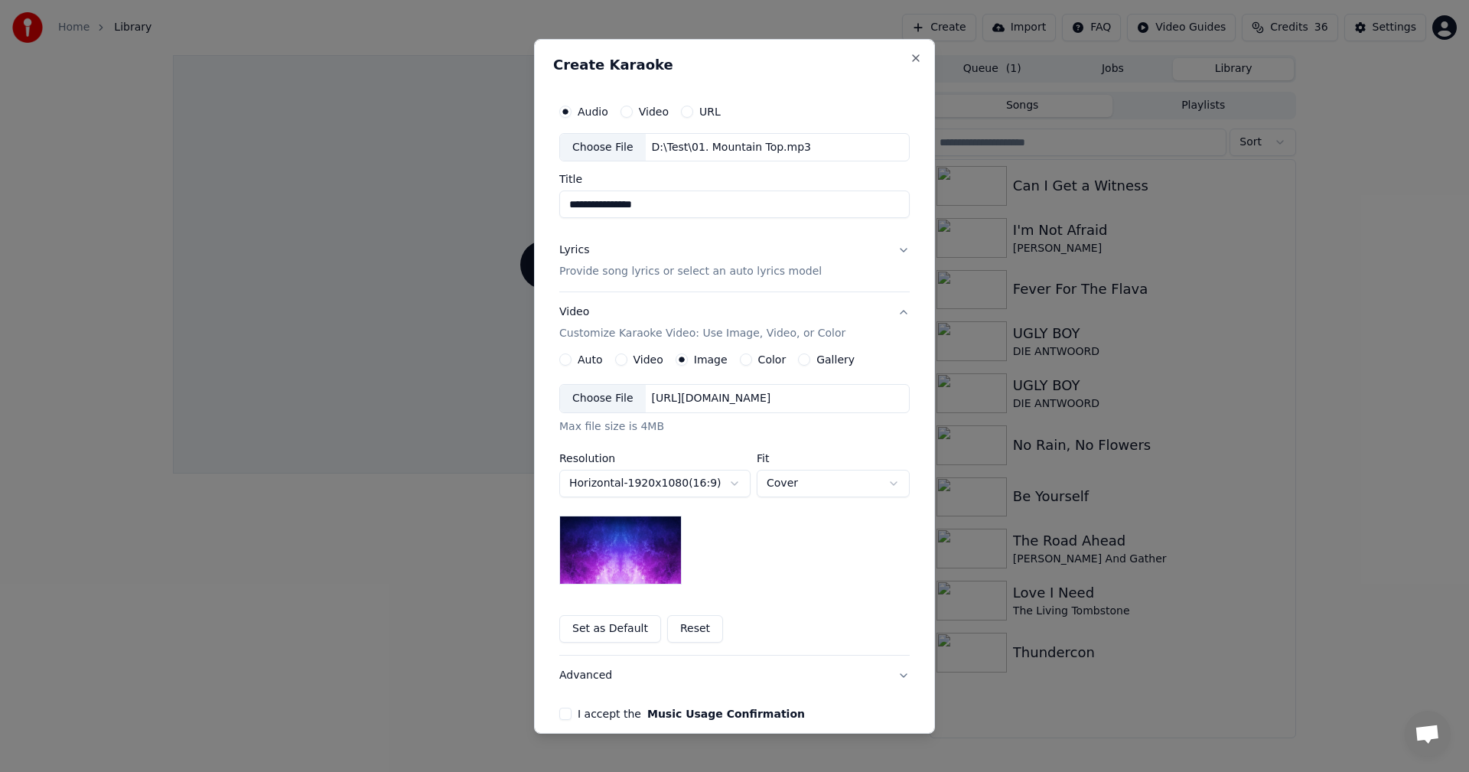
click at [596, 395] on div "Choose File" at bounding box center [603, 399] width 86 height 28
click at [559, 714] on button "I accept the Music Usage Confirmation" at bounding box center [565, 713] width 12 height 12
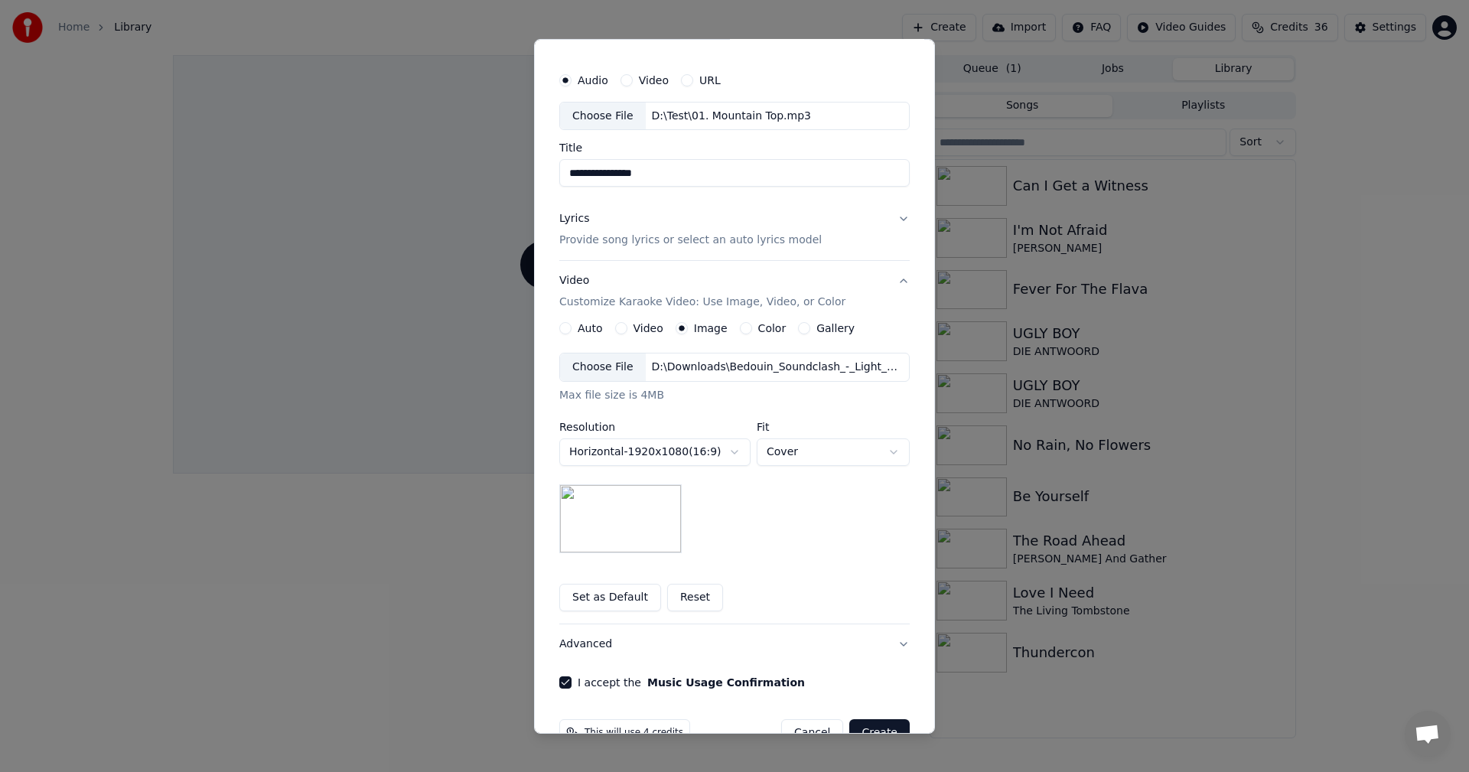
scroll to position [70, 0]
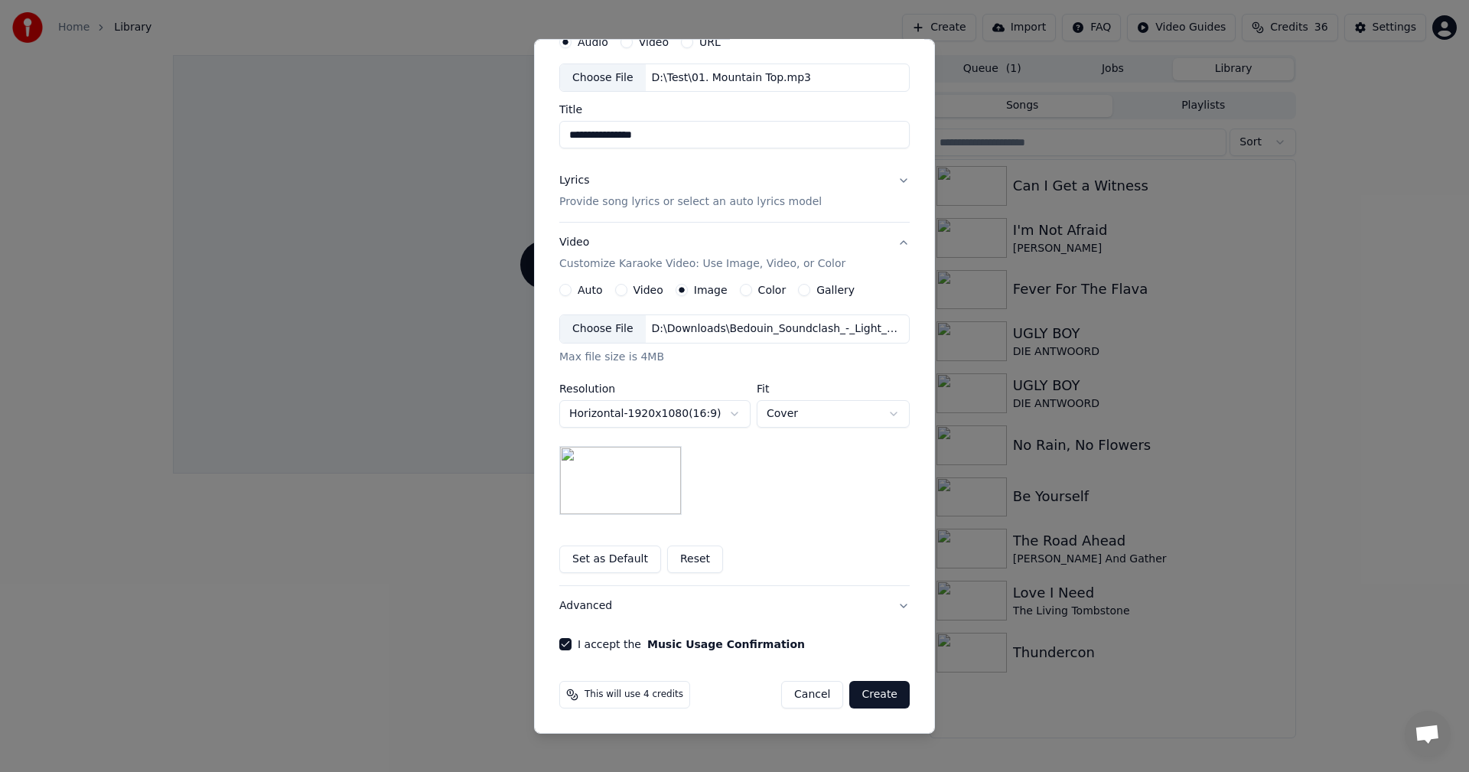
click at [870, 691] on button "Create" at bounding box center [879, 695] width 60 height 28
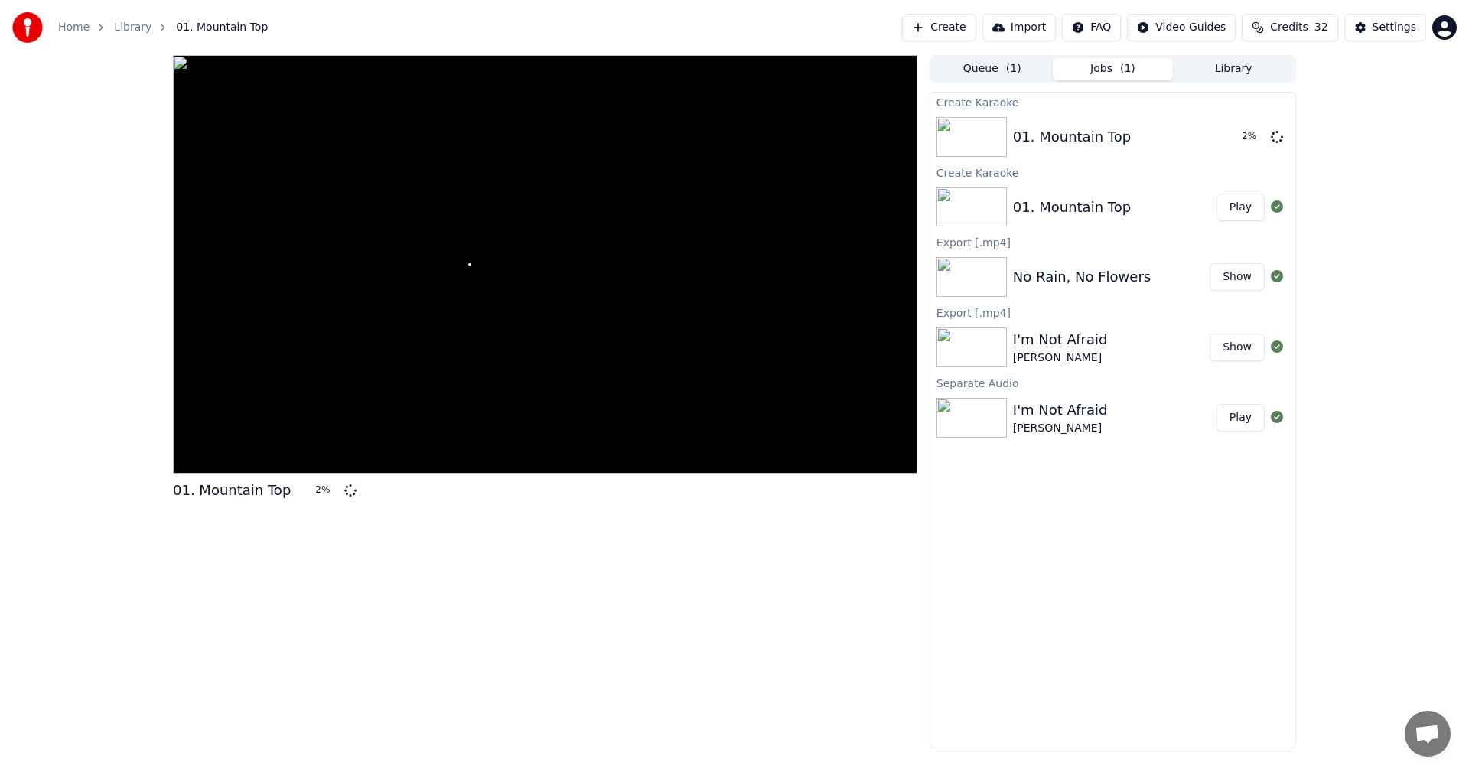
click at [1277, 30] on button "Credits 32" at bounding box center [1289, 28] width 96 height 28
click at [1360, 278] on div "01. Mountain Top 4 % Queue ( 1 ) Jobs ( 1 ) Library Create Karaoke 01. Mountain…" at bounding box center [734, 401] width 1469 height 693
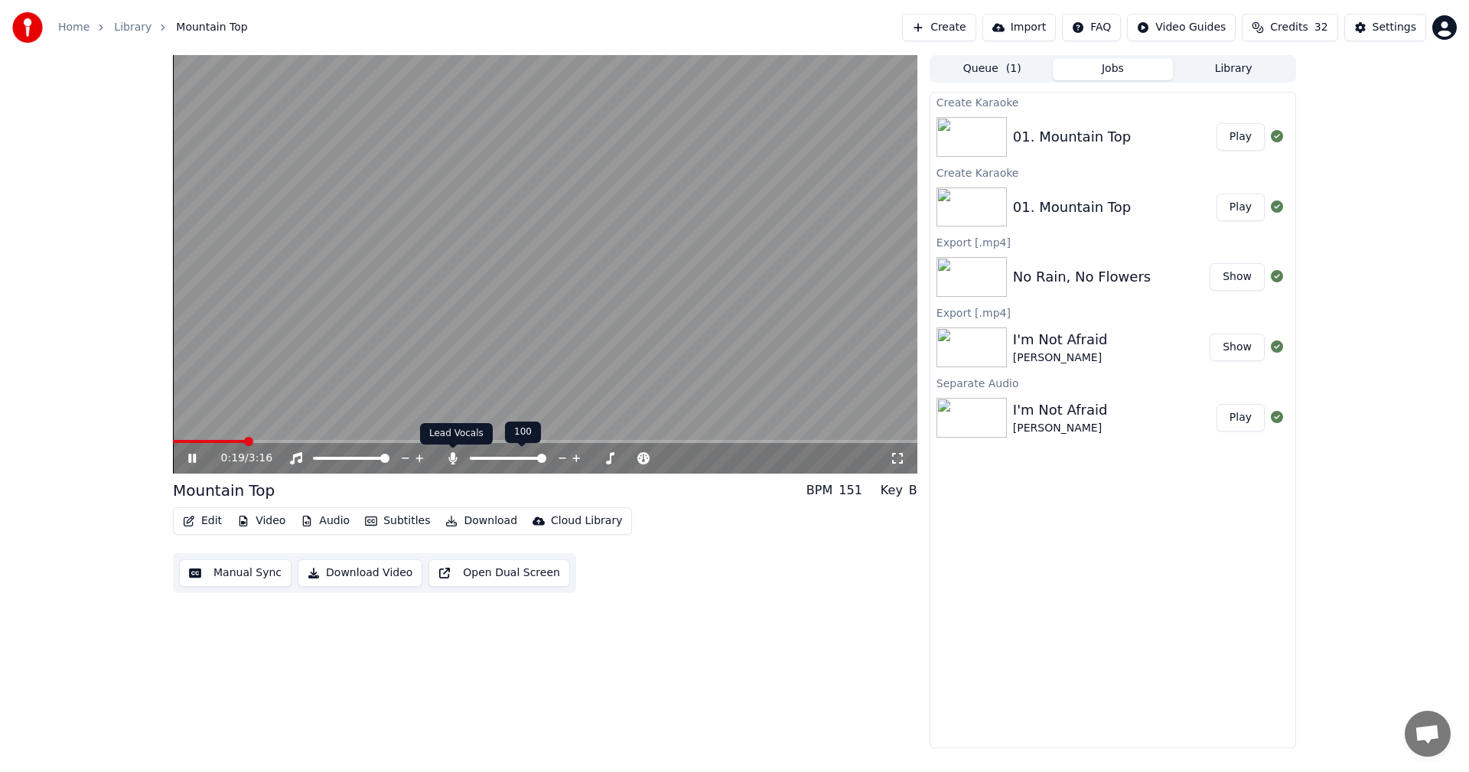
click at [452, 458] on icon at bounding box center [452, 458] width 8 height 12
click at [383, 520] on button "Subtitles" at bounding box center [397, 520] width 77 height 21
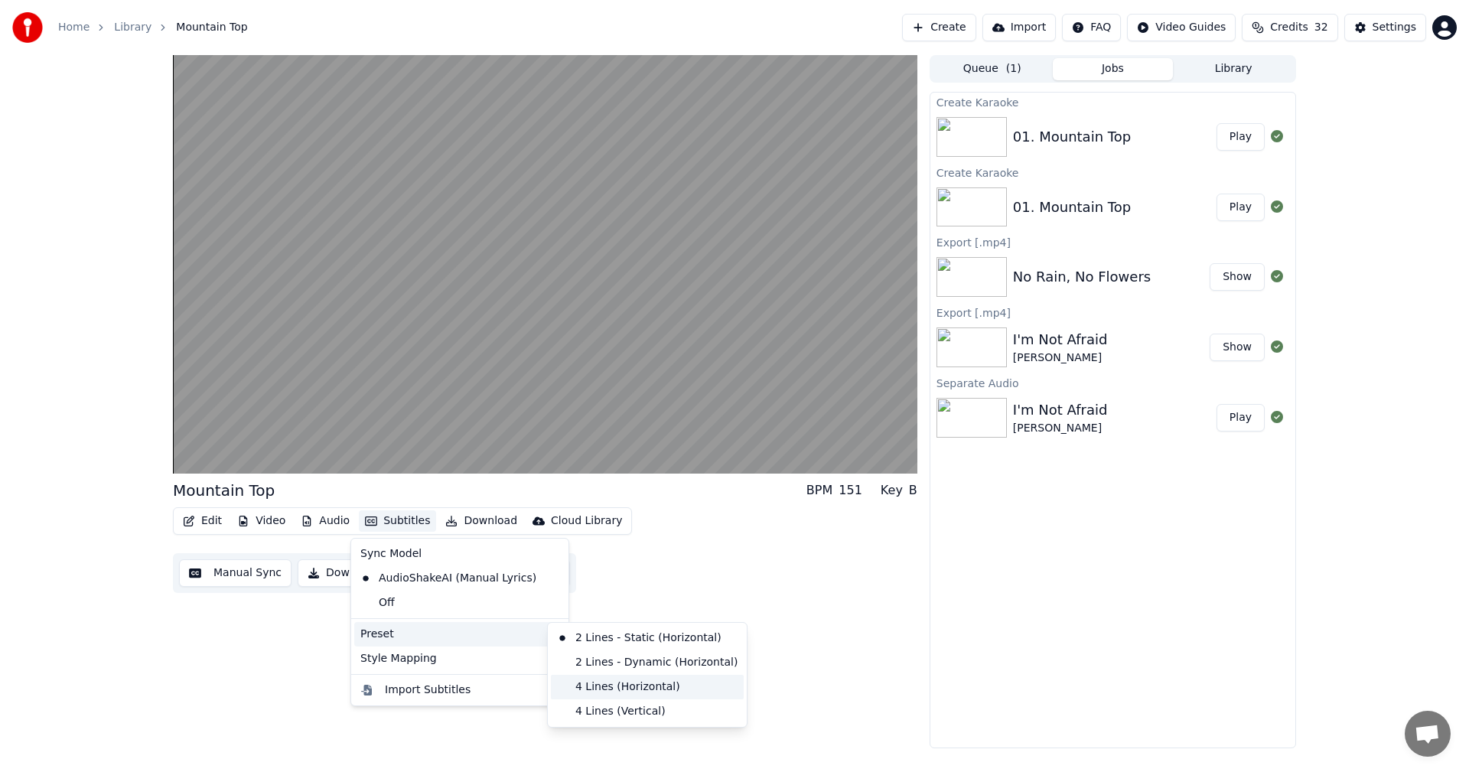
click at [628, 685] on div "4 Lines (Horizontal)" at bounding box center [647, 687] width 193 height 24
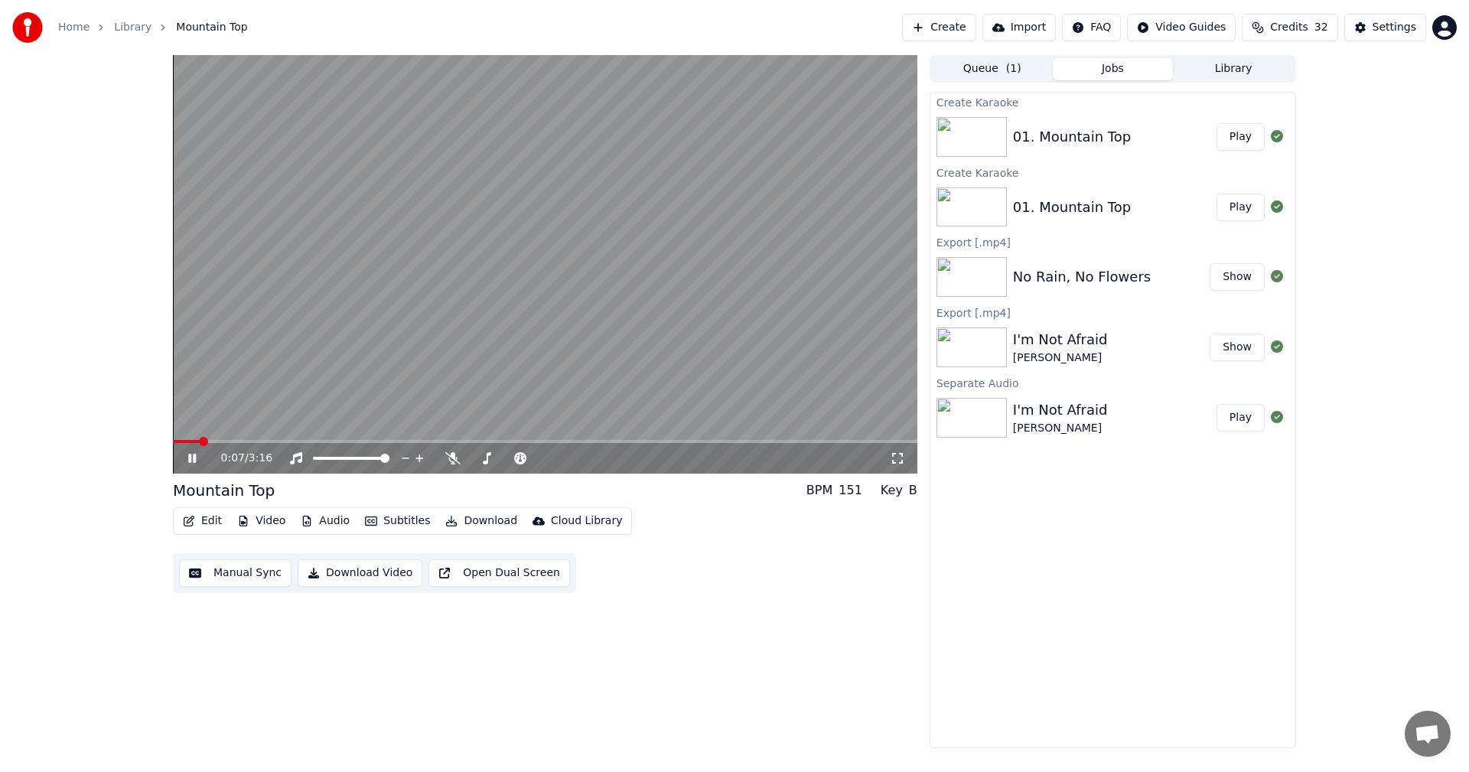
click at [200, 440] on span at bounding box center [203, 441] width 9 height 9
click at [452, 459] on icon at bounding box center [452, 458] width 15 height 12
click at [452, 459] on icon at bounding box center [452, 458] width 8 height 12
click at [381, 512] on button "Subtitles" at bounding box center [397, 520] width 77 height 21
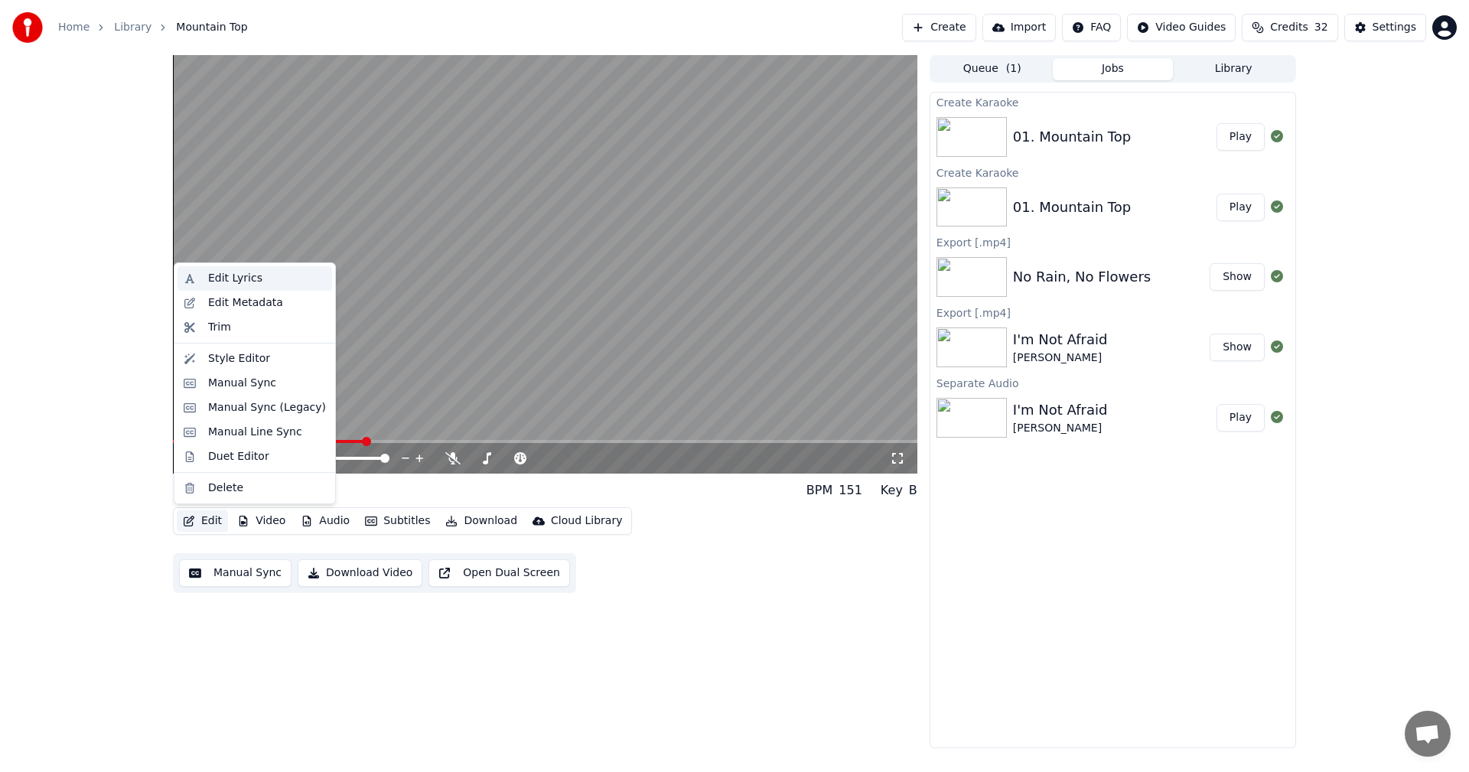
click at [231, 275] on div "Edit Lyrics" at bounding box center [235, 278] width 54 height 15
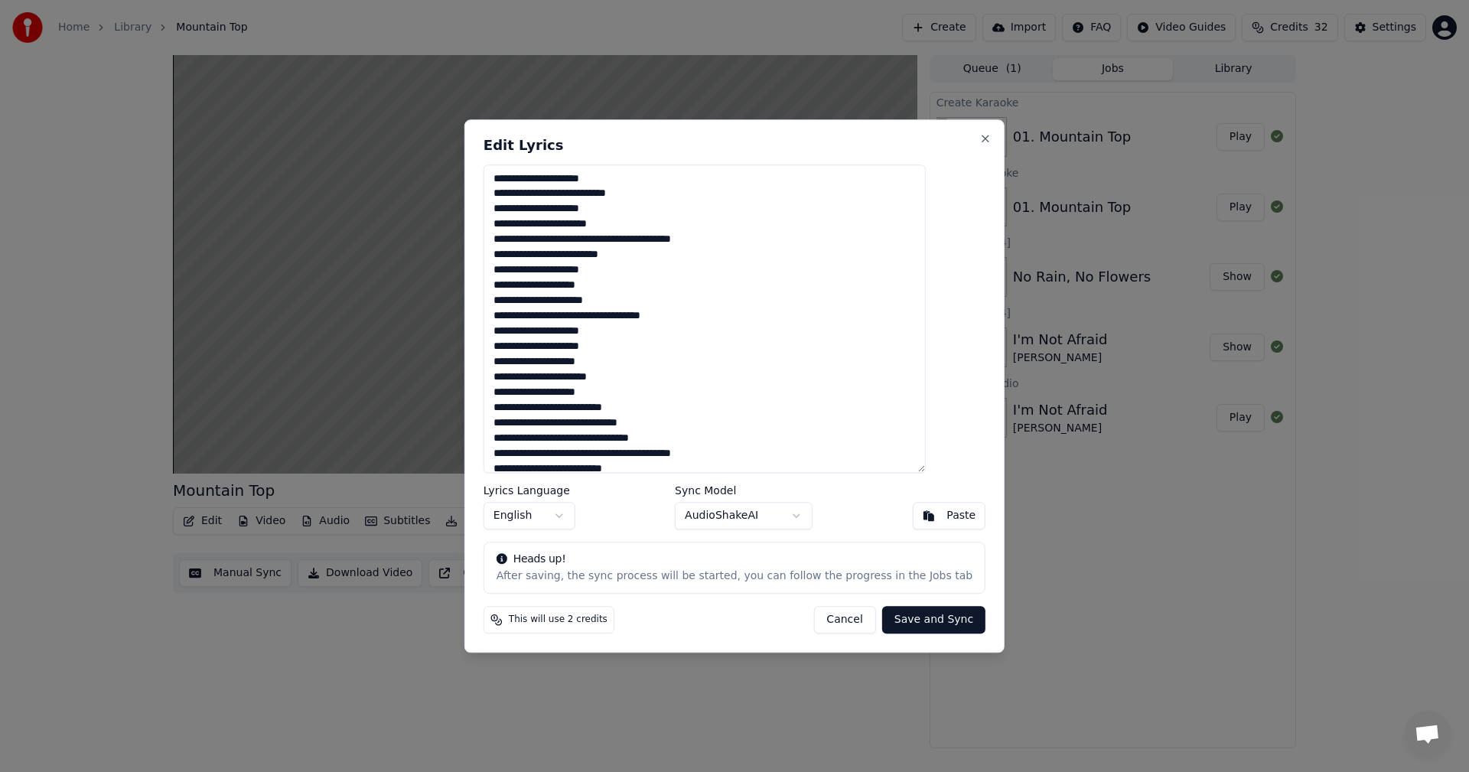
click at [540, 256] on textarea at bounding box center [704, 318] width 442 height 309
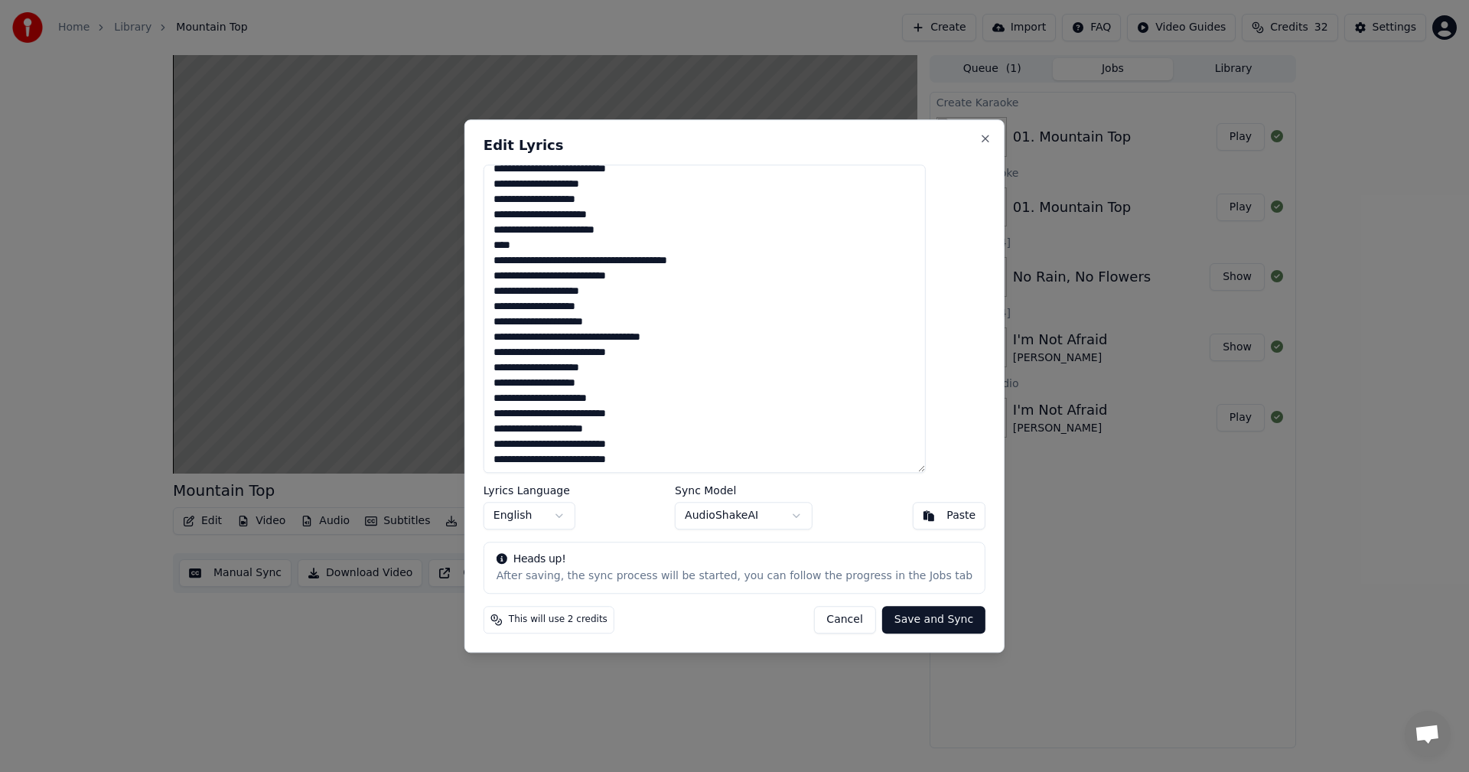
scroll to position [377, 0]
click at [979, 135] on button "Close" at bounding box center [985, 138] width 12 height 12
type textarea "**********"
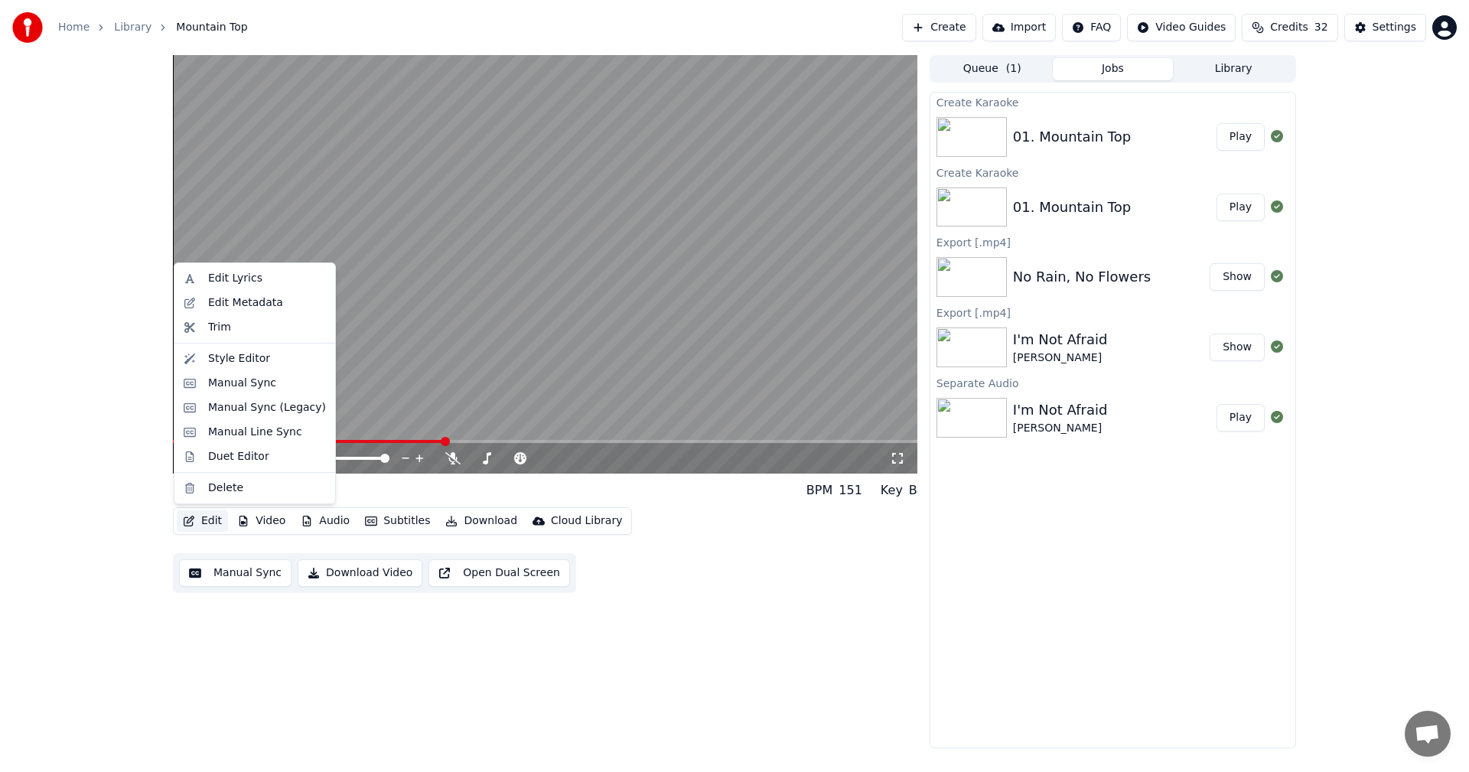
click at [200, 521] on button "Edit" at bounding box center [202, 520] width 51 height 21
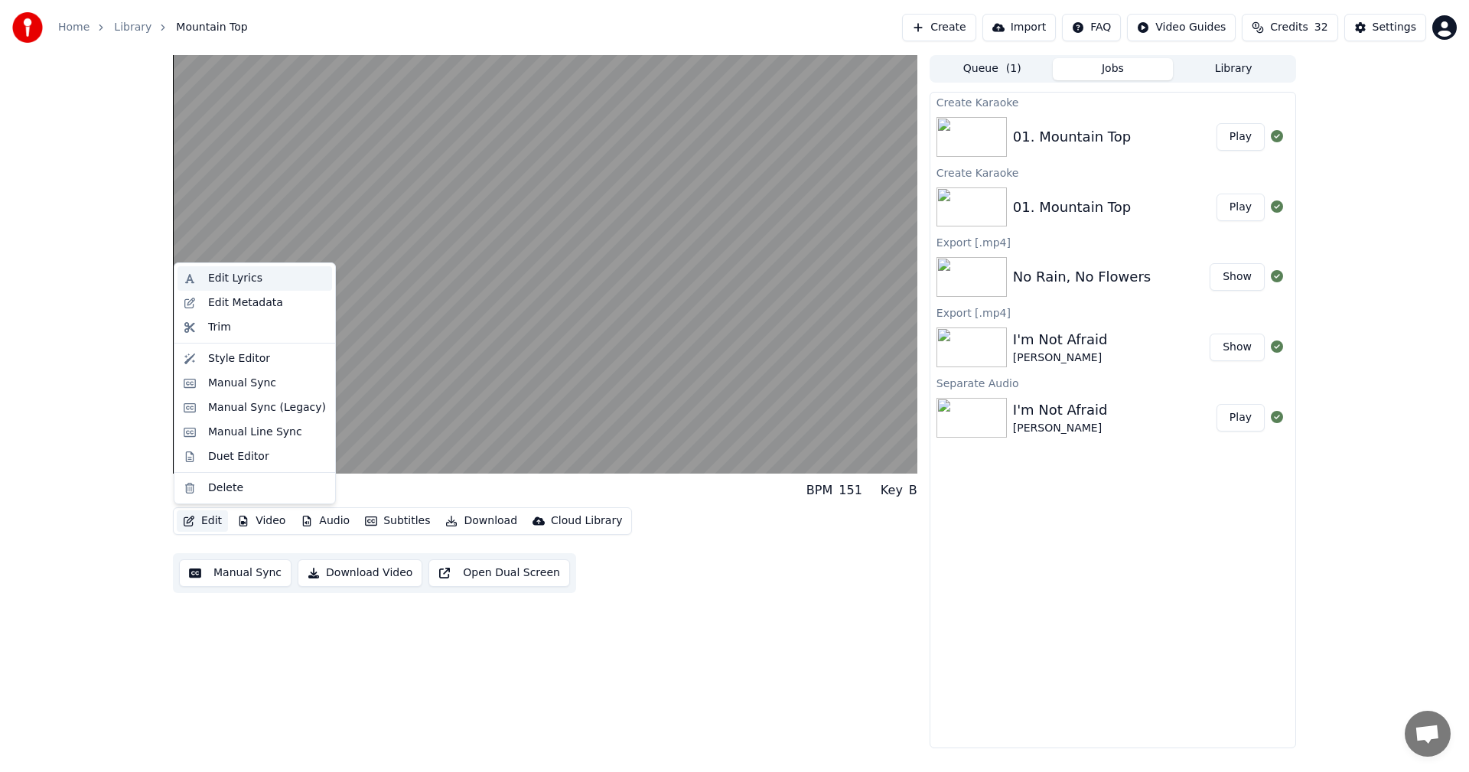
click at [226, 284] on div "Edit Lyrics" at bounding box center [235, 278] width 54 height 15
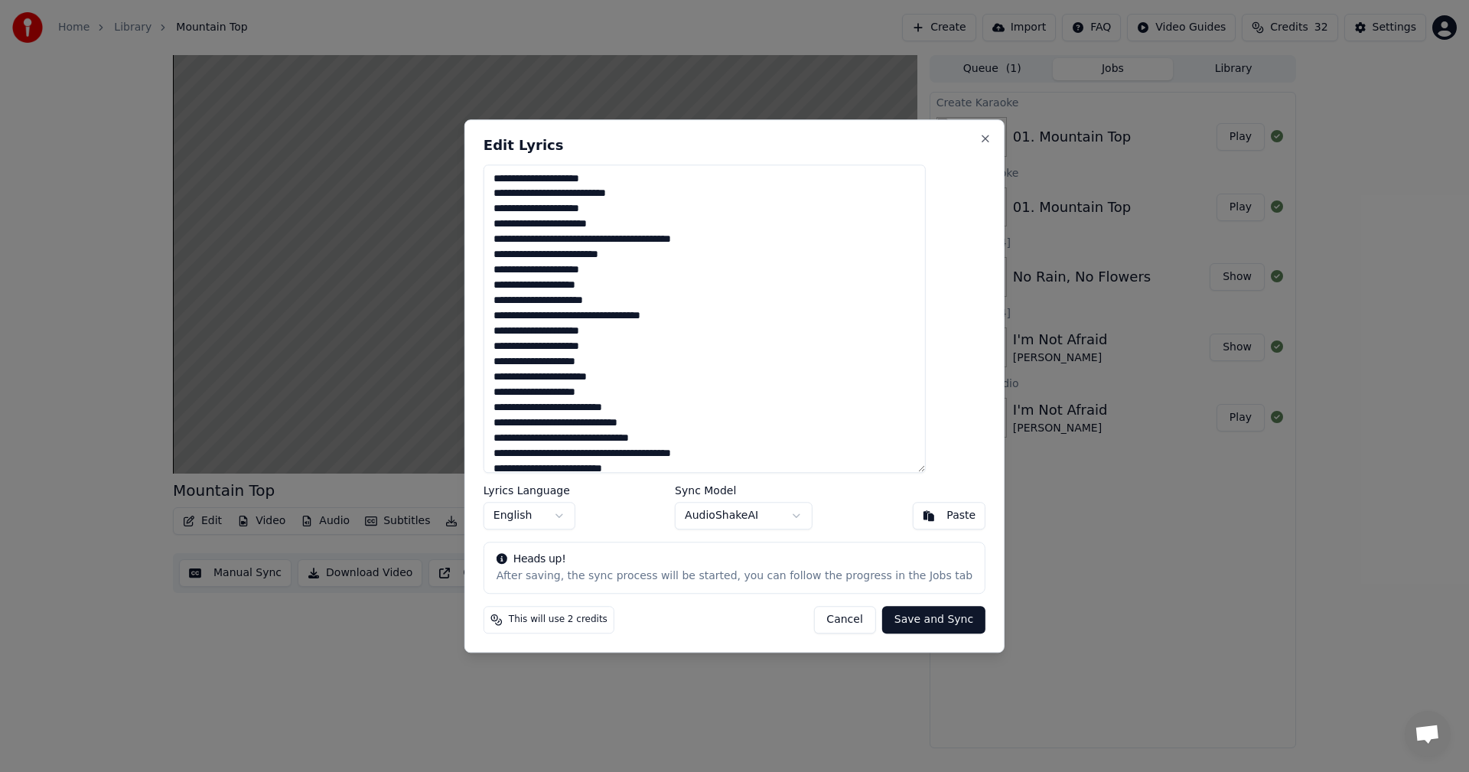
drag, startPoint x: 544, startPoint y: 256, endPoint x: 547, endPoint y: 267, distance: 11.1
click at [543, 257] on textarea at bounding box center [704, 318] width 442 height 309
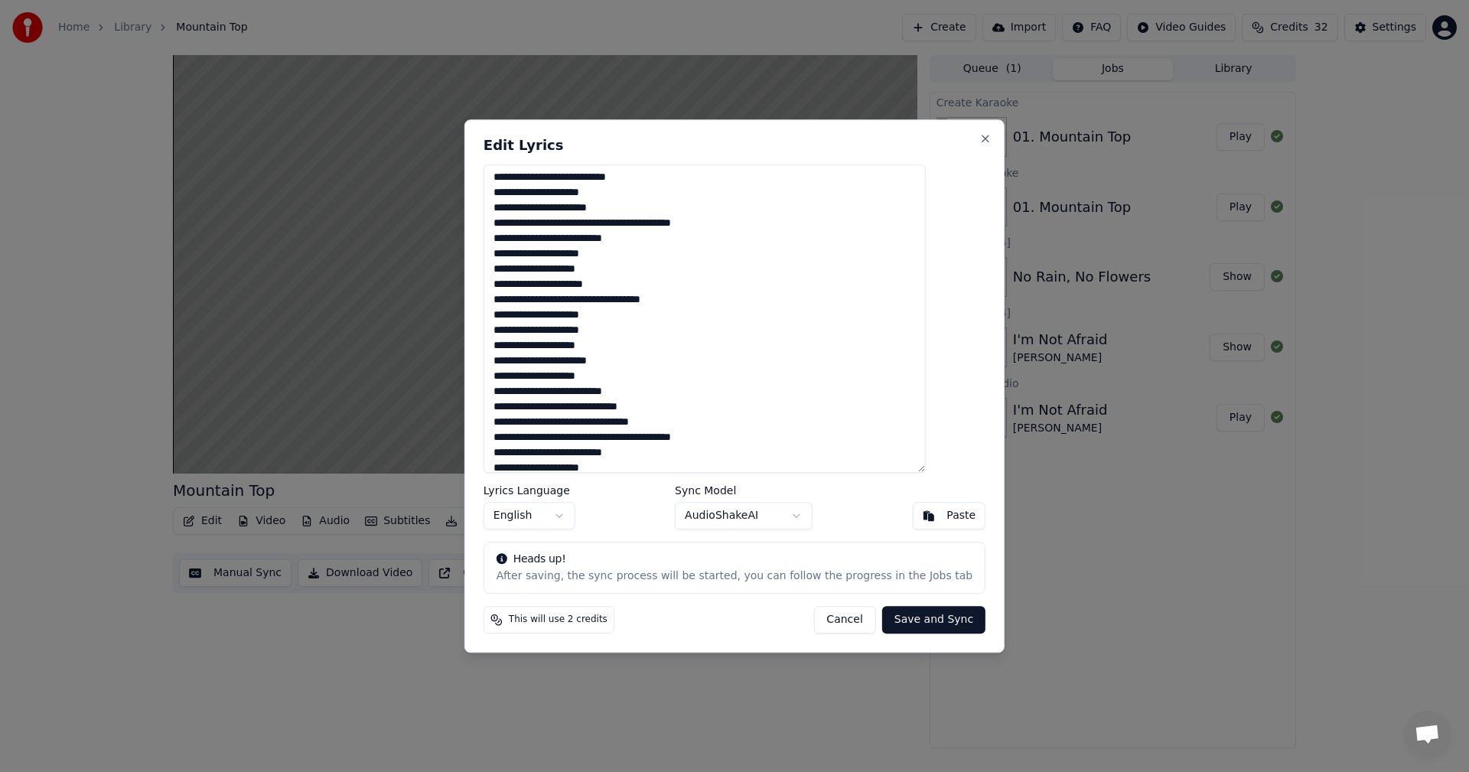
scroll to position [0, 0]
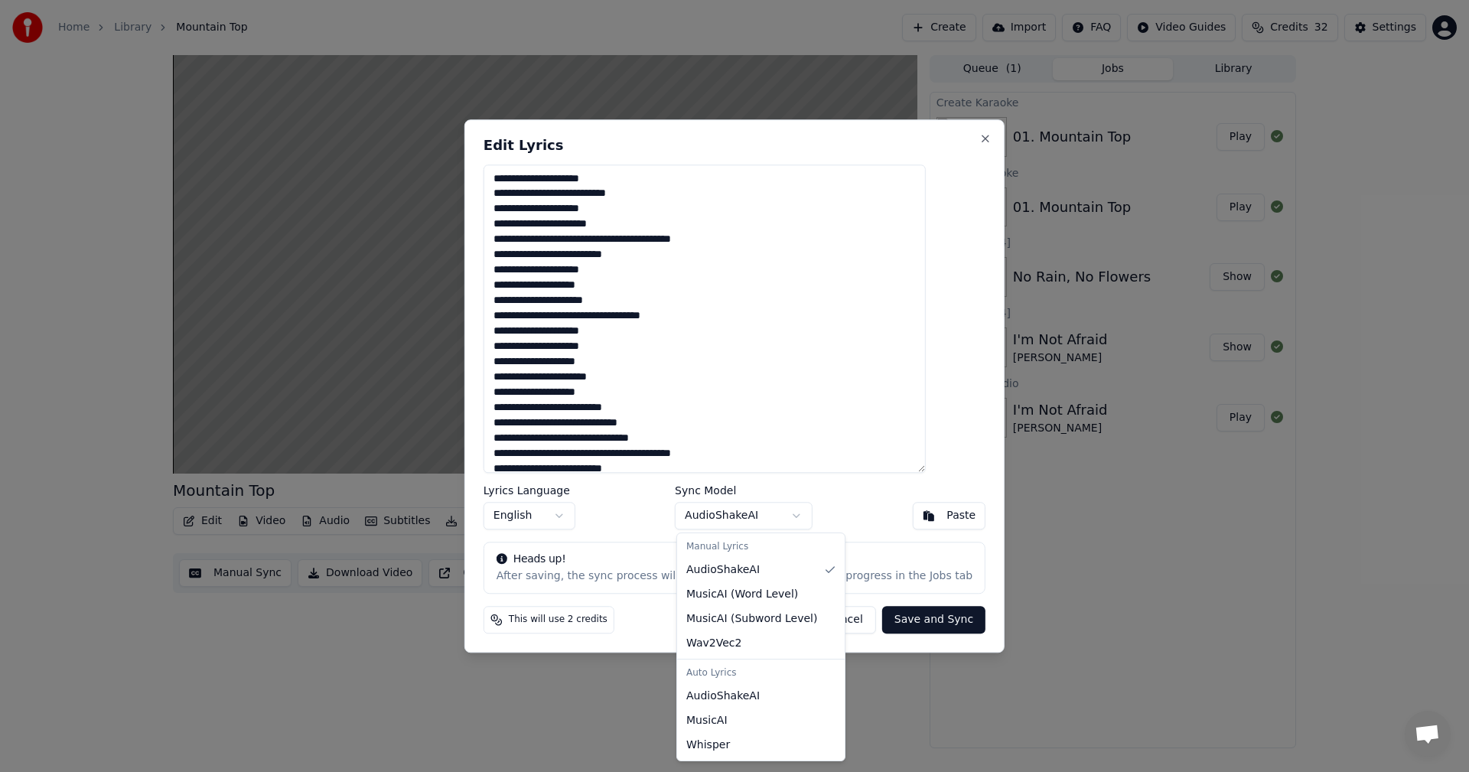
click at [799, 516] on body "Home Library Mountain Top Create Import FAQ Video Guides Credits 32 Settings Mo…" at bounding box center [734, 386] width 1469 height 772
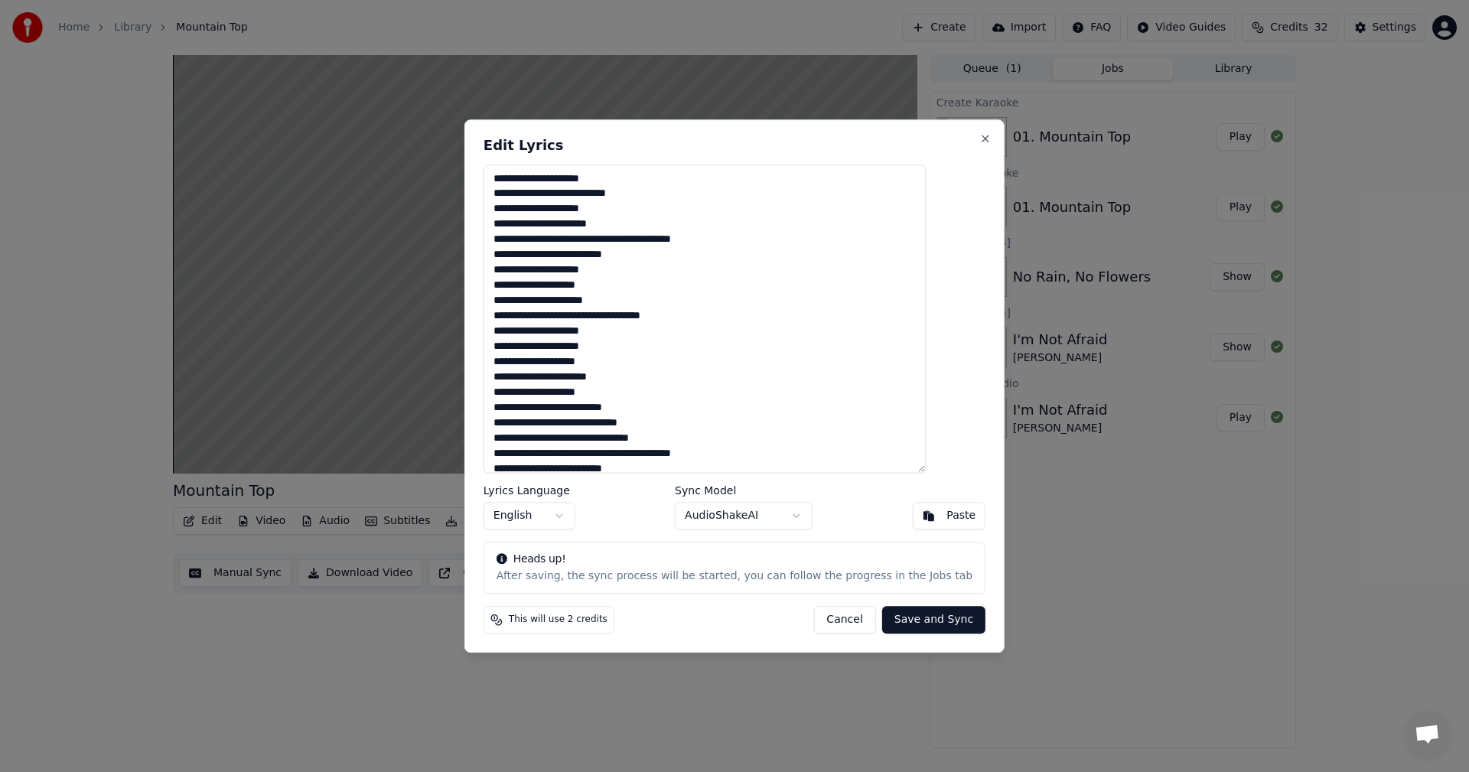
click at [799, 516] on body "Home Library Mountain Top Create Import FAQ Video Guides Credits 32 Settings Mo…" at bounding box center [734, 386] width 1469 height 772
click at [820, 620] on button "Cancel" at bounding box center [844, 620] width 62 height 28
type textarea "**********"
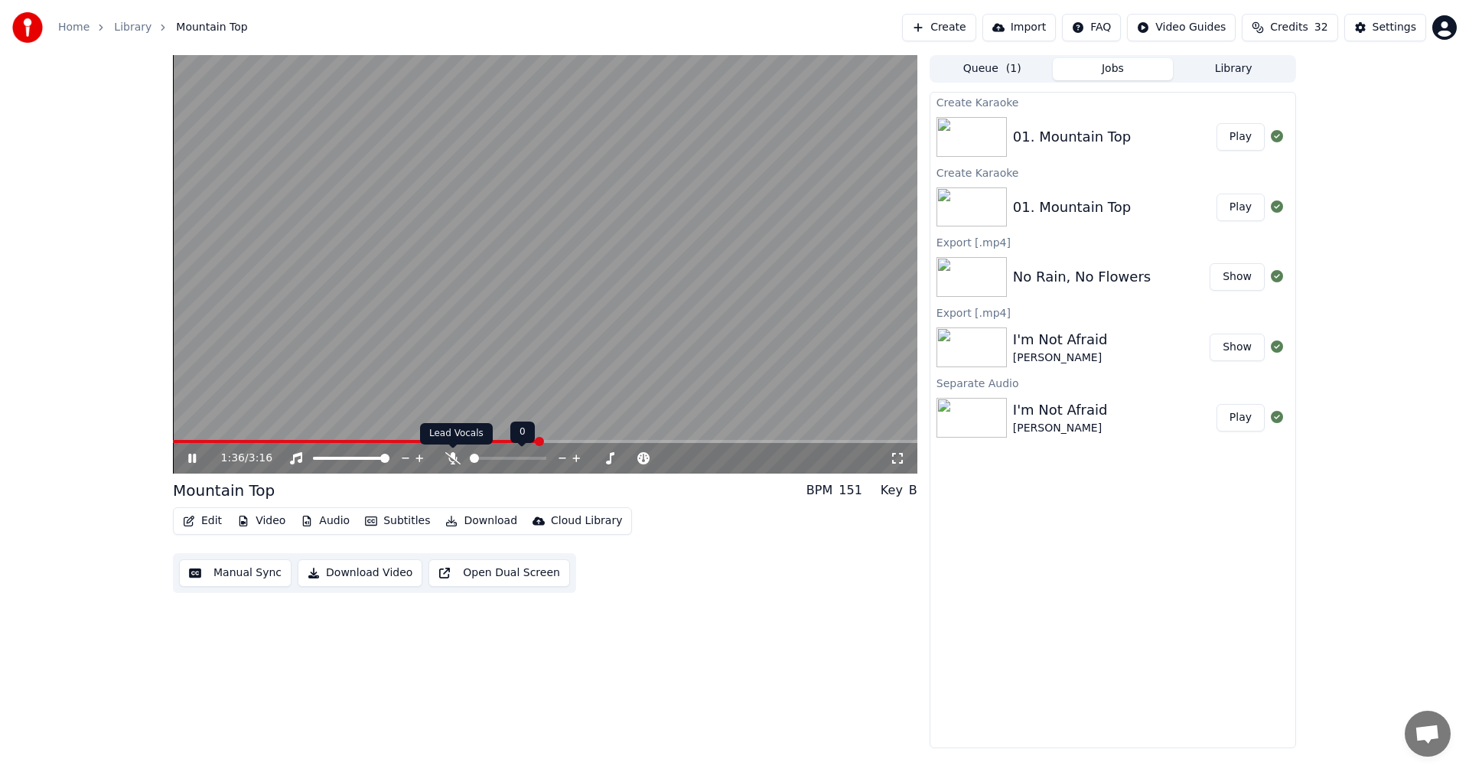
click at [452, 456] on icon at bounding box center [452, 458] width 15 height 12
click at [452, 456] on icon at bounding box center [452, 458] width 8 height 12
click at [450, 460] on icon at bounding box center [452, 458] width 15 height 12
click at [669, 439] on video at bounding box center [545, 264] width 744 height 418
click at [667, 440] on span at bounding box center [522, 441] width 698 height 3
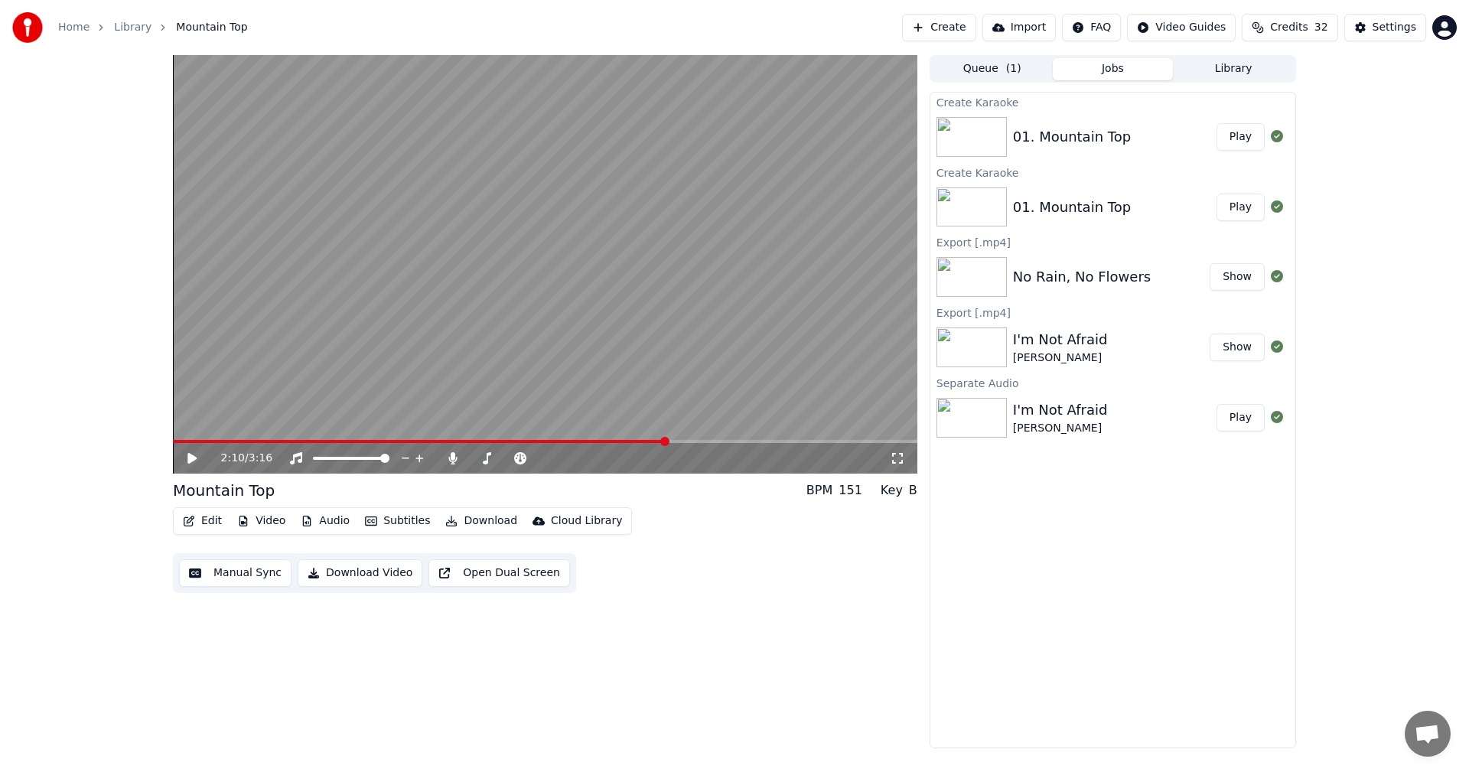
click at [355, 367] on video at bounding box center [545, 264] width 744 height 418
click at [190, 454] on icon at bounding box center [192, 458] width 8 height 9
click at [211, 521] on button "Edit" at bounding box center [202, 520] width 51 height 21
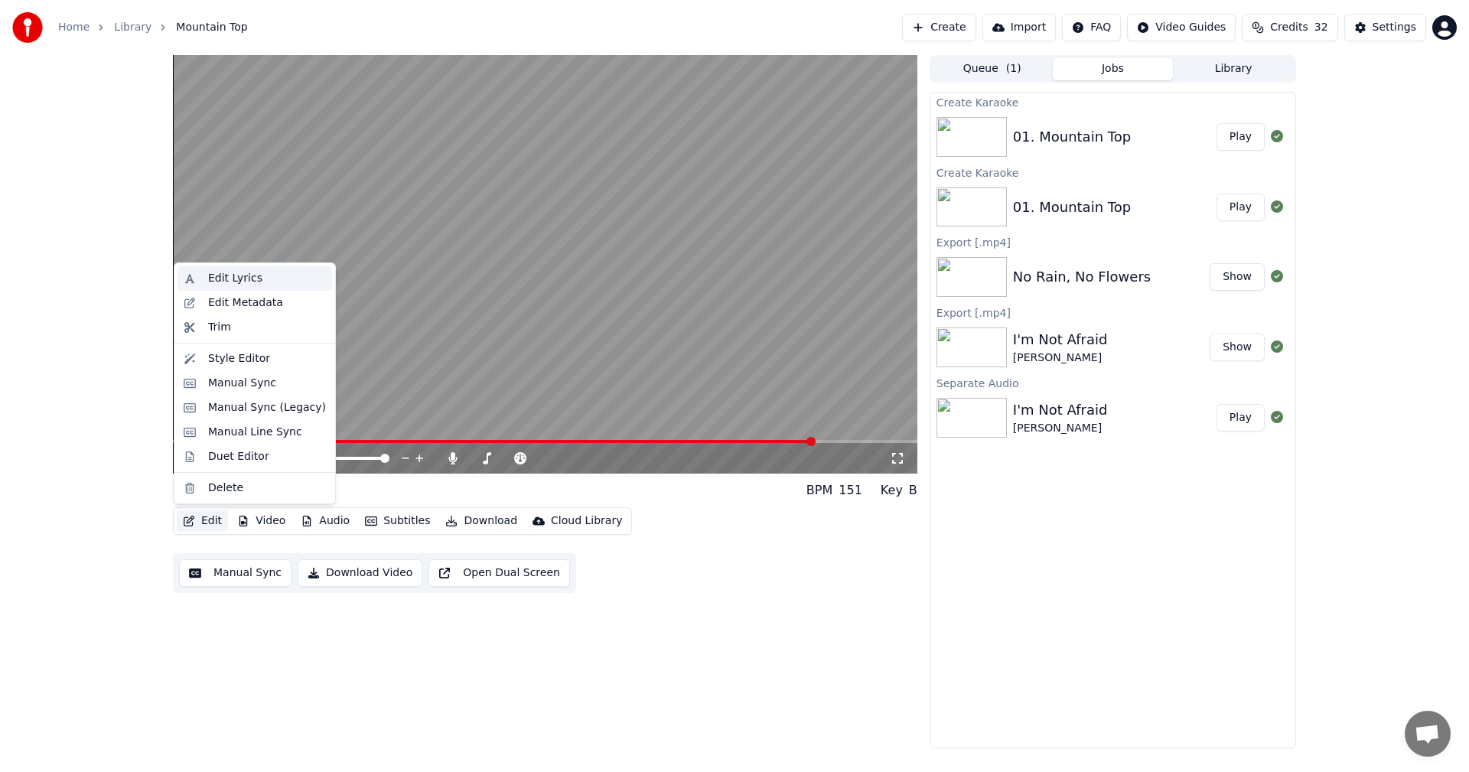
click at [238, 273] on div "Edit Lyrics" at bounding box center [235, 278] width 54 height 15
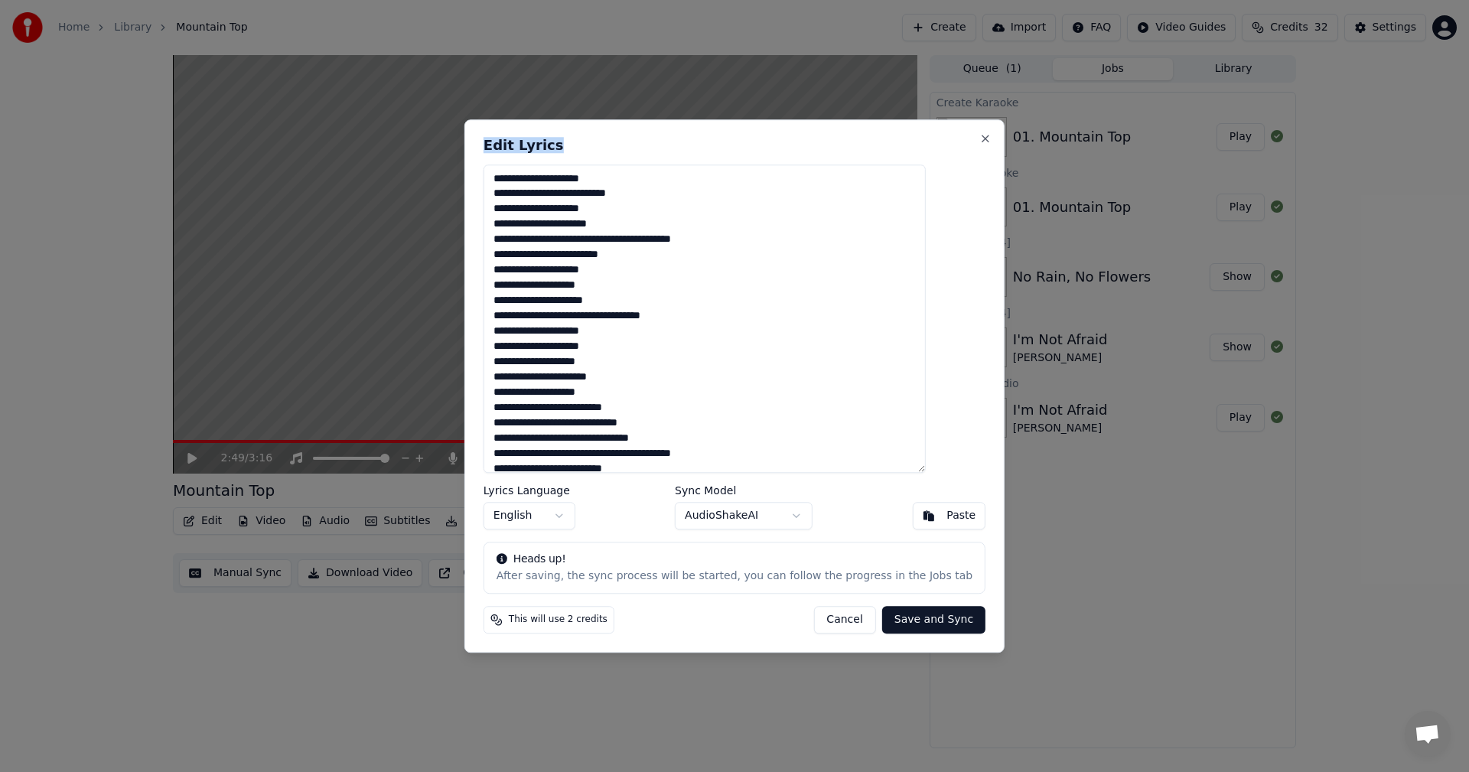
drag, startPoint x: 749, startPoint y: 137, endPoint x: 750, endPoint y: 54, distance: 83.4
click at [750, 54] on body "Home Library Mountain Top Create Import FAQ Video Guides Credits 32 Settings 2:…" at bounding box center [734, 386] width 1469 height 772
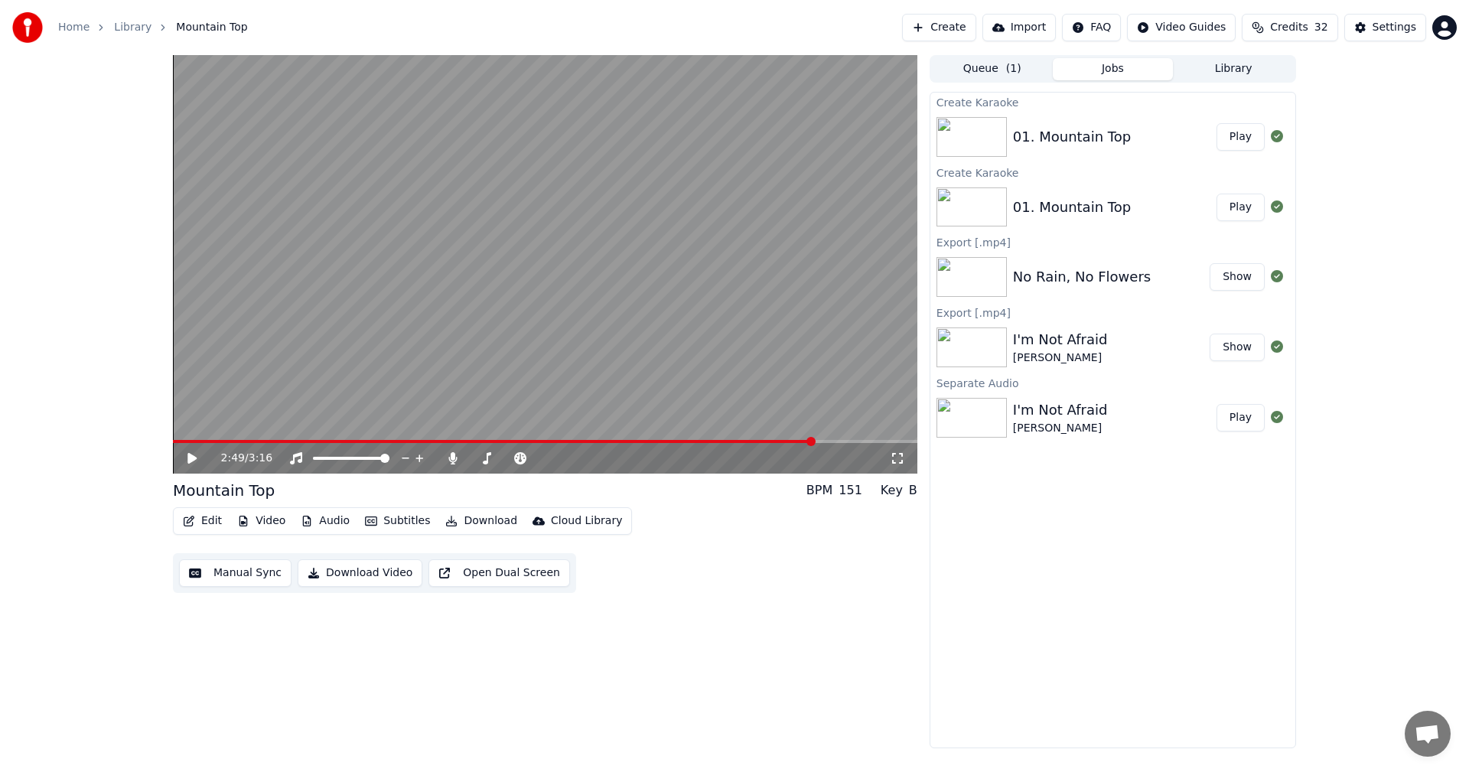
click at [389, 310] on video at bounding box center [545, 264] width 744 height 418
click at [455, 452] on body "Home Library Mountain Top Create Import FAQ Video Guides Credits 32 Settings 2:…" at bounding box center [734, 386] width 1469 height 772
click at [450, 457] on icon at bounding box center [452, 458] width 8 height 12
click at [450, 457] on icon at bounding box center [452, 458] width 15 height 12
click at [450, 457] on icon at bounding box center [452, 458] width 8 height 12
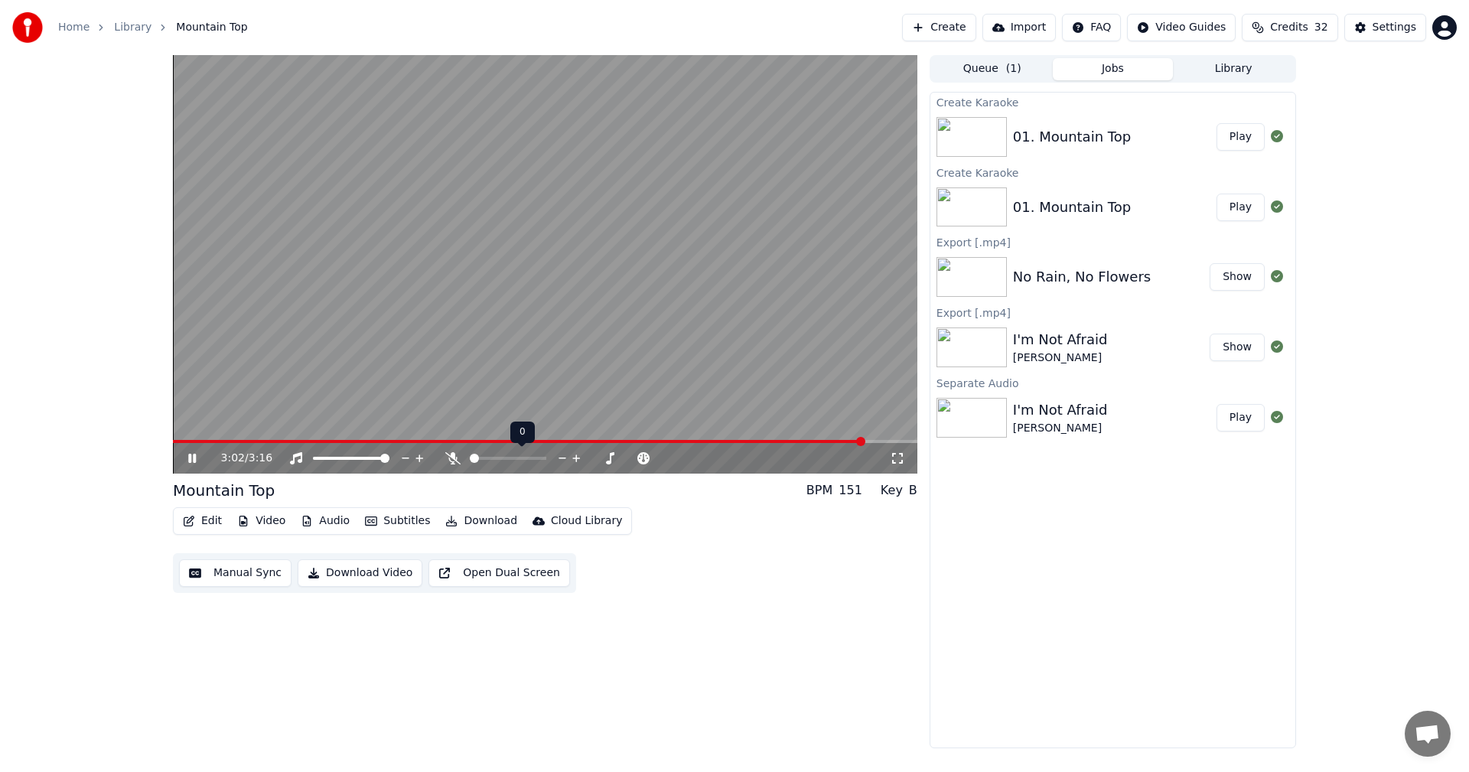
click at [450, 457] on icon at bounding box center [452, 458] width 15 height 12
click at [450, 457] on icon at bounding box center [452, 458] width 8 height 12
click at [197, 459] on icon at bounding box center [203, 458] width 36 height 12
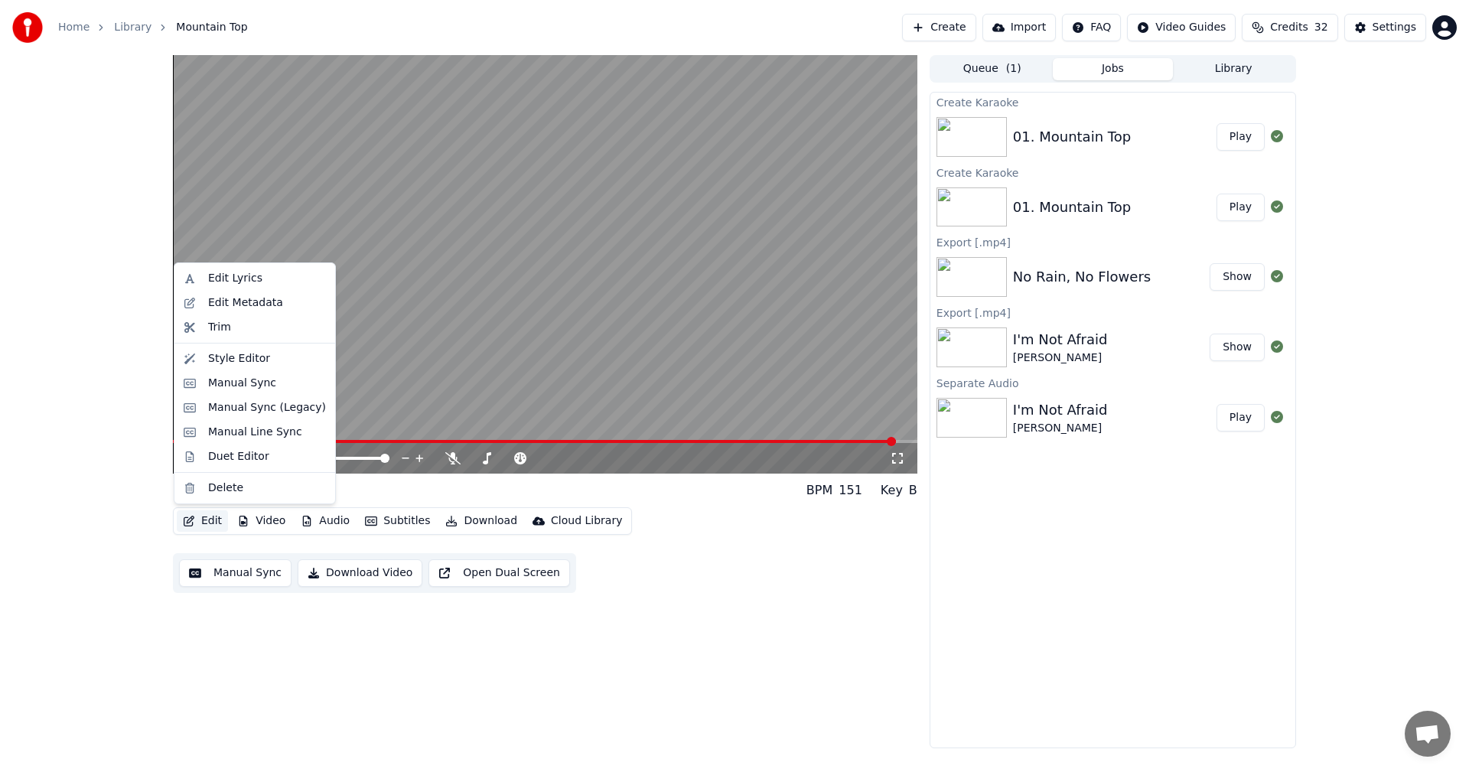
click at [193, 515] on button "Edit" at bounding box center [202, 520] width 51 height 21
click at [258, 285] on div "Edit Lyrics" at bounding box center [267, 278] width 118 height 15
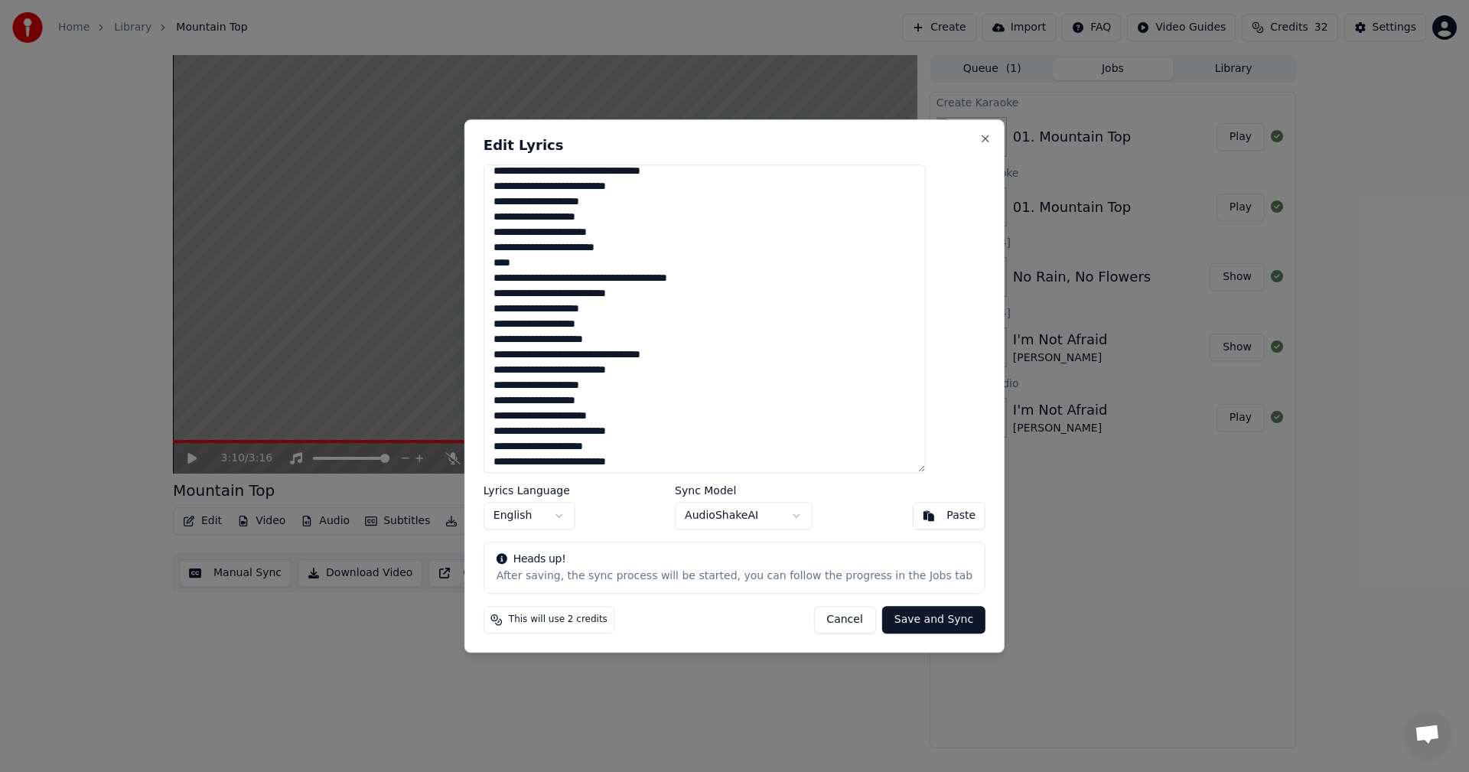
scroll to position [377, 0]
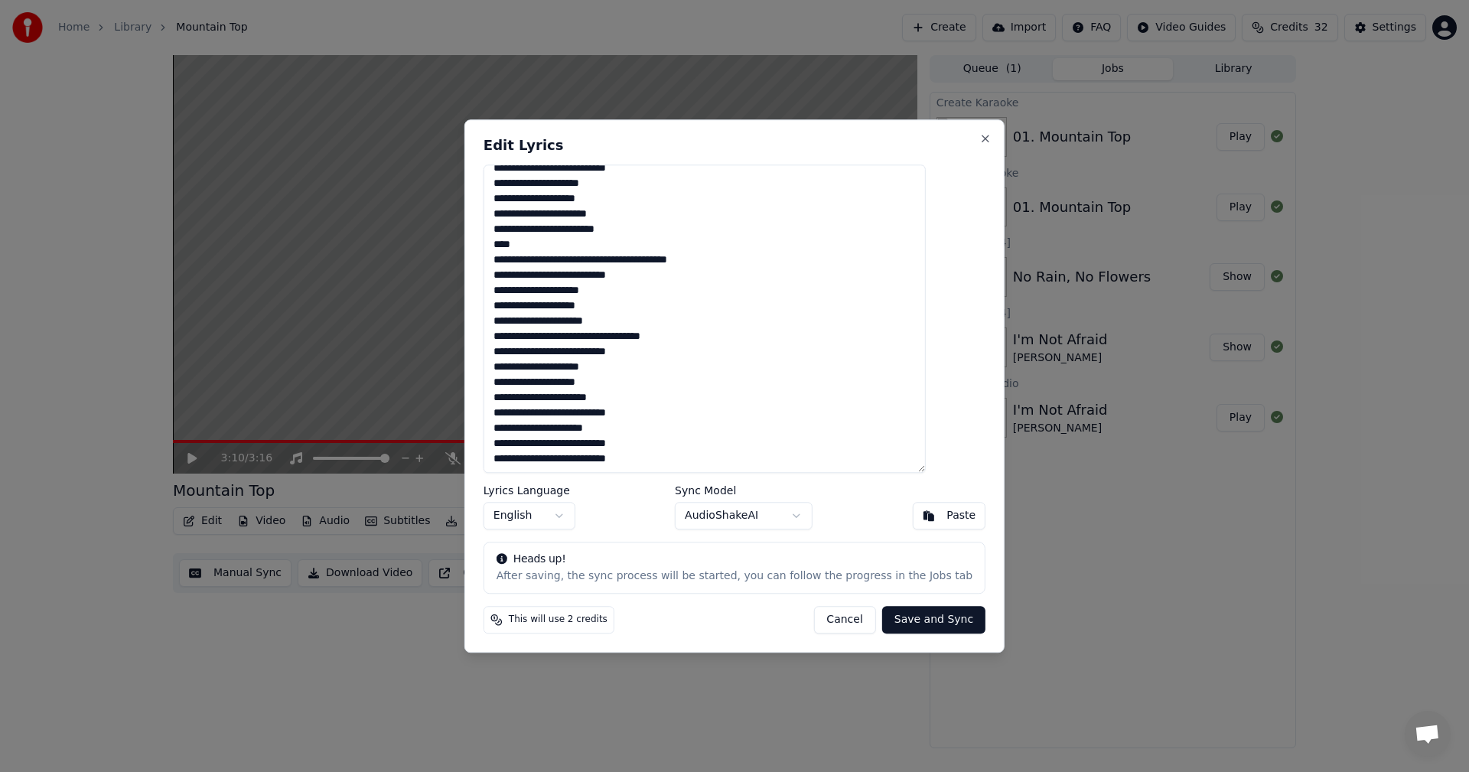
drag, startPoint x: 520, startPoint y: 352, endPoint x: 791, endPoint y: 494, distance: 305.9
click at [791, 494] on div "Edit Lyrics Lyrics Language English Sync Model AudioShakeAI Paste Heads up! Aft…" at bounding box center [734, 385] width 540 height 533
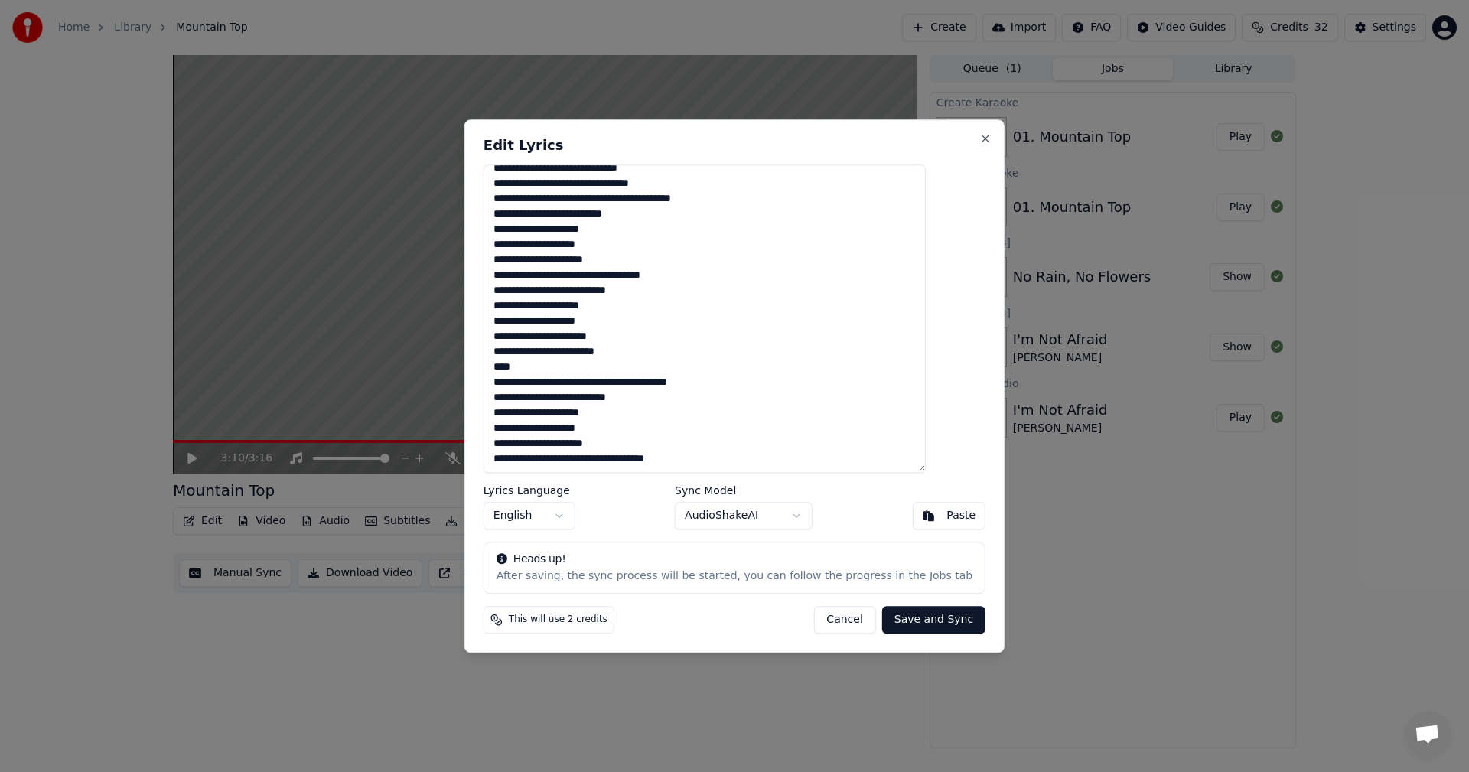
scroll to position [270, 0]
drag, startPoint x: 523, startPoint y: 428, endPoint x: 683, endPoint y: 431, distance: 159.9
click at [683, 431] on textarea "**********" at bounding box center [704, 318] width 442 height 309
click at [547, 458] on textarea "**********" at bounding box center [704, 318] width 442 height 309
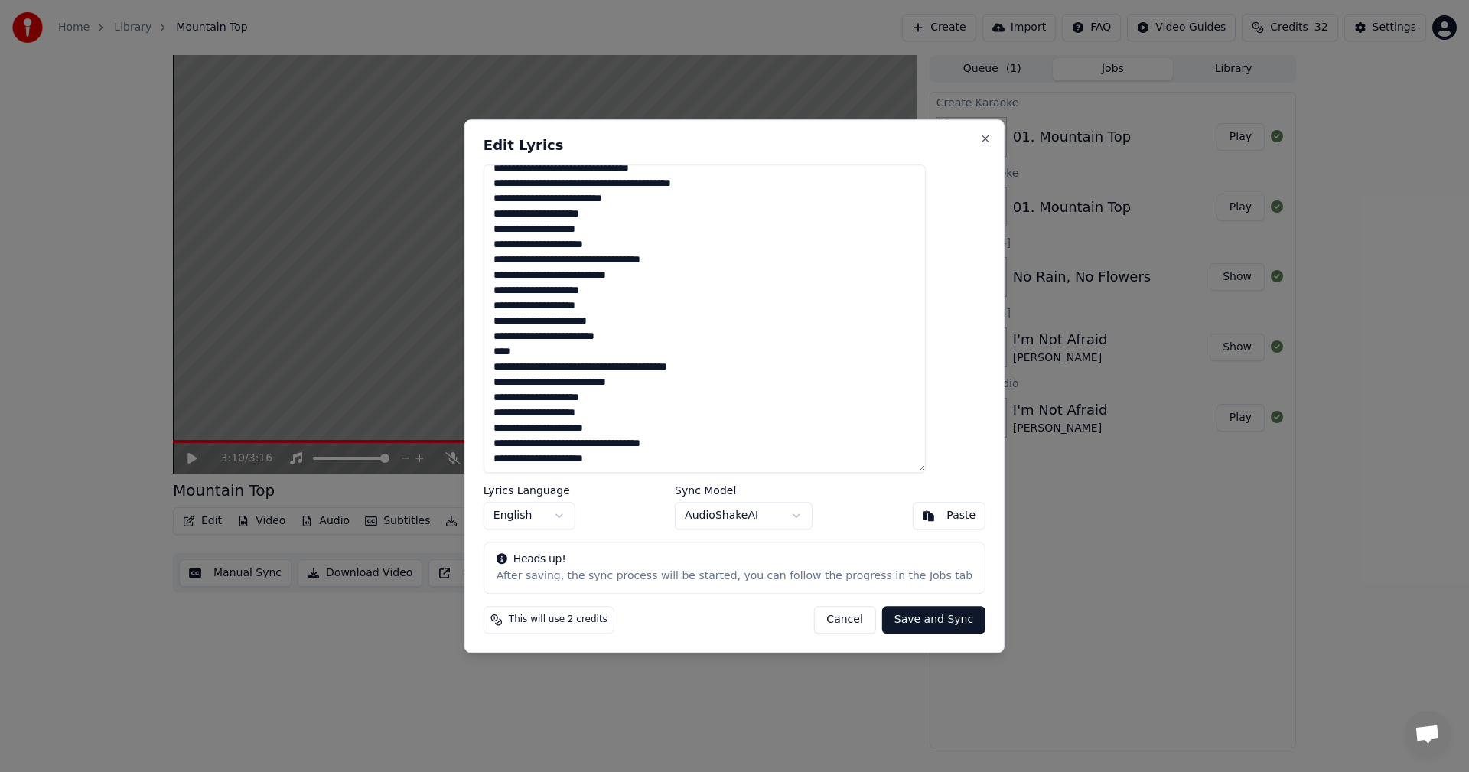
scroll to position [265, 0]
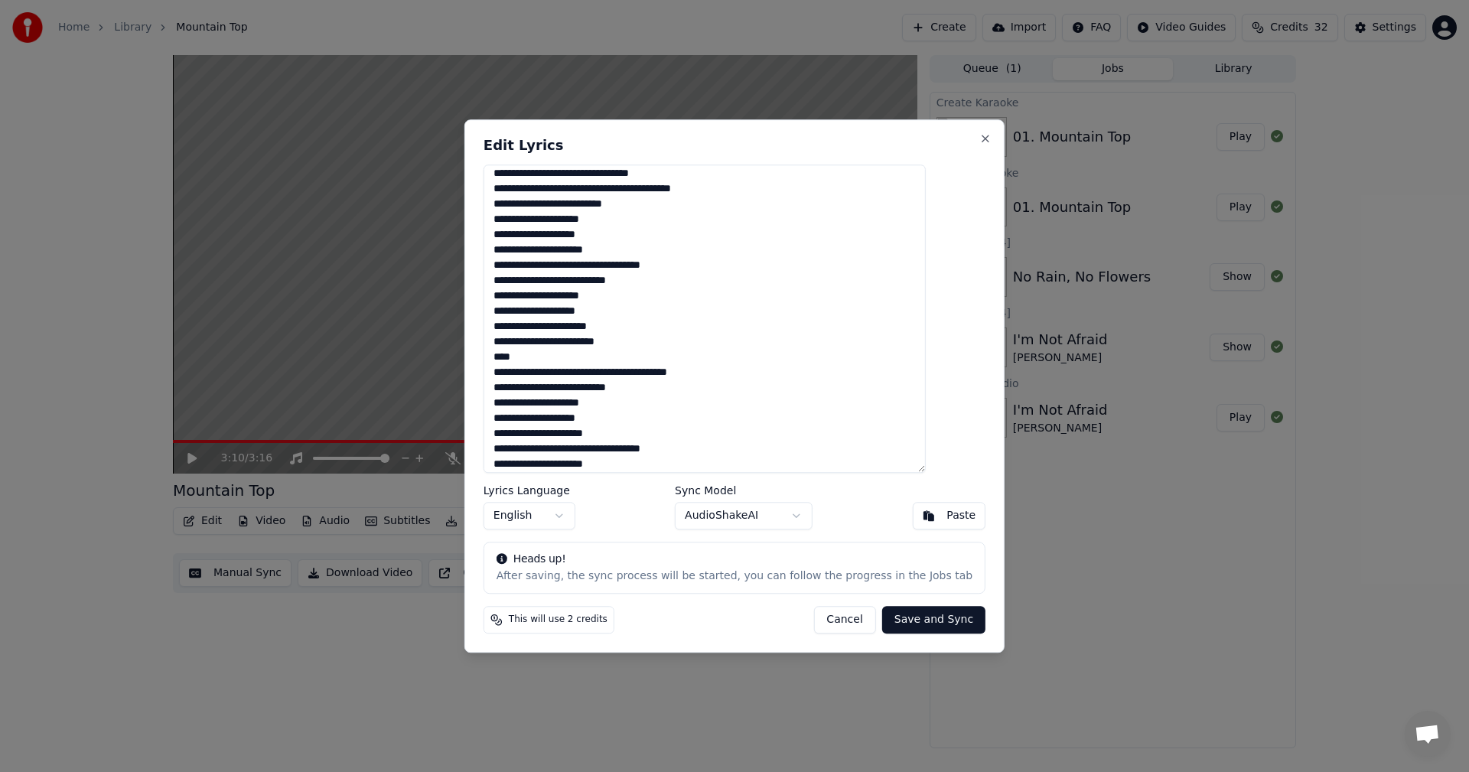
drag, startPoint x: 523, startPoint y: 281, endPoint x: 710, endPoint y: 284, distance: 186.6
click at [710, 284] on textarea "**********" at bounding box center [704, 318] width 442 height 309
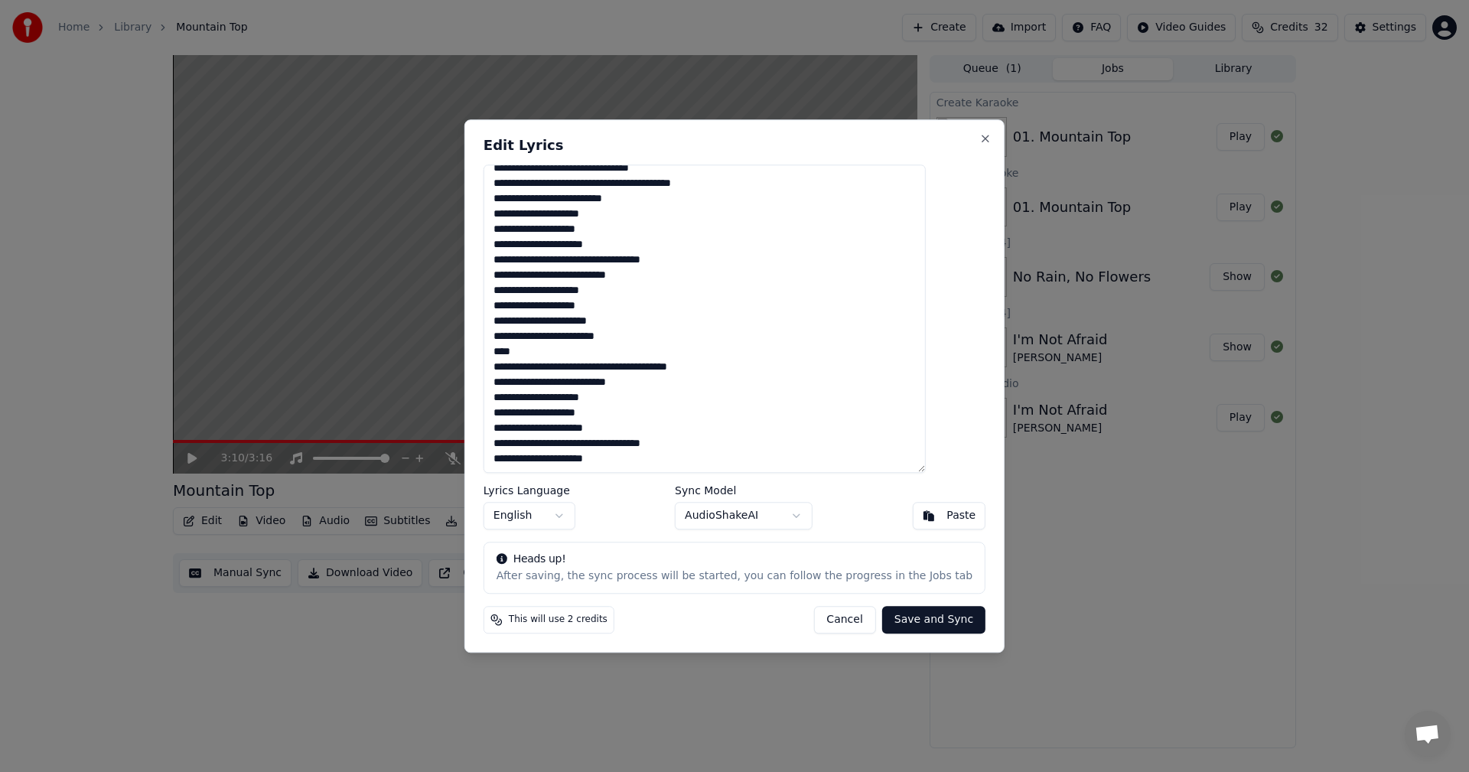
drag, startPoint x: 522, startPoint y: 460, endPoint x: 724, endPoint y: 461, distance: 202.7
click at [724, 461] on textarea "**********" at bounding box center [704, 318] width 442 height 309
type textarea "**********"
click at [925, 620] on button "Save and Sync" at bounding box center [933, 620] width 103 height 28
